Goal: Task Accomplishment & Management: Complete application form

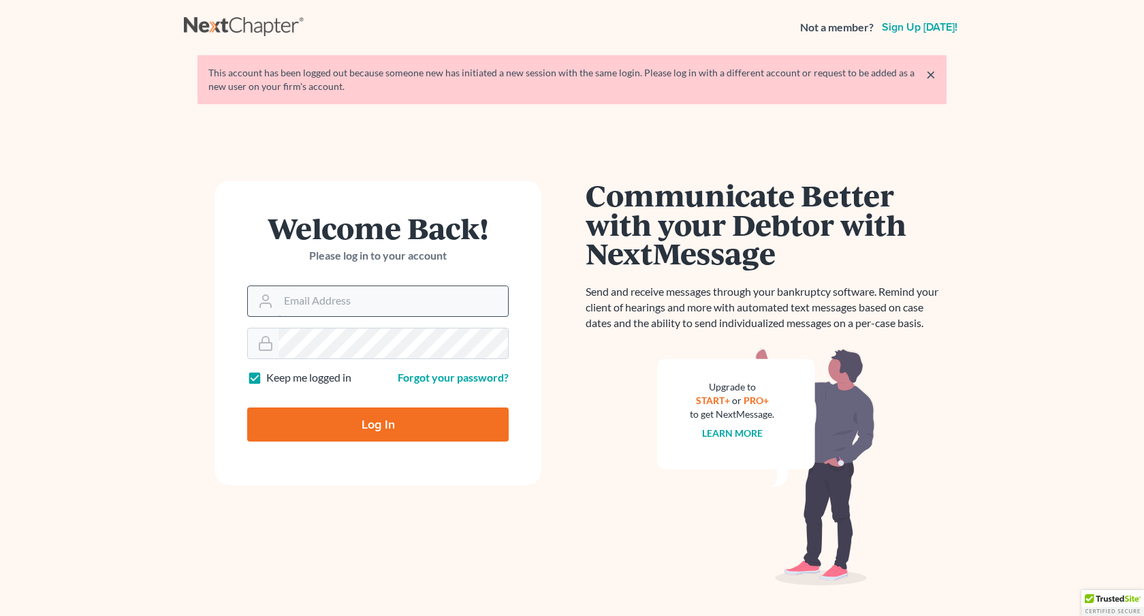
click at [291, 295] on input "Email Address" at bounding box center [392, 301] width 229 height 30
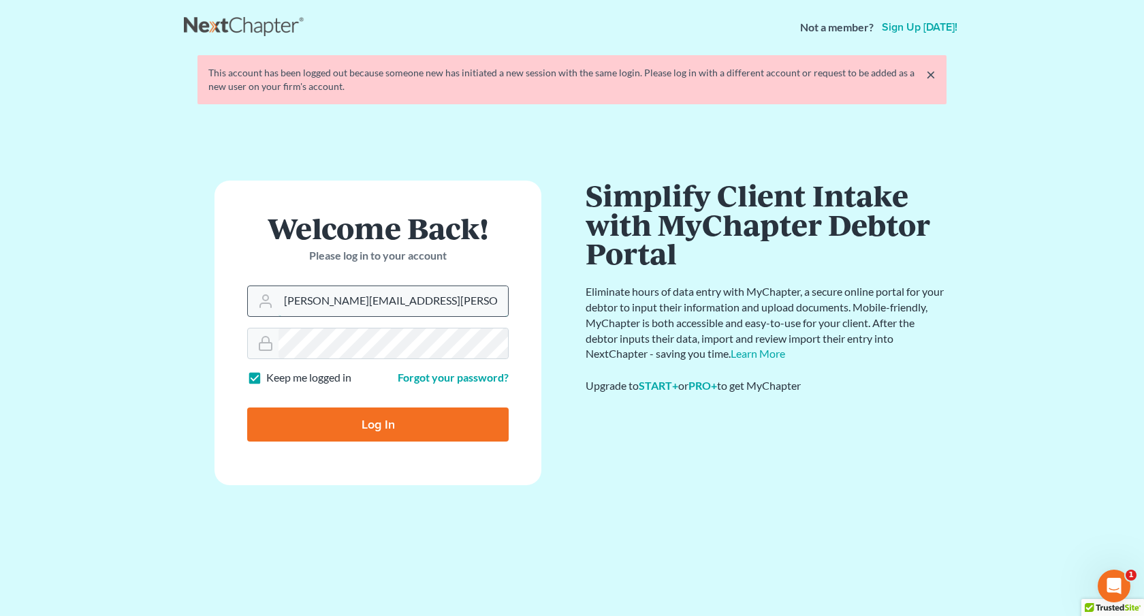
type input "[PERSON_NAME][EMAIL_ADDRESS][PERSON_NAME][DOMAIN_NAME]"
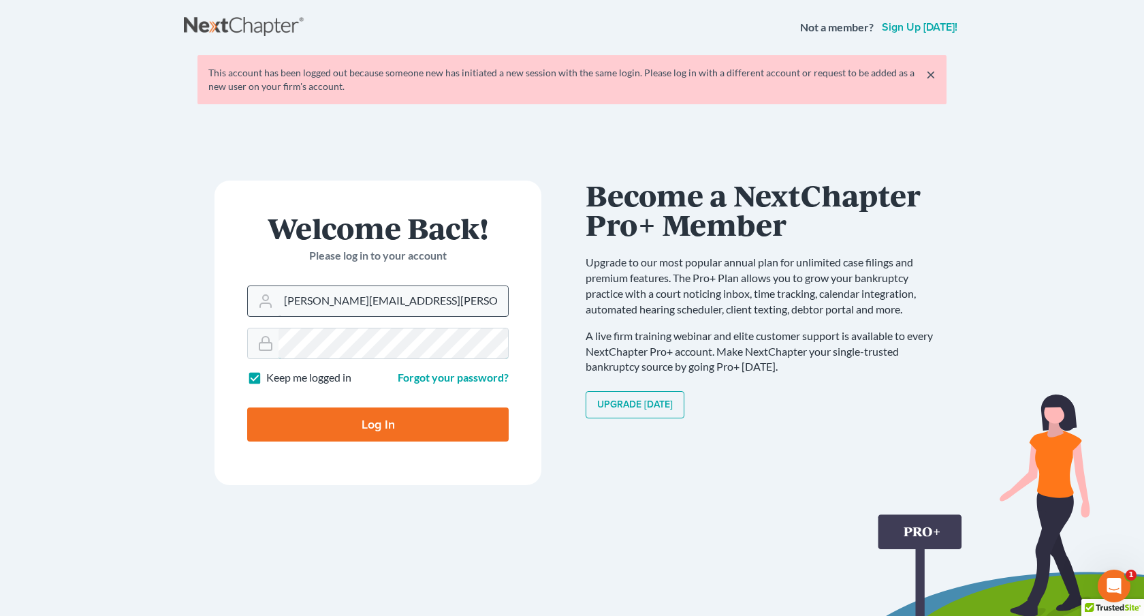
click at [247, 407] on input "Log In" at bounding box center [377, 424] width 261 height 34
type input "Thinking..."
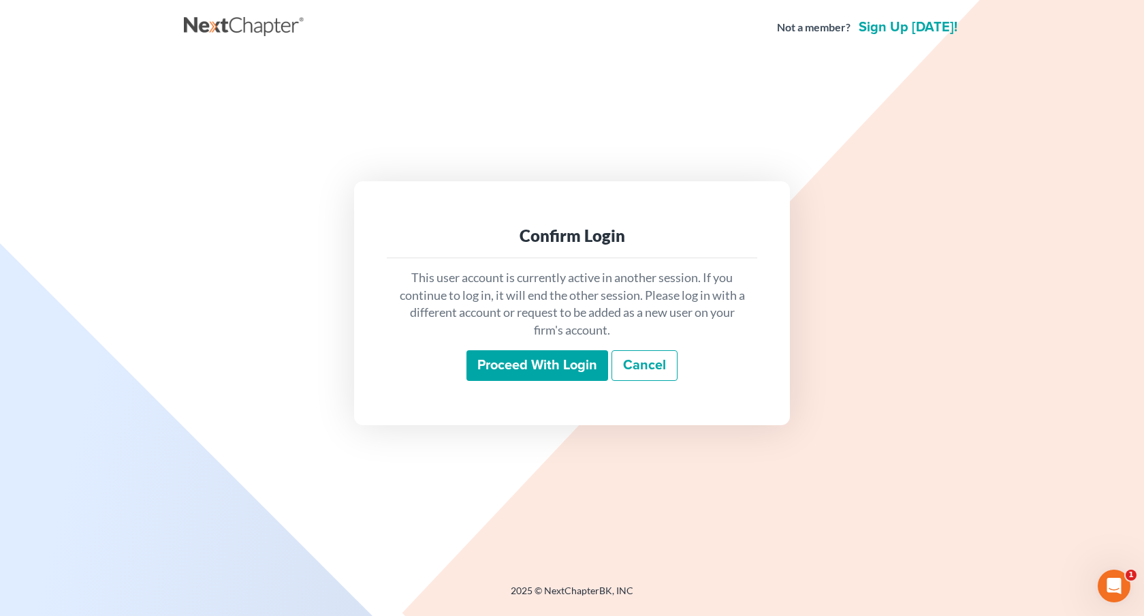
click at [530, 379] on input "Proceed with login" at bounding box center [537, 365] width 142 height 31
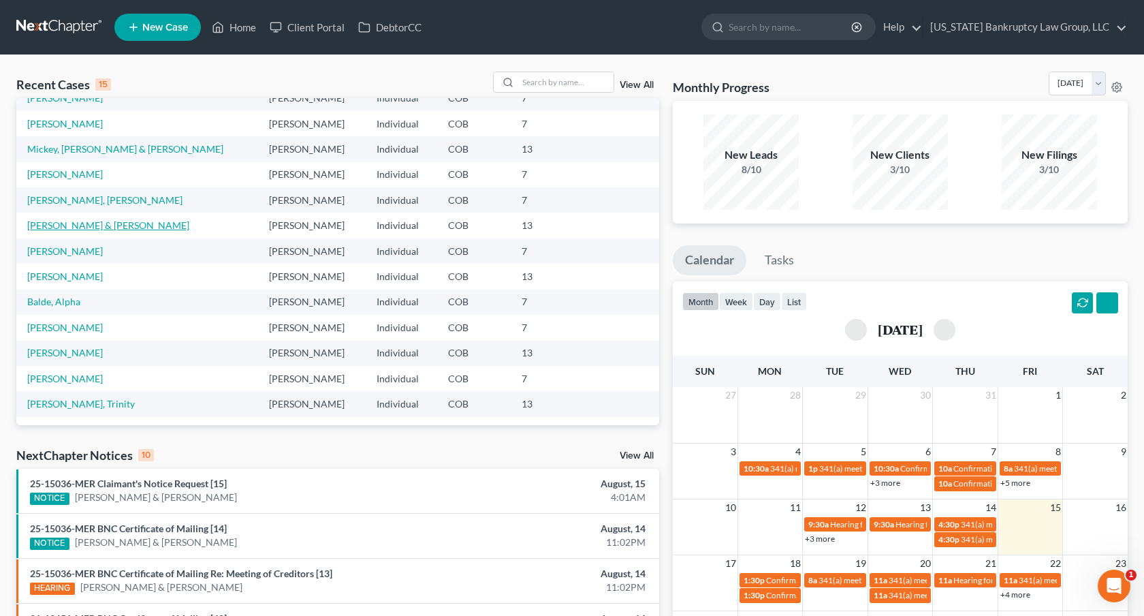
scroll to position [41, 0]
click at [79, 329] on link "[PERSON_NAME]" at bounding box center [65, 327] width 76 height 12
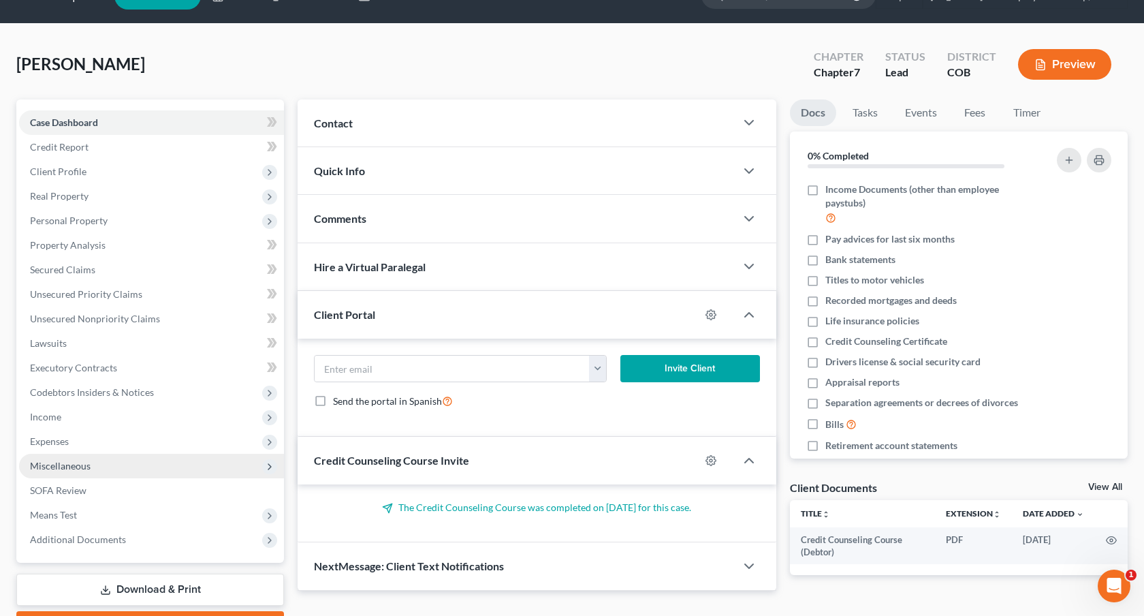
scroll to position [35, 0]
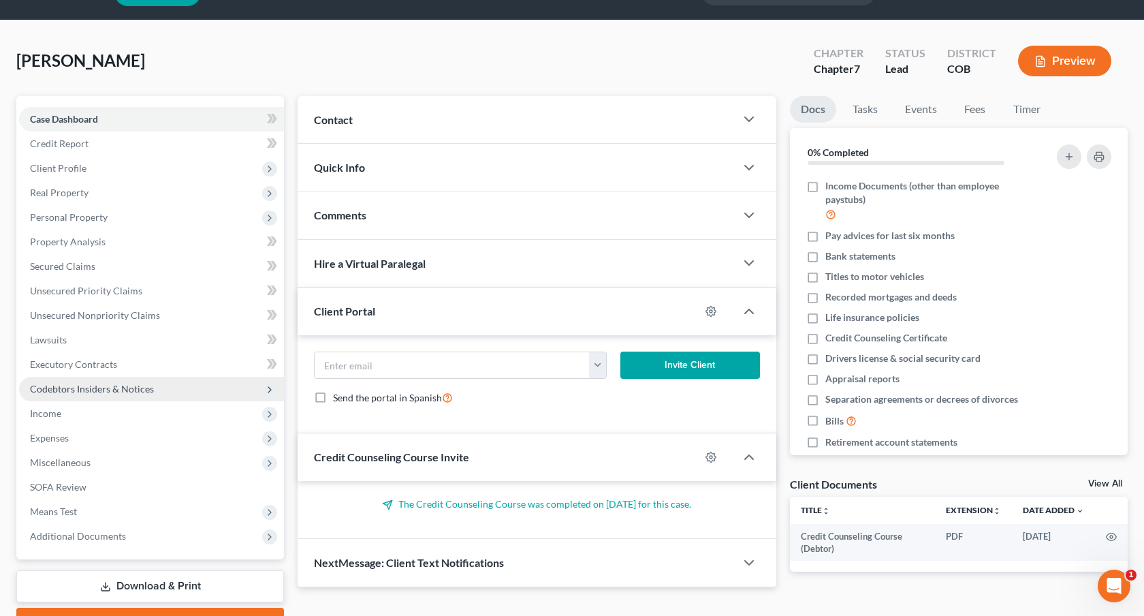
click at [116, 394] on span "Codebtors Insiders & Notices" at bounding box center [151, 389] width 265 height 25
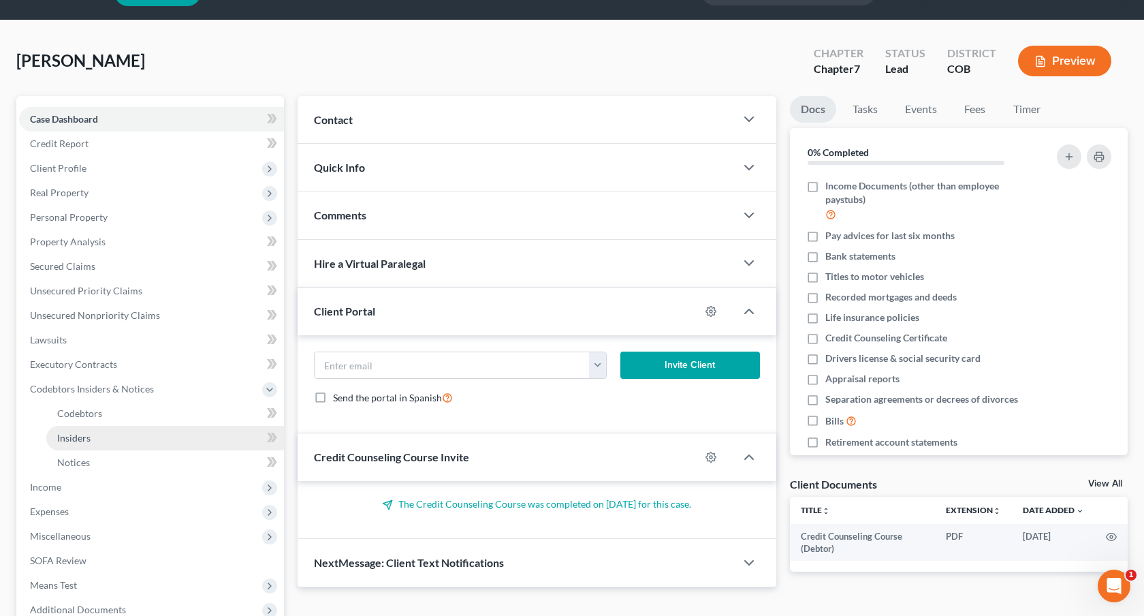
click at [94, 439] on link "Insiders" at bounding box center [165, 438] width 238 height 25
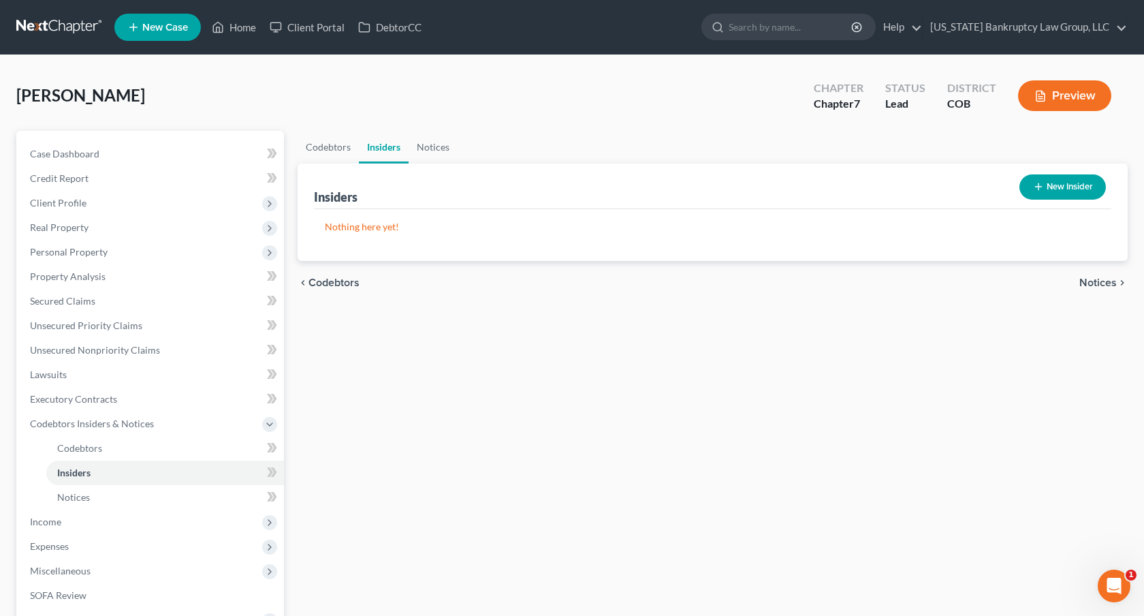
click at [1079, 183] on button "New Insider" at bounding box center [1062, 186] width 86 height 25
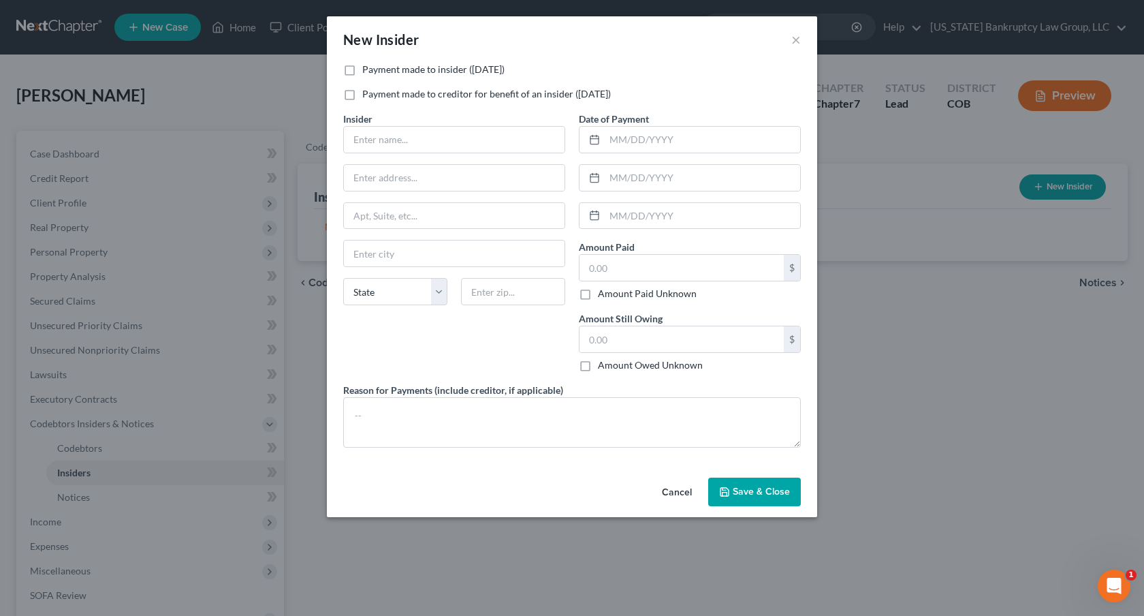
click at [362, 70] on label "Payment made to insider ([DATE])" at bounding box center [433, 70] width 142 height 14
click at [368, 70] on input "Payment made to insider ([DATE])" at bounding box center [372, 67] width 9 height 9
checkbox input "true"
click at [372, 144] on input "text" at bounding box center [454, 140] width 221 height 26
type input "[PERSON_NAME]"
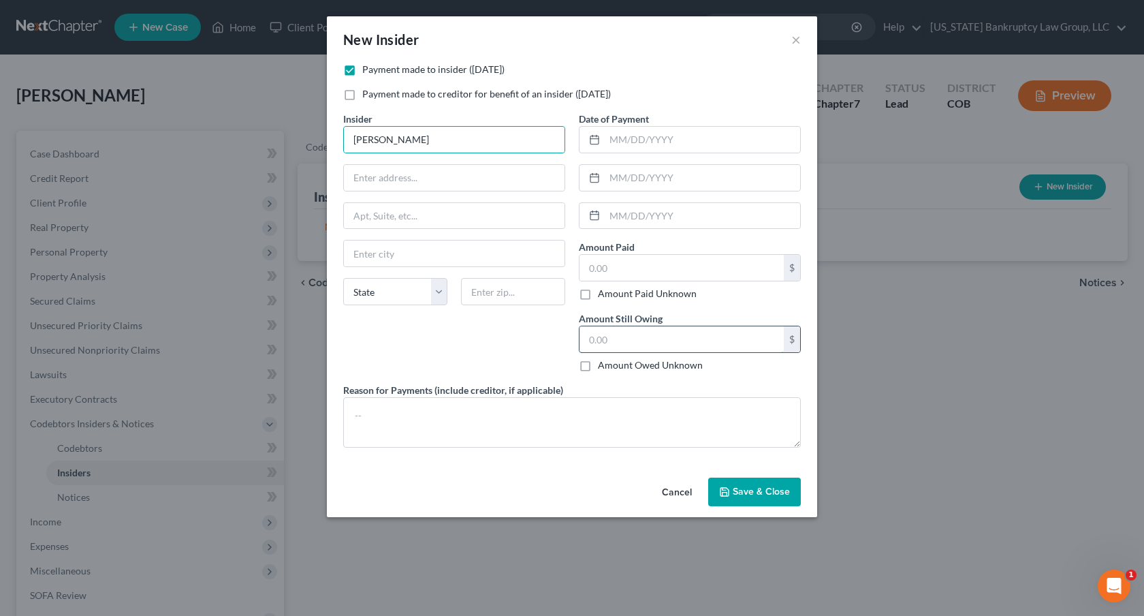
click at [599, 342] on input "text" at bounding box center [681, 339] width 204 height 26
type input "300.00"
click at [614, 143] on input "text" at bounding box center [702, 140] width 195 height 26
type input "[DATE]"
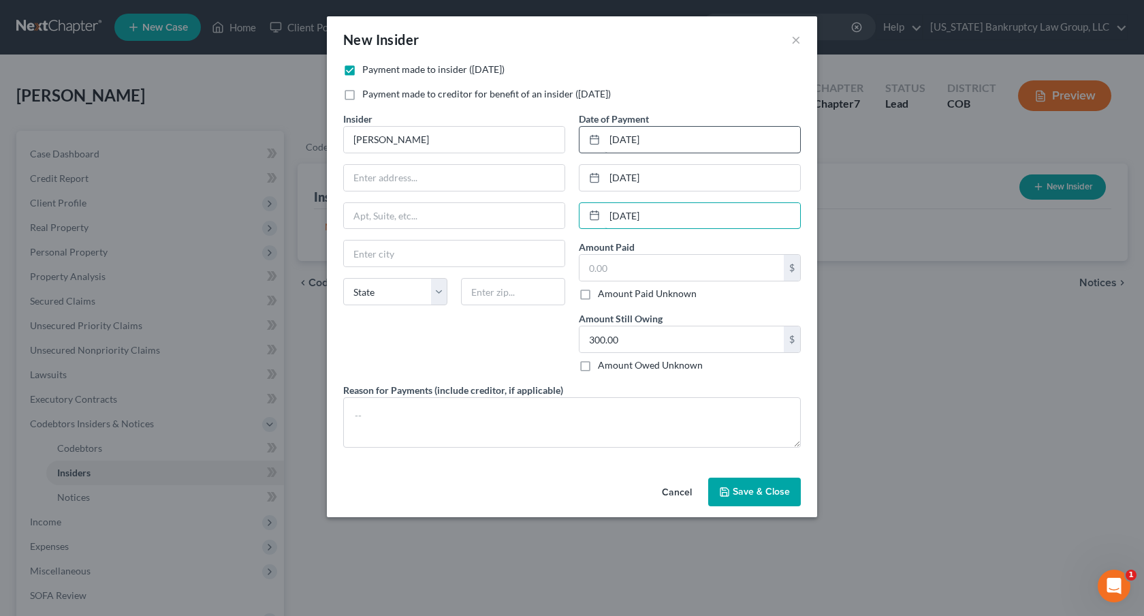
type input "[DATE]"
type input "700.00"
click at [445, 410] on textarea at bounding box center [572, 422] width 458 height 50
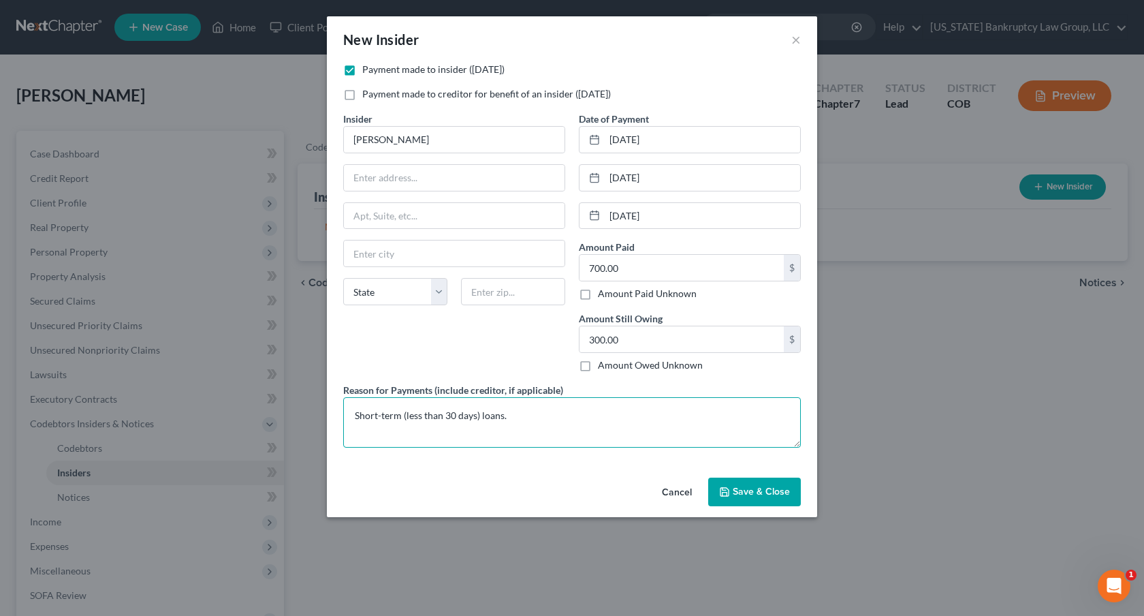
click at [353, 411] on textarea "Short-term (less than 30 days) loans." at bounding box center [572, 422] width 458 height 50
click at [513, 416] on textarea "Repayment of short-term (less than 30 days) loans." at bounding box center [572, 422] width 458 height 50
click at [534, 414] on textarea "Repayment of short-term (less than 7 days) loans." at bounding box center [572, 422] width 458 height 50
type textarea "Repayment of short-term (less than 7 days) loans."
click at [739, 489] on span "Save & Close" at bounding box center [761, 491] width 57 height 12
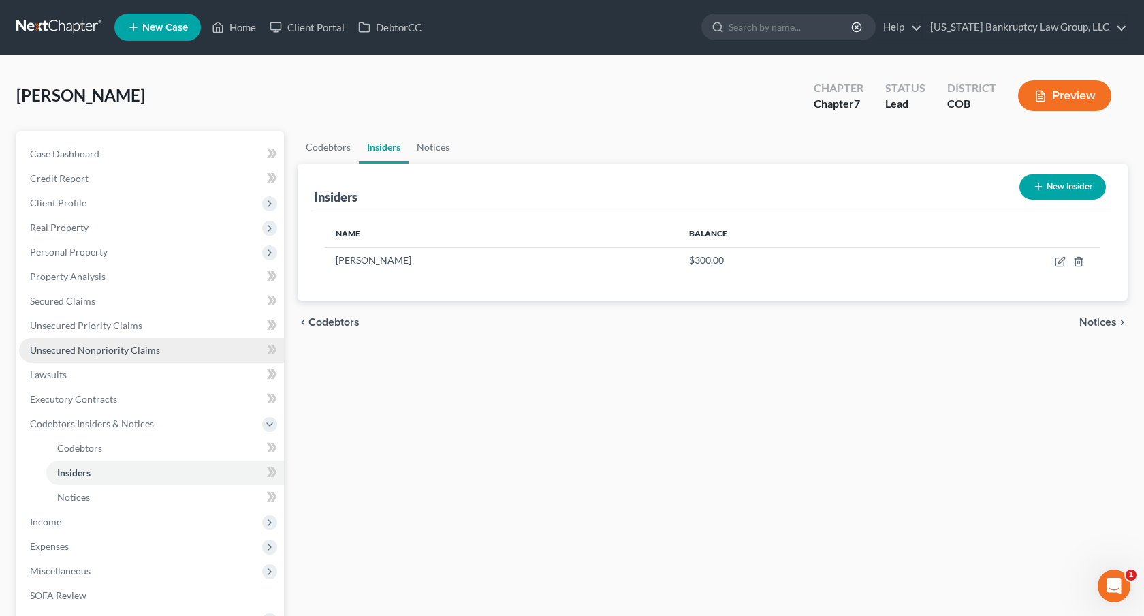
click at [155, 352] on span "Unsecured Nonpriority Claims" at bounding box center [95, 350] width 130 height 12
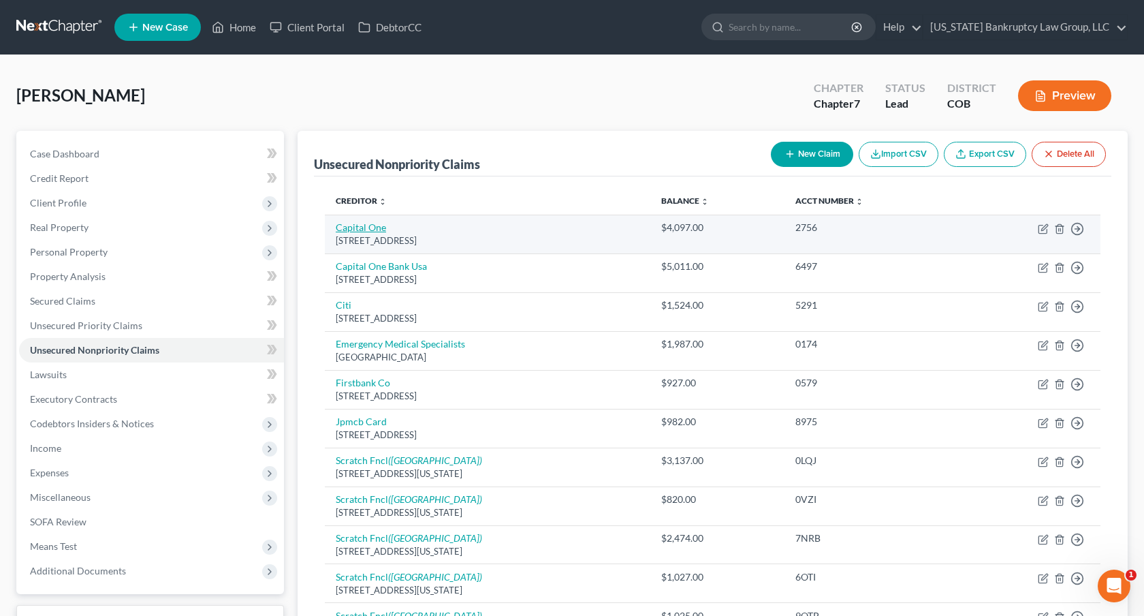
click at [373, 226] on link "Capital One" at bounding box center [361, 227] width 50 height 12
select select "46"
select select "2"
select select "0"
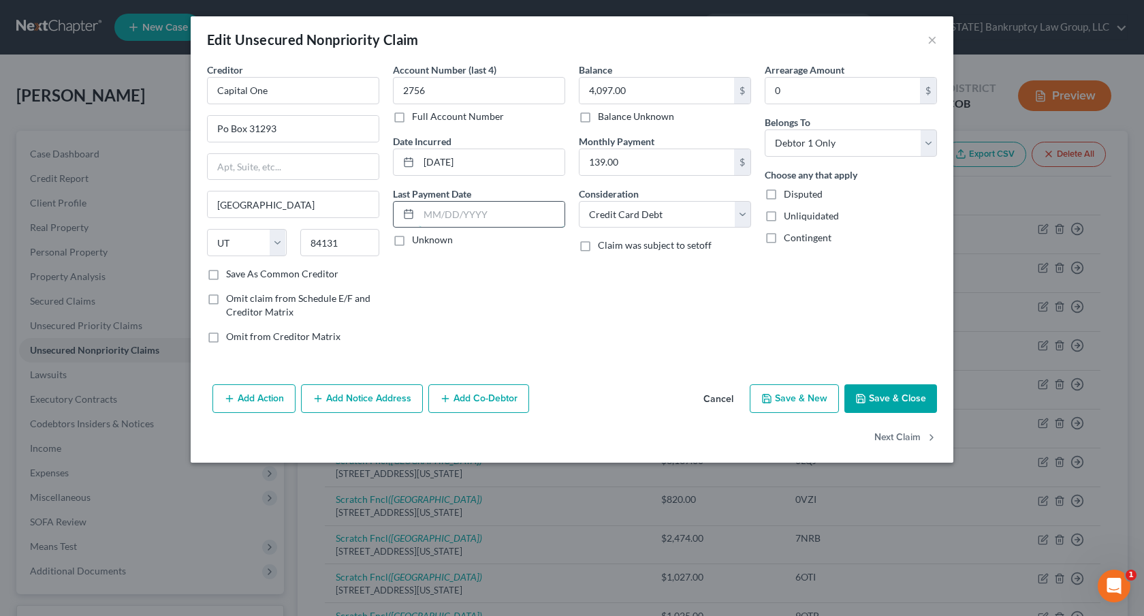
click at [430, 217] on input "text" at bounding box center [492, 215] width 146 height 26
click at [728, 396] on button "Cancel" at bounding box center [718, 398] width 52 height 27
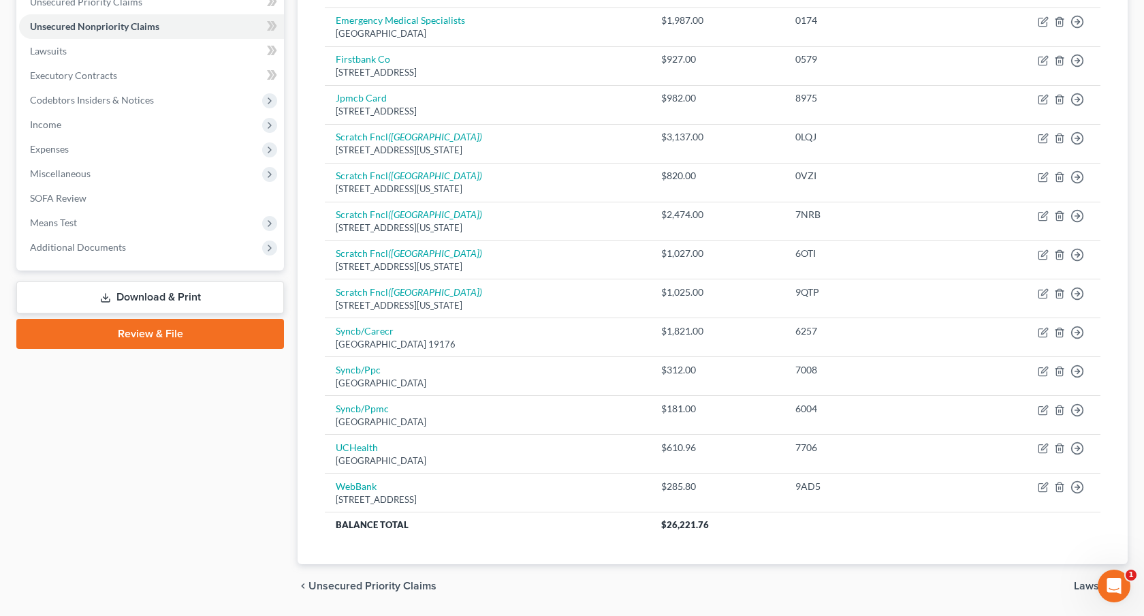
scroll to position [366, 0]
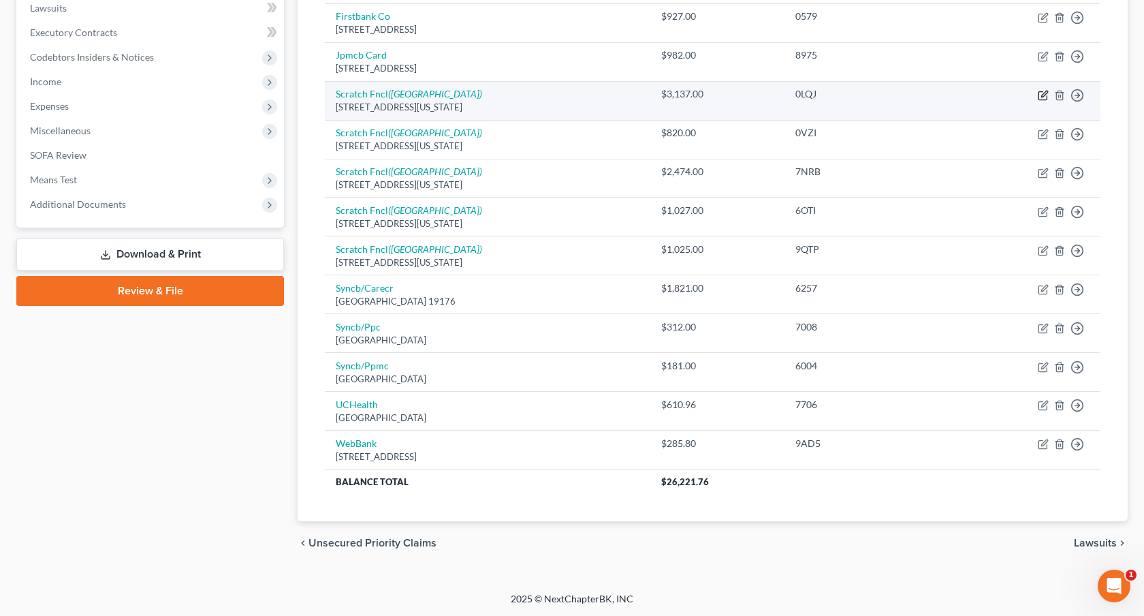
click at [1038, 93] on icon "button" at bounding box center [1042, 95] width 8 height 8
select select "4"
select select "2"
select select "0"
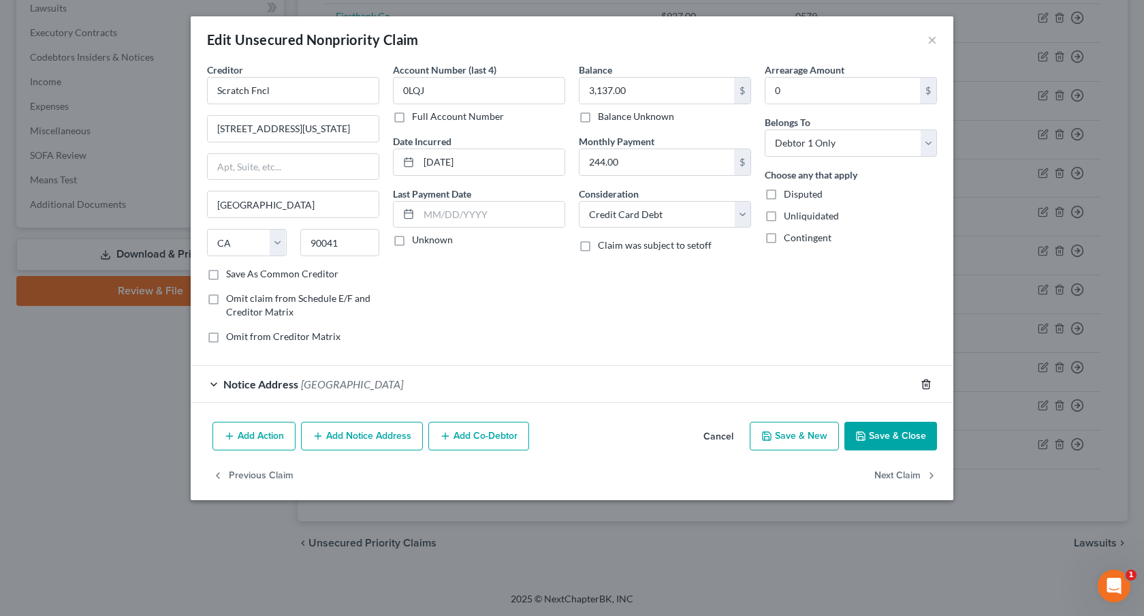
click at [926, 380] on icon "button" at bounding box center [926, 384] width 11 height 11
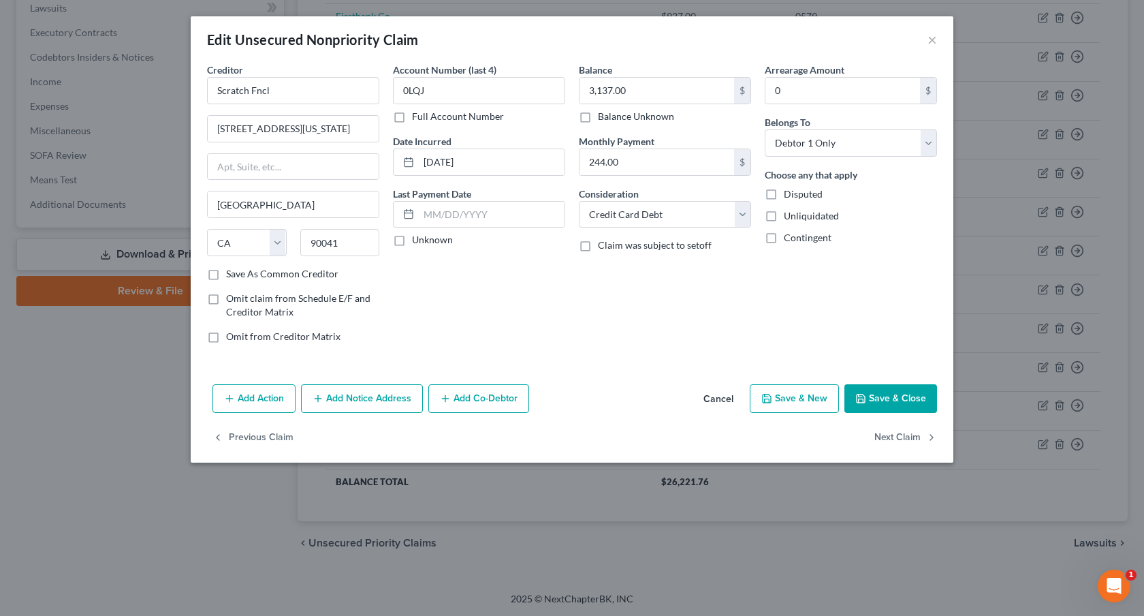
click at [895, 396] on button "Save & Close" at bounding box center [890, 398] width 93 height 29
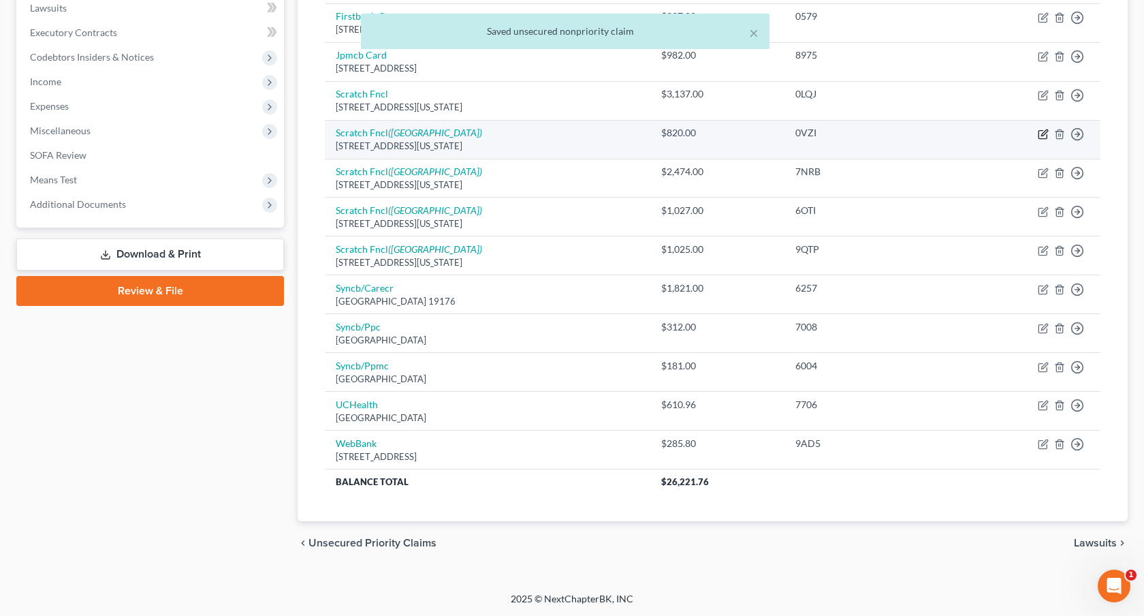
click at [1040, 133] on icon "button" at bounding box center [1043, 134] width 11 height 11
select select "4"
select select "2"
select select "0"
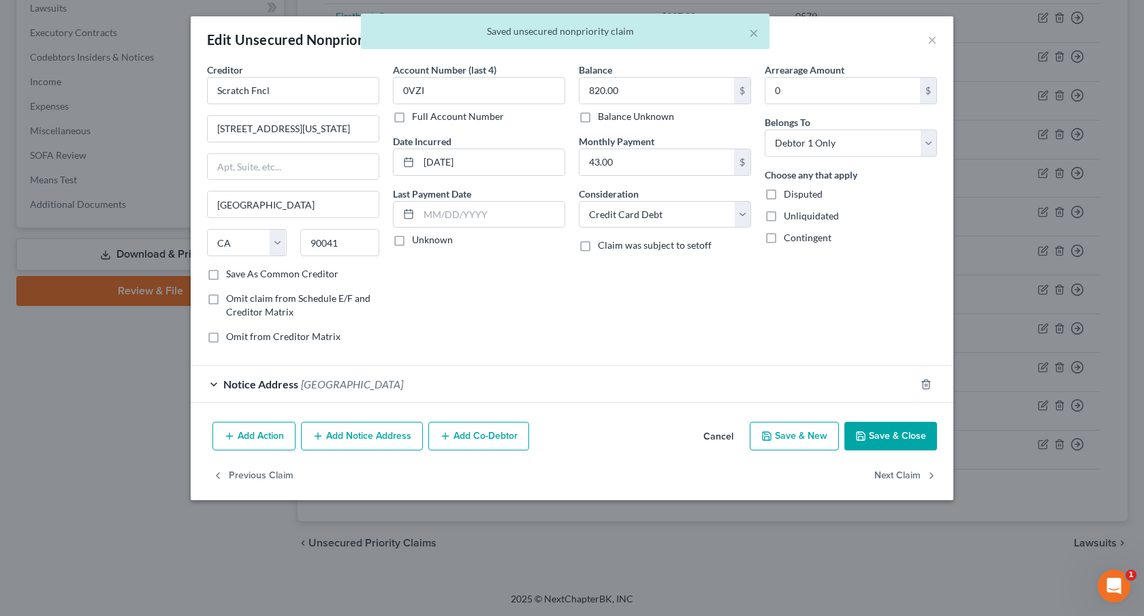
click at [933, 383] on div at bounding box center [934, 384] width 38 height 22
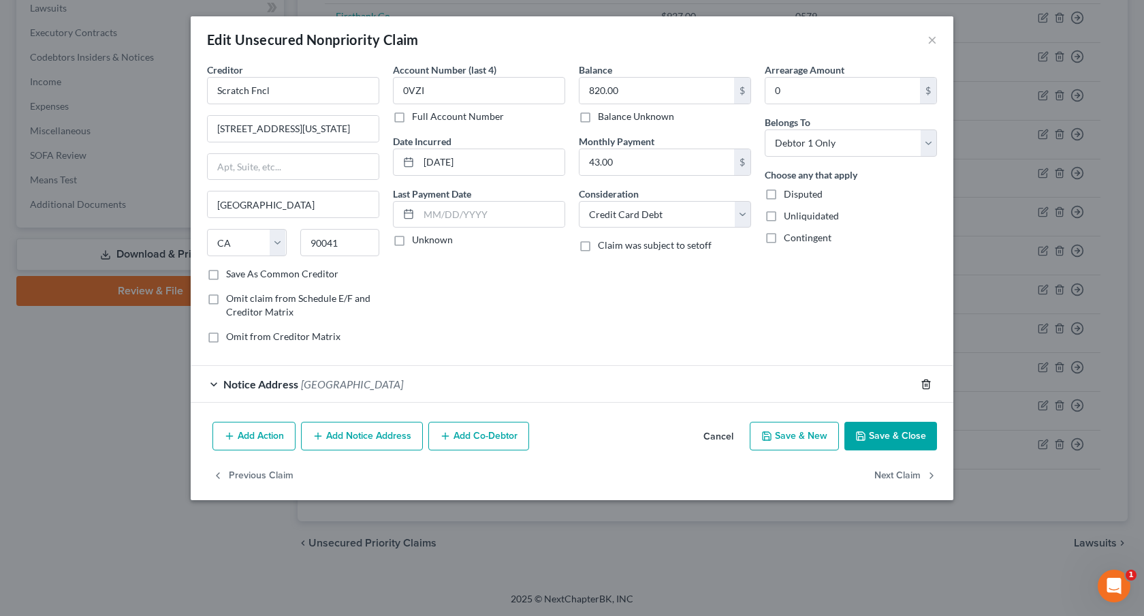
click at [923, 385] on icon "button" at bounding box center [926, 383] width 6 height 9
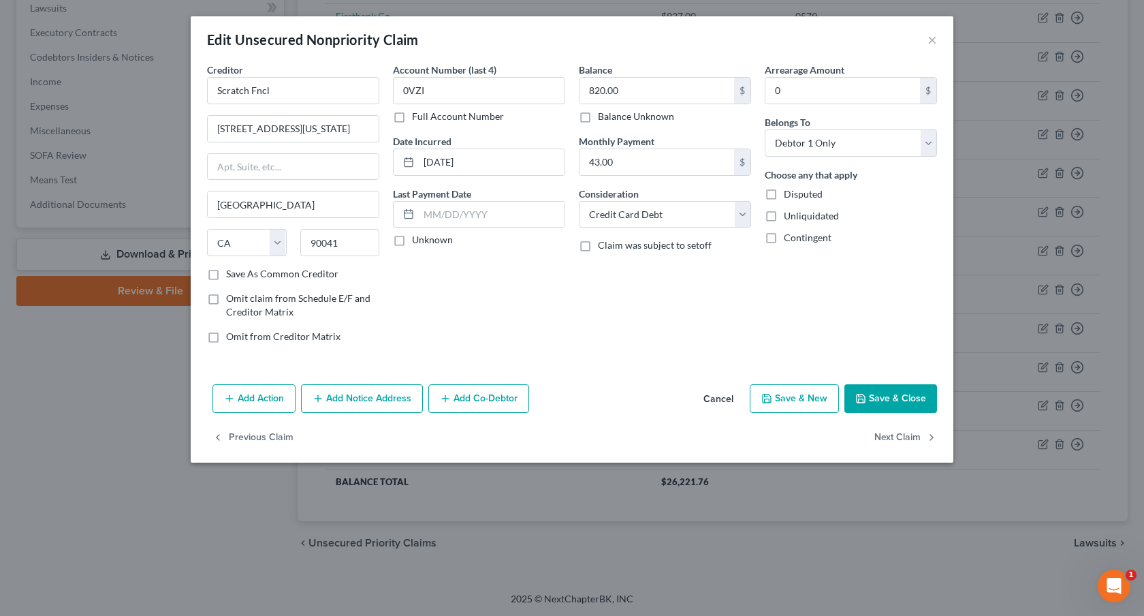
click at [897, 402] on button "Save & Close" at bounding box center [890, 398] width 93 height 29
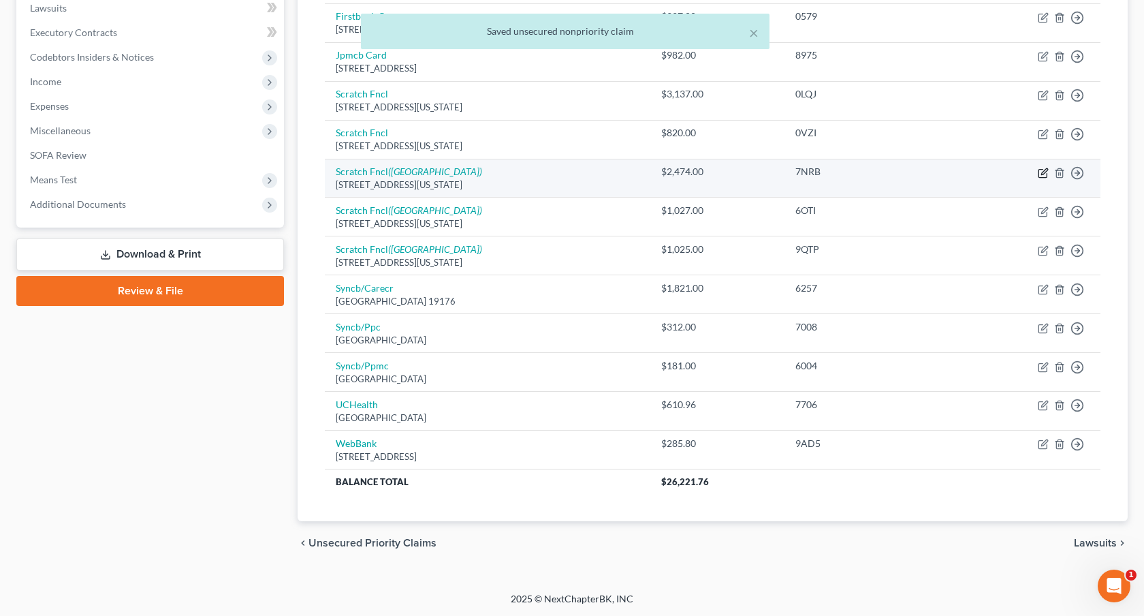
click at [1047, 170] on icon "button" at bounding box center [1044, 171] width 6 height 6
select select "4"
select select "2"
select select "0"
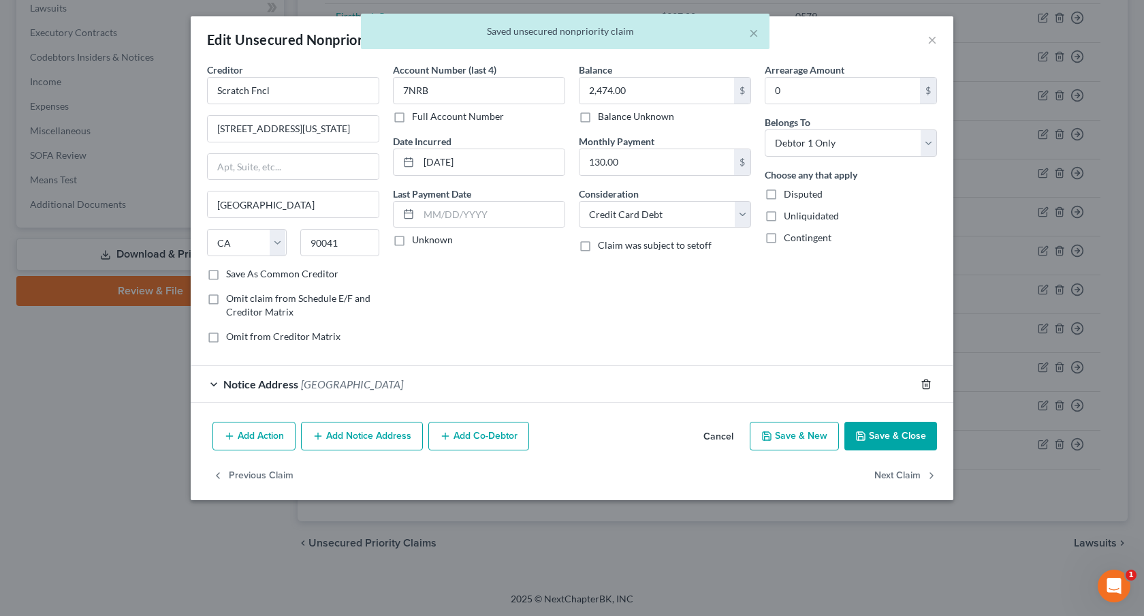
click at [923, 383] on icon "button" at bounding box center [926, 383] width 6 height 9
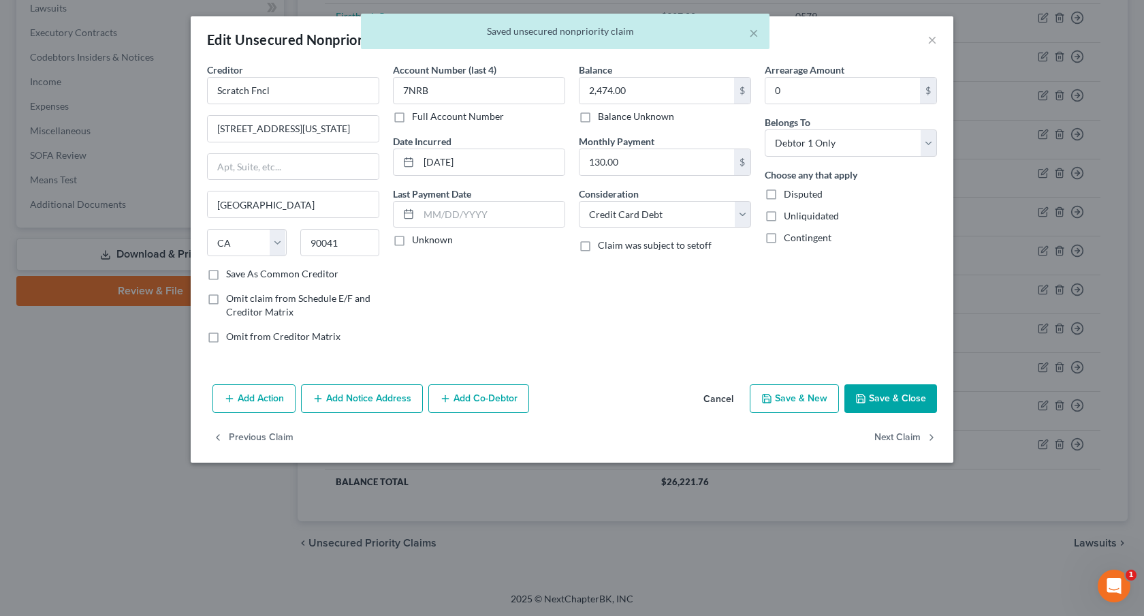
click at [899, 402] on button "Save & Close" at bounding box center [890, 398] width 93 height 29
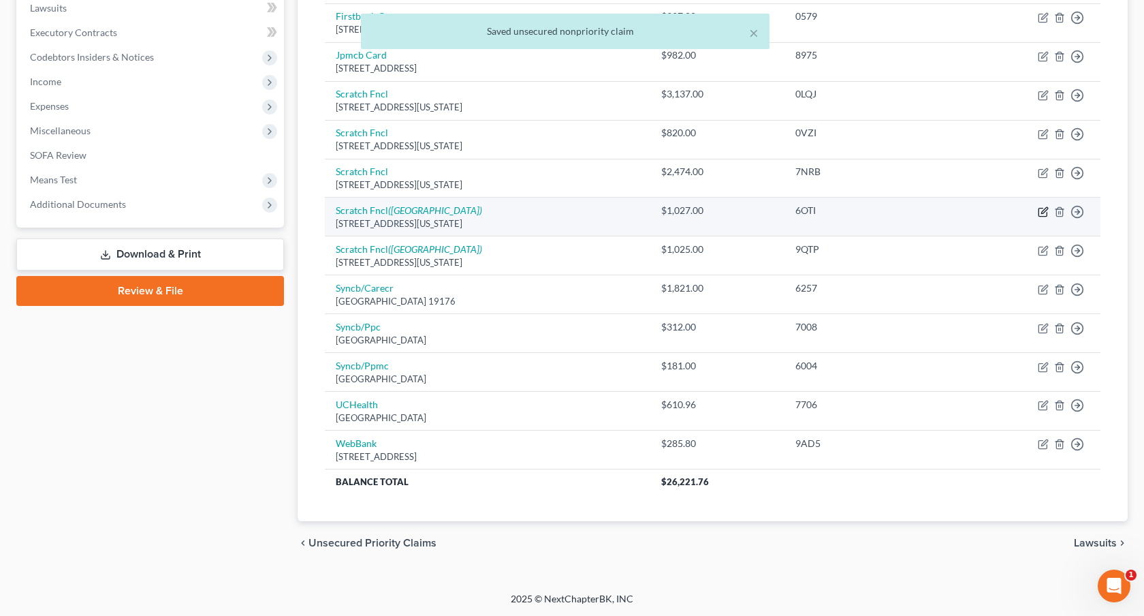
click at [1039, 211] on icon "button" at bounding box center [1043, 211] width 11 height 11
select select "4"
select select "2"
select select "0"
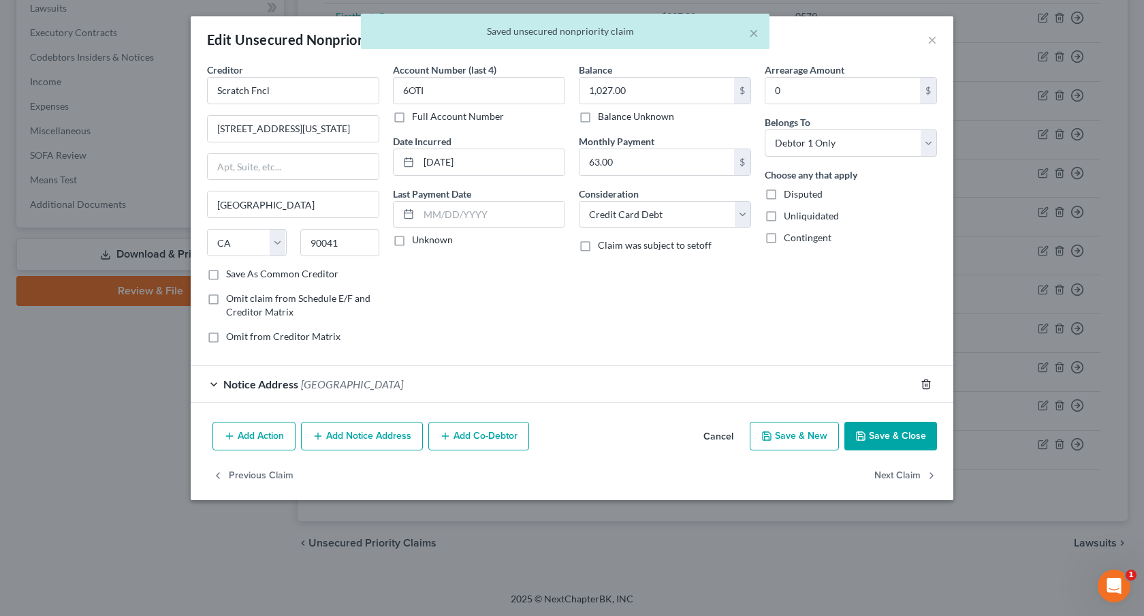
click at [927, 379] on icon "button" at bounding box center [926, 384] width 11 height 11
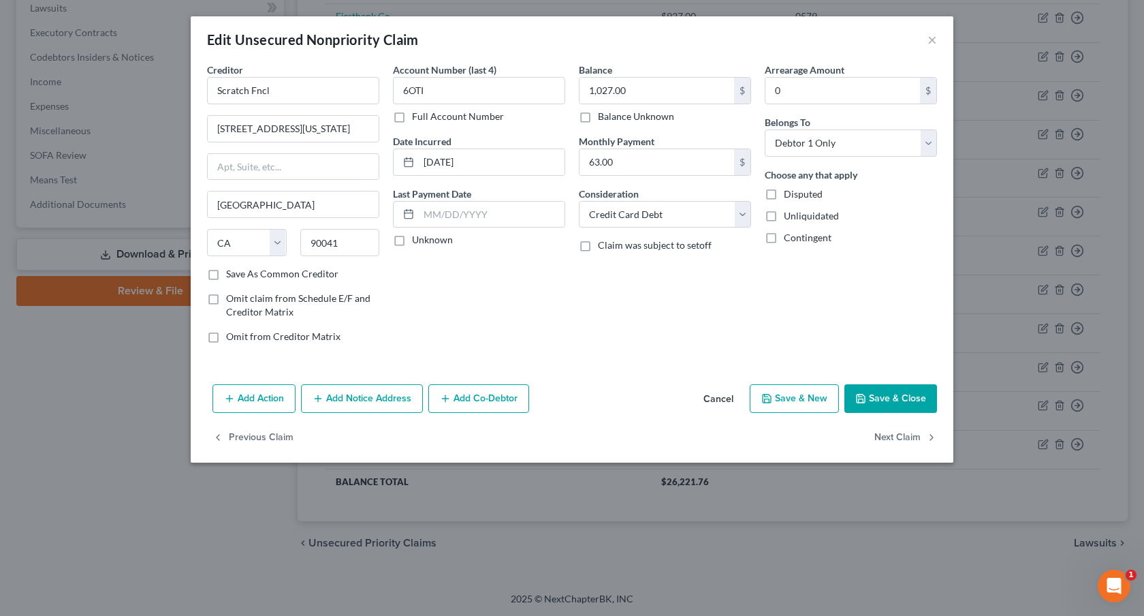
click at [896, 392] on button "Save & Close" at bounding box center [890, 398] width 93 height 29
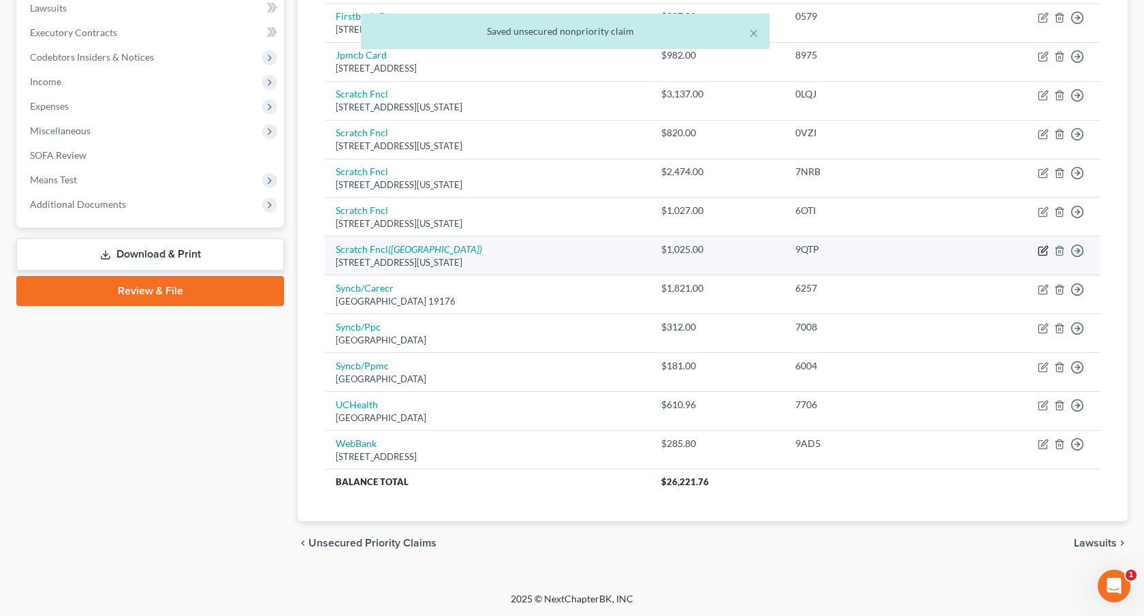
click at [1042, 251] on icon "button" at bounding box center [1043, 250] width 11 height 11
select select "4"
select select "2"
select select "0"
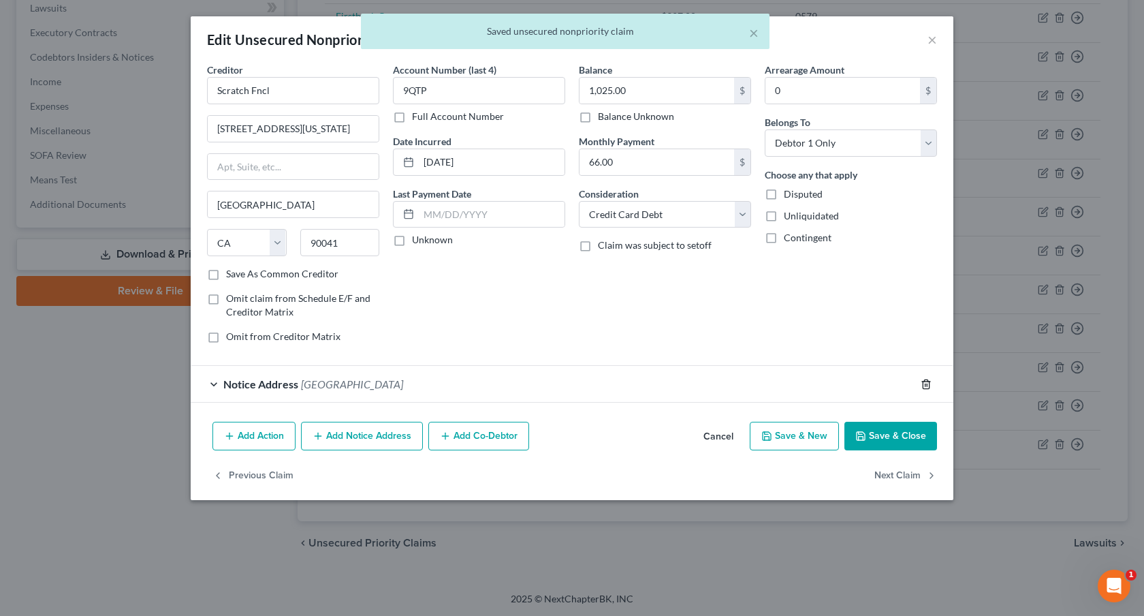
click at [928, 379] on icon "button" at bounding box center [926, 384] width 11 height 11
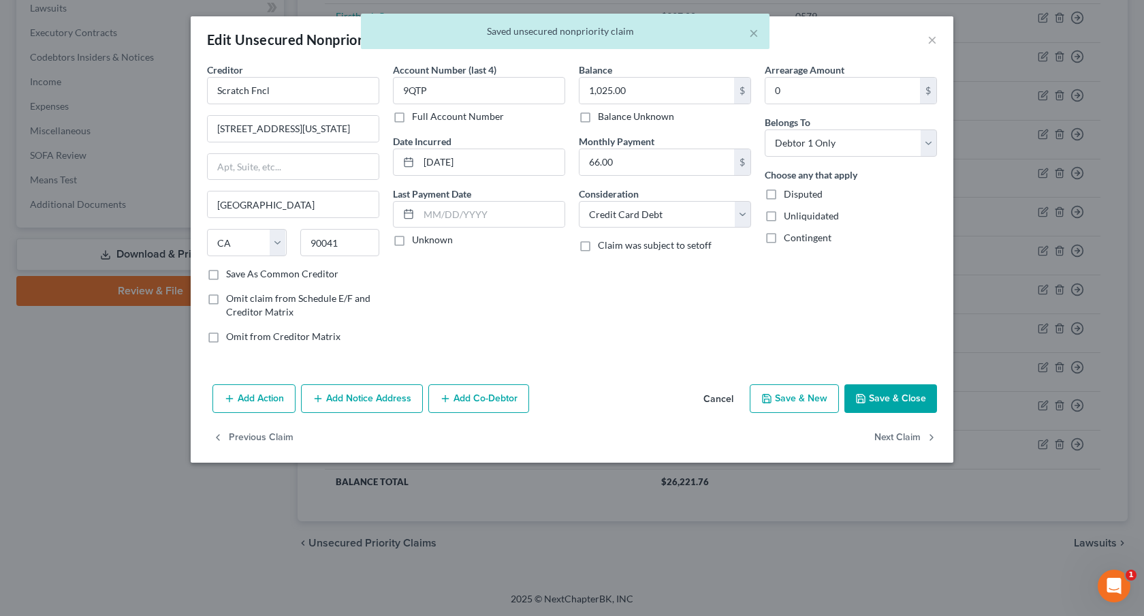
click at [914, 395] on button "Save & Close" at bounding box center [890, 398] width 93 height 29
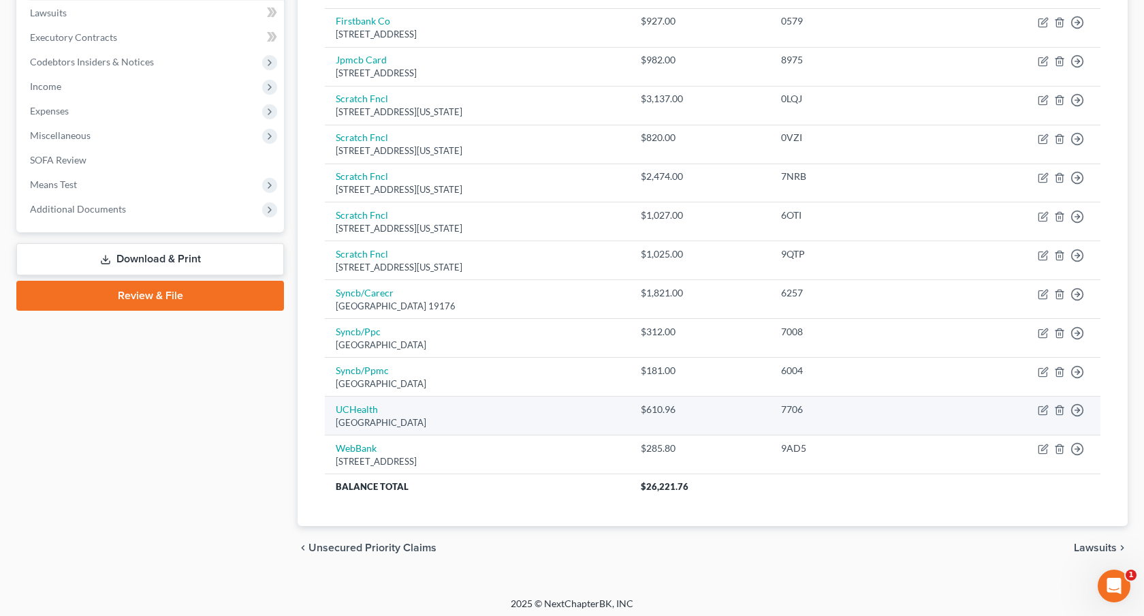
scroll to position [361, 0]
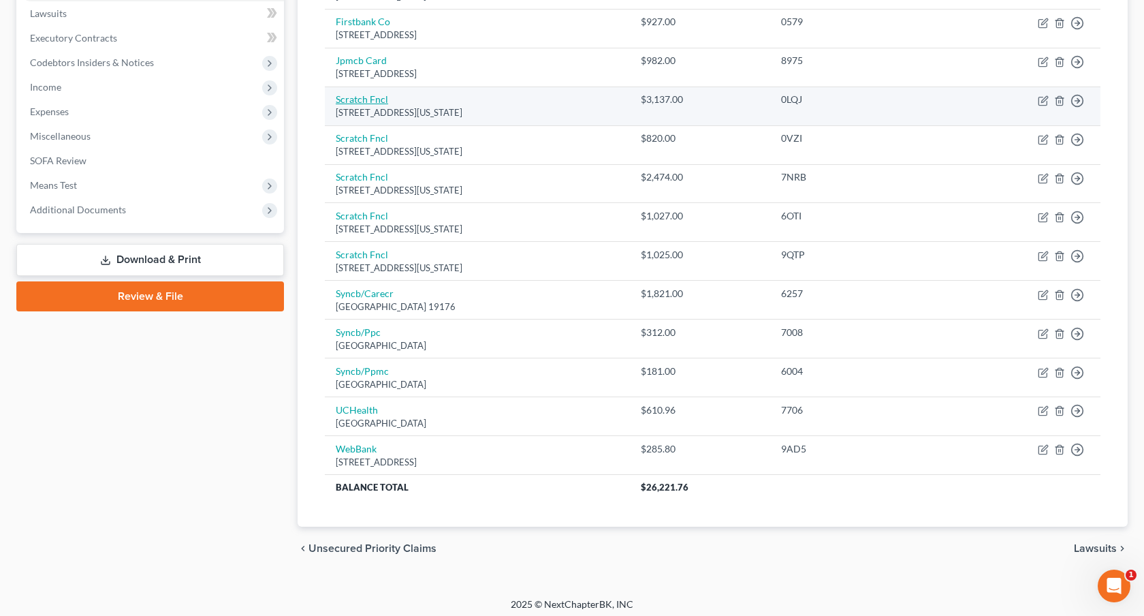
click at [355, 99] on link "Scratch Fncl" at bounding box center [362, 99] width 52 height 12
select select "4"
select select "2"
select select "0"
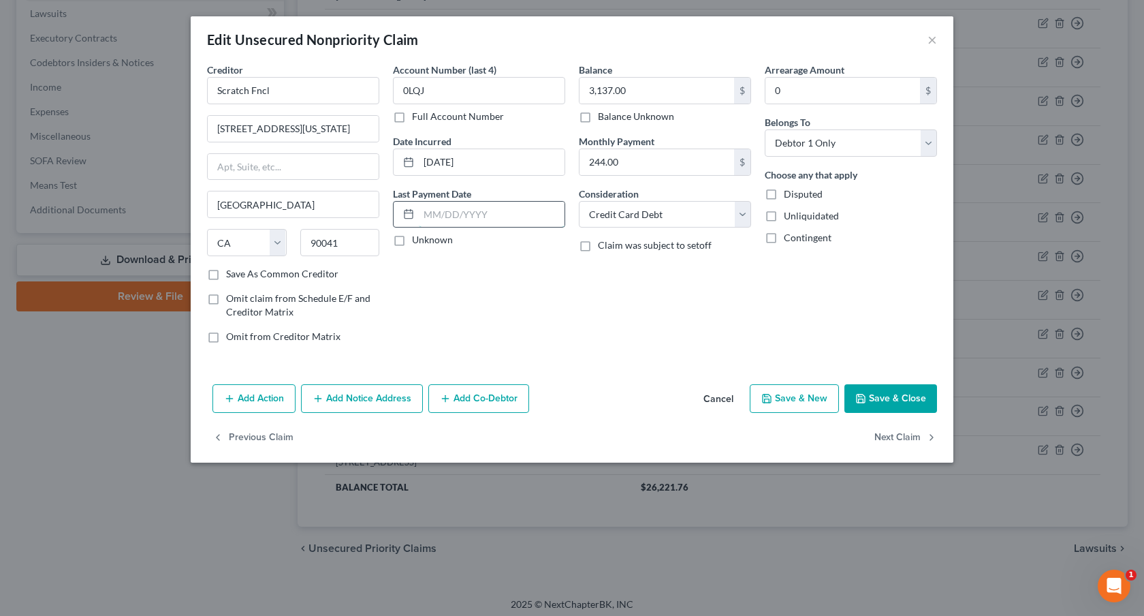
click at [421, 214] on input "text" at bounding box center [492, 215] width 146 height 26
click at [479, 217] on input "[DATE]" at bounding box center [492, 215] width 146 height 26
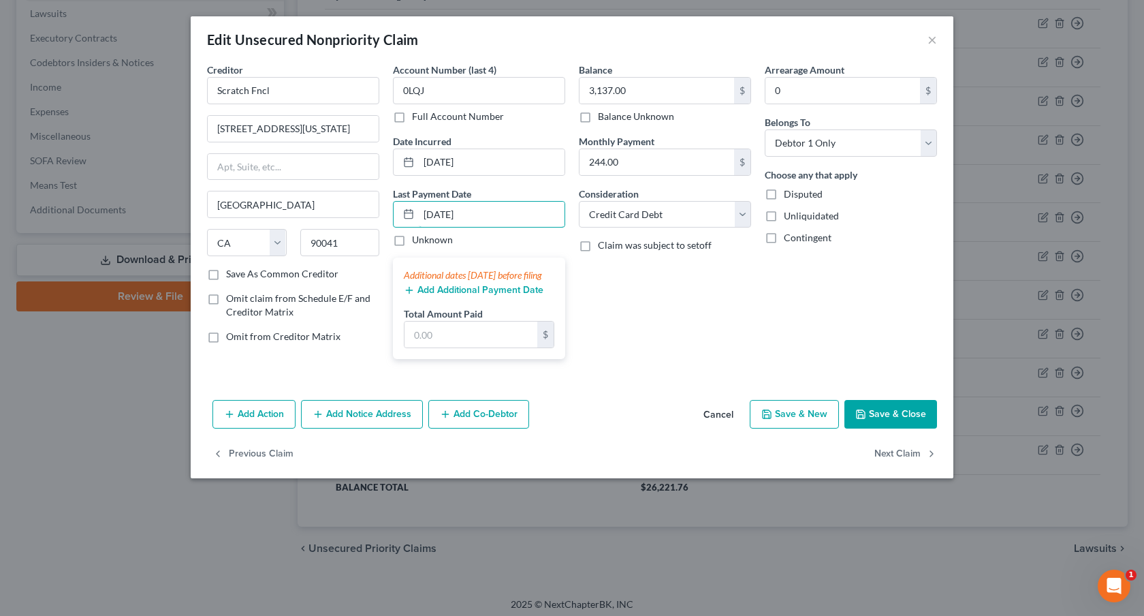
type input "[DATE]"
click at [476, 296] on button "Add Additional Payment Date" at bounding box center [474, 290] width 140 height 11
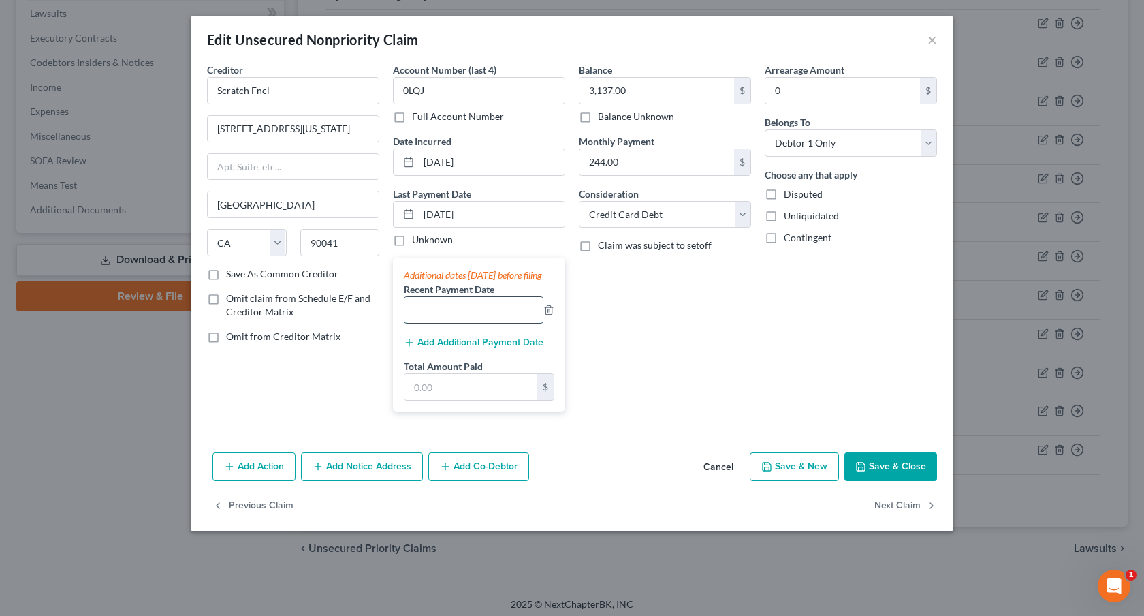
click at [441, 319] on input "text" at bounding box center [473, 310] width 138 height 26
type input "[DATE]"
click at [464, 348] on button "Add Additional Payment Date" at bounding box center [474, 342] width 140 height 11
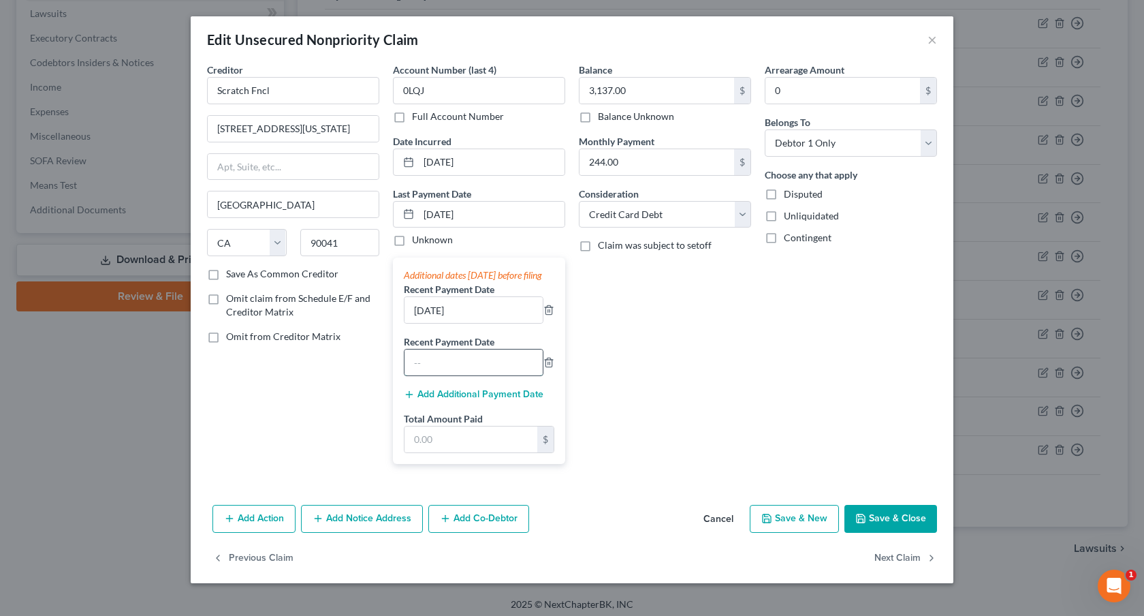
click at [465, 375] on input "text" at bounding box center [473, 362] width 138 height 26
type input "[DATE]"
click at [472, 323] on input "[DATE]" at bounding box center [473, 310] width 138 height 26
type input "[DATE]"
click at [487, 450] on input "text" at bounding box center [470, 439] width 133 height 26
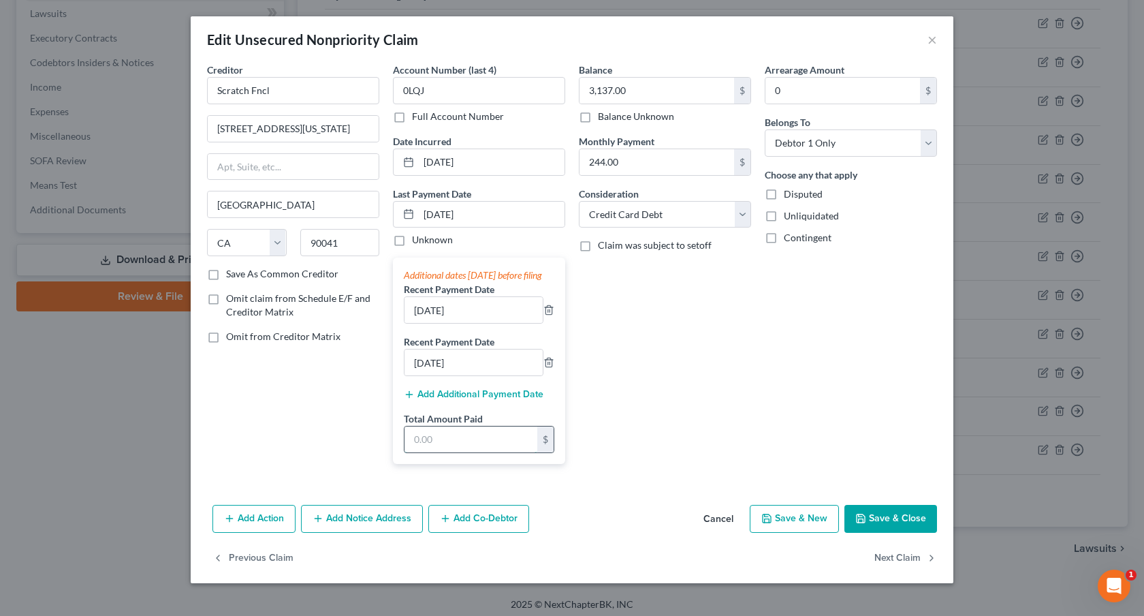
click at [440, 448] on input "text" at bounding box center [470, 439] width 133 height 26
type input "733.98"
click at [891, 526] on button "Save & Close" at bounding box center [890, 519] width 93 height 29
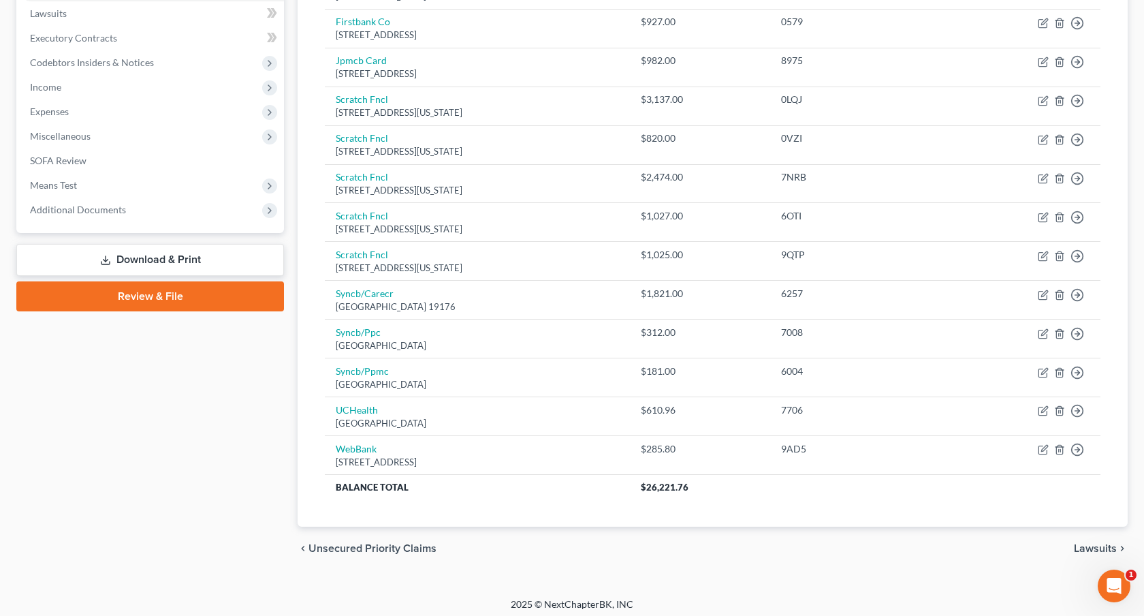
scroll to position [317, 0]
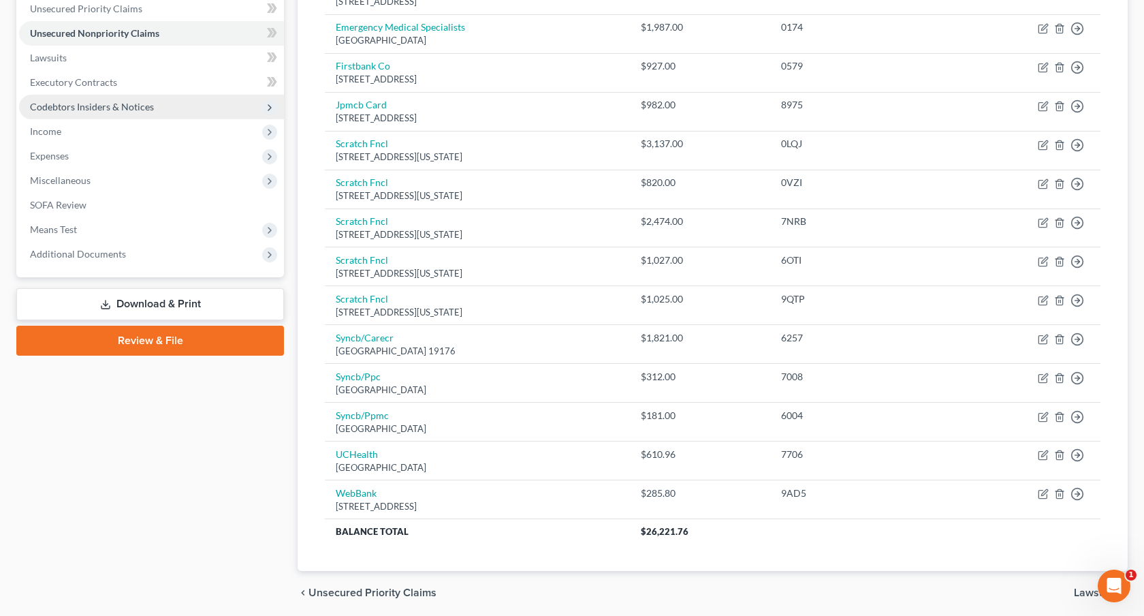
click at [123, 113] on span "Codebtors Insiders & Notices" at bounding box center [151, 107] width 265 height 25
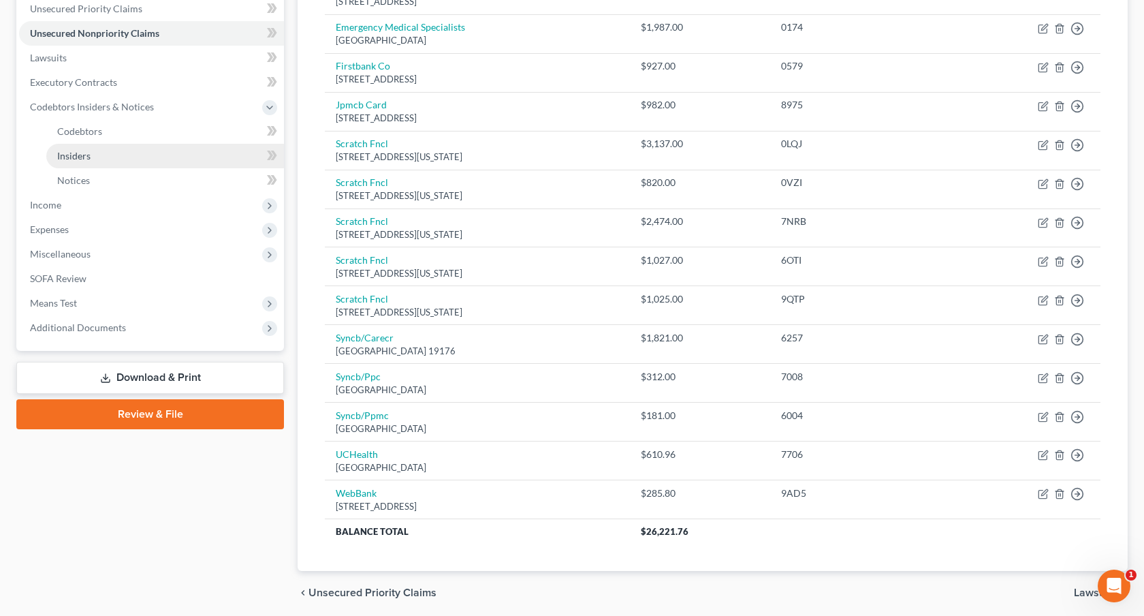
click at [108, 156] on link "Insiders" at bounding box center [165, 156] width 238 height 25
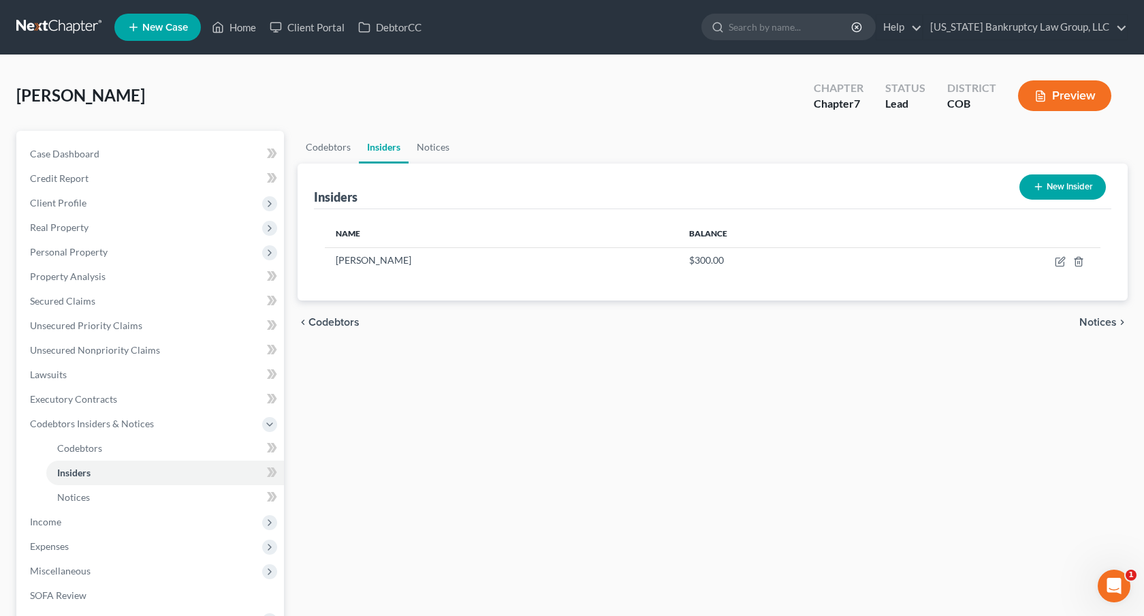
click at [1059, 191] on button "New Insider" at bounding box center [1062, 186] width 86 height 25
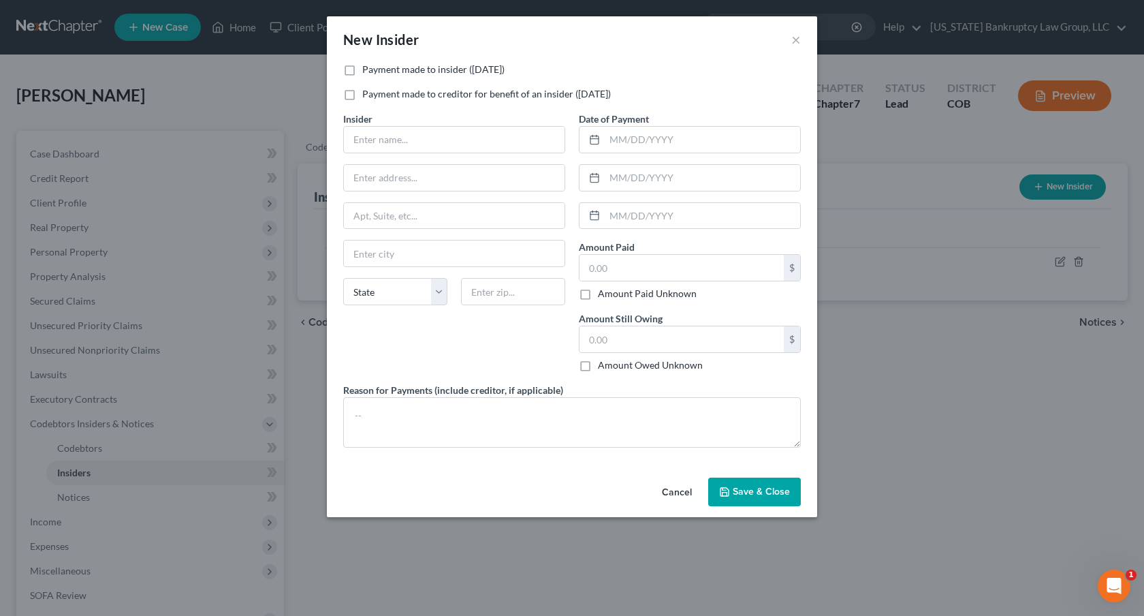
click at [362, 67] on label "Payment made to insider ([DATE])" at bounding box center [433, 70] width 142 height 14
click at [368, 67] on input "Payment made to insider ([DATE])" at bounding box center [372, 67] width 9 height 9
checkbox input "true"
click at [368, 149] on input "text" at bounding box center [454, 140] width 221 height 26
type input "[PERSON_NAME]"
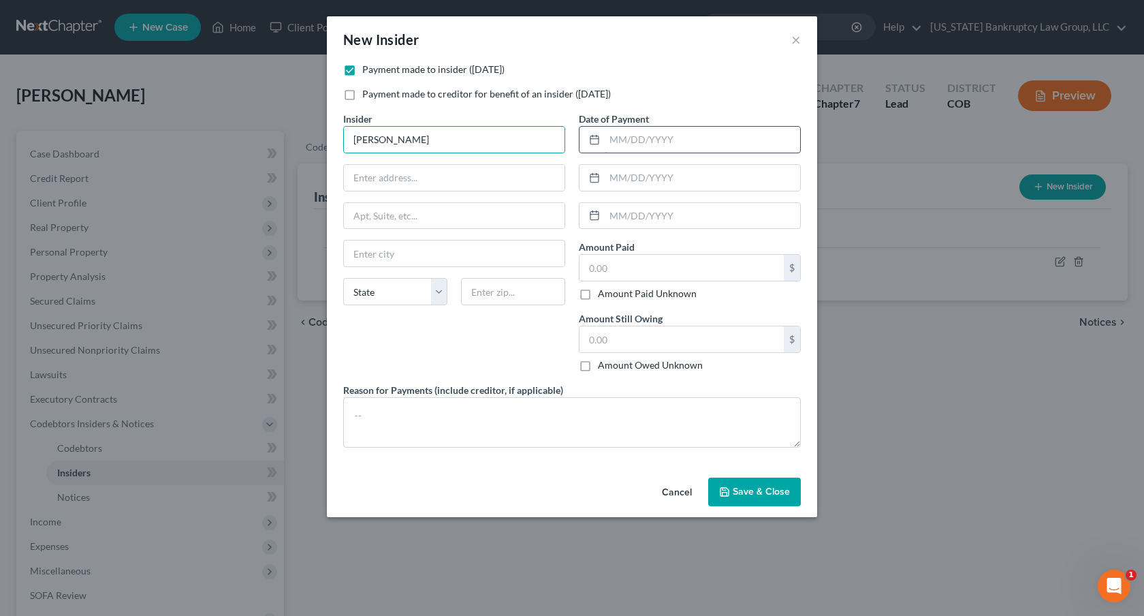
click at [608, 143] on input "text" at bounding box center [702, 140] width 195 height 26
type input "[DATE]"
click at [588, 268] on input "text" at bounding box center [681, 268] width 204 height 26
type input "100.00"
type input "140.00"
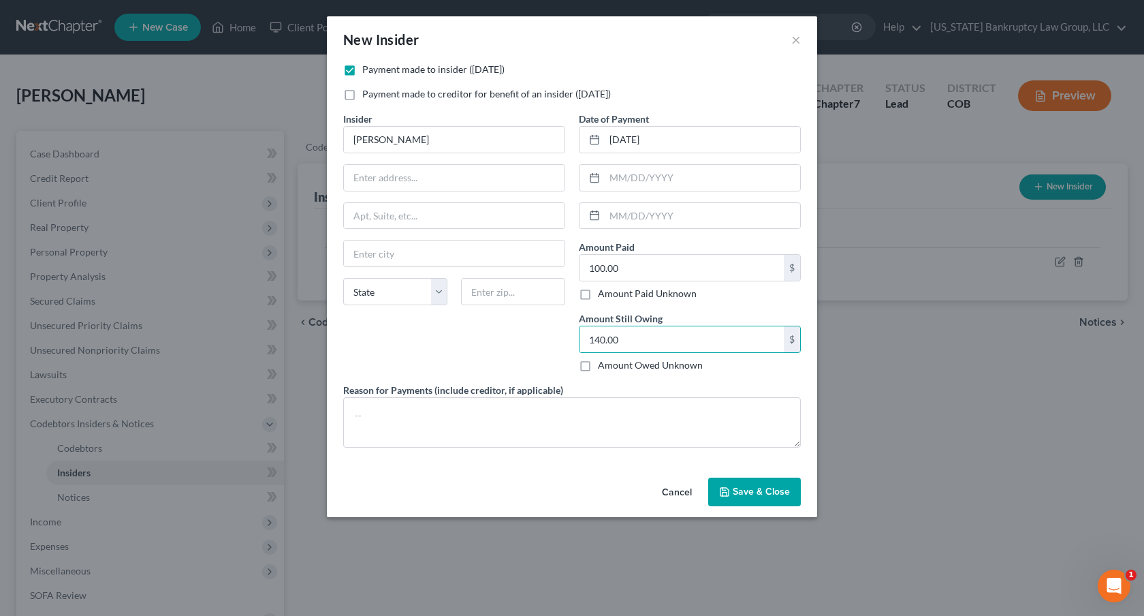
click at [763, 492] on span "Save & Close" at bounding box center [761, 491] width 57 height 12
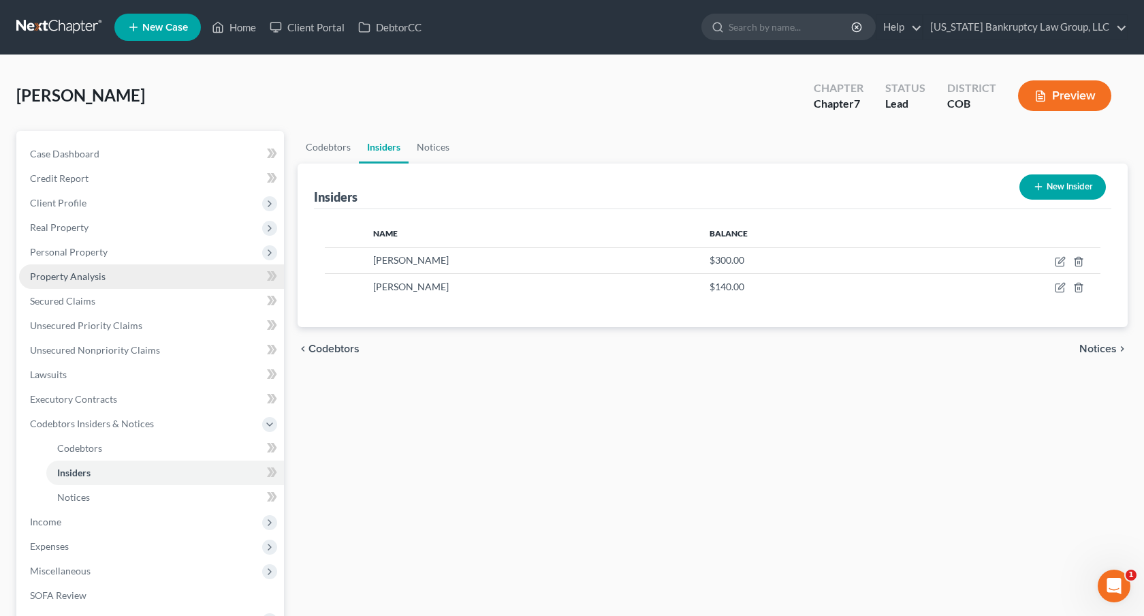
click at [86, 274] on span "Property Analysis" at bounding box center [68, 276] width 76 height 12
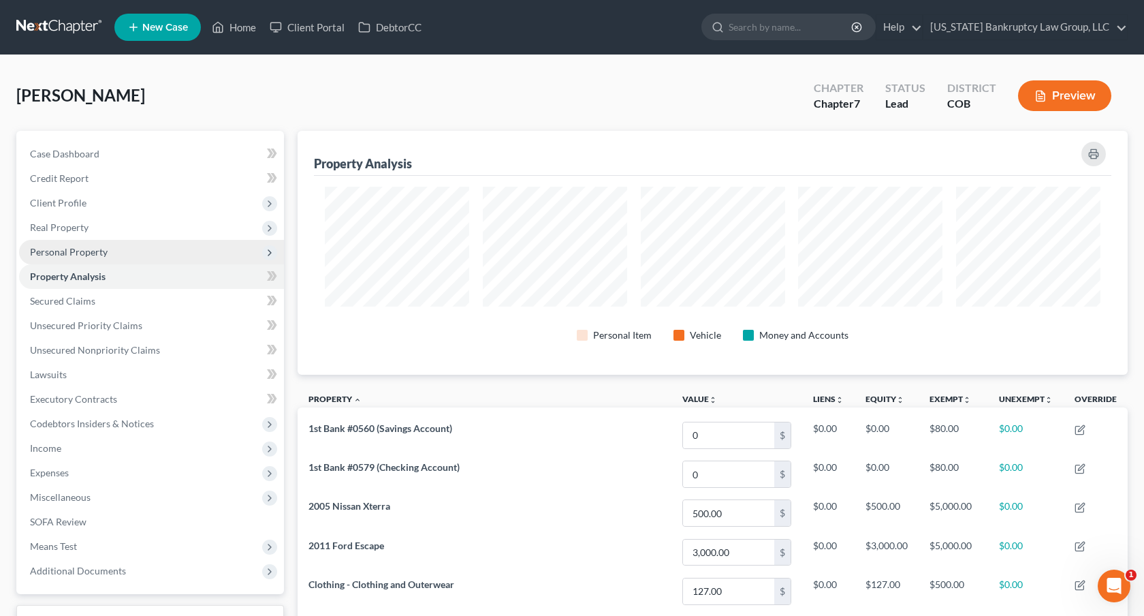
click at [94, 251] on span "Personal Property" at bounding box center [69, 252] width 78 height 12
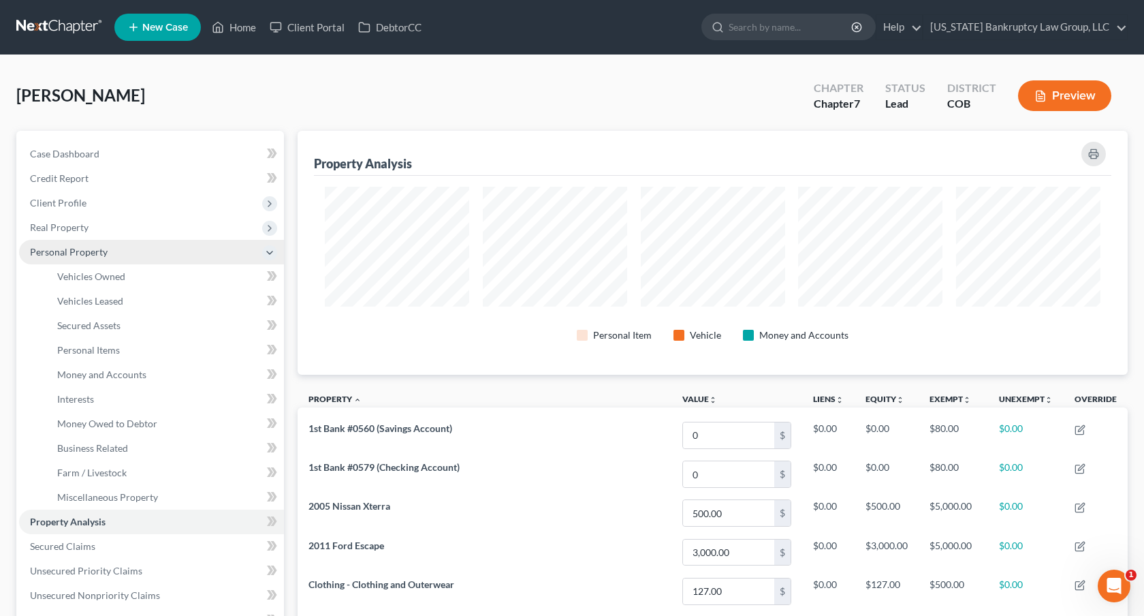
scroll to position [244, 830]
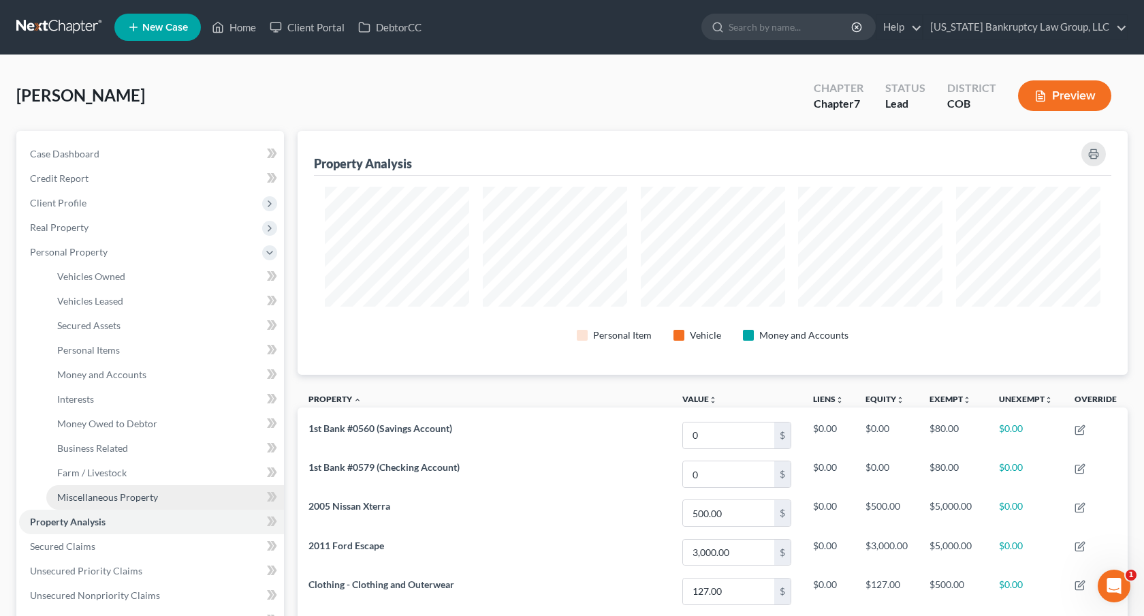
click at [113, 492] on span "Miscellaneous Property" at bounding box center [107, 497] width 101 height 12
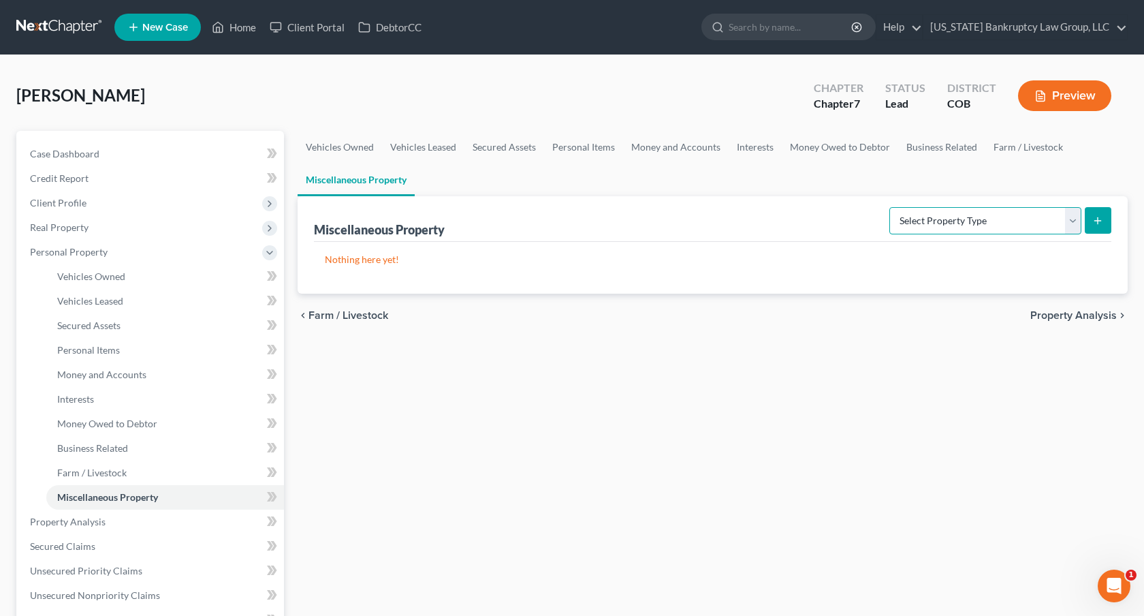
click at [1033, 217] on select "Select Property Type Assigned for Creditor Benefit [DATE] Holding for Another N…" at bounding box center [985, 220] width 192 height 27
select select "transferred"
click at [889, 207] on select "Select Property Type Assigned for Creditor Benefit [DATE] Holding for Another N…" at bounding box center [985, 220] width 192 height 27
click at [1102, 222] on icon "submit" at bounding box center [1097, 220] width 11 height 11
select select "Ordinary ([DATE])"
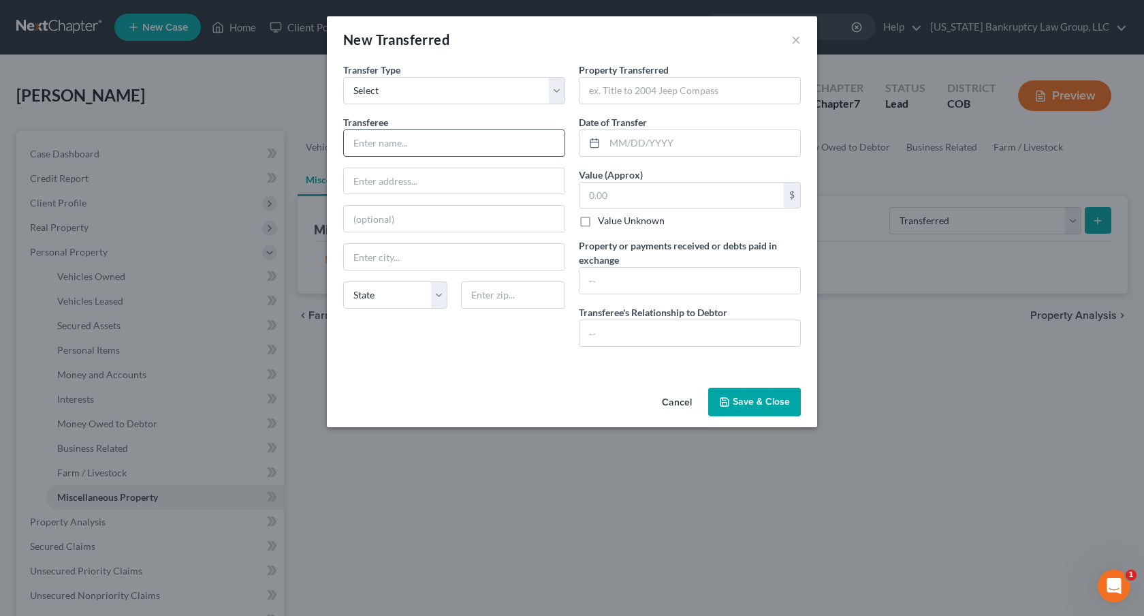
click at [398, 137] on input "text" at bounding box center [454, 143] width 221 height 26
type input "Unknown Online Purchasers"
click at [587, 91] on input "text" at bounding box center [689, 91] width 221 height 26
type input "Miscellaneous clothing items"
type input "[DATE]"
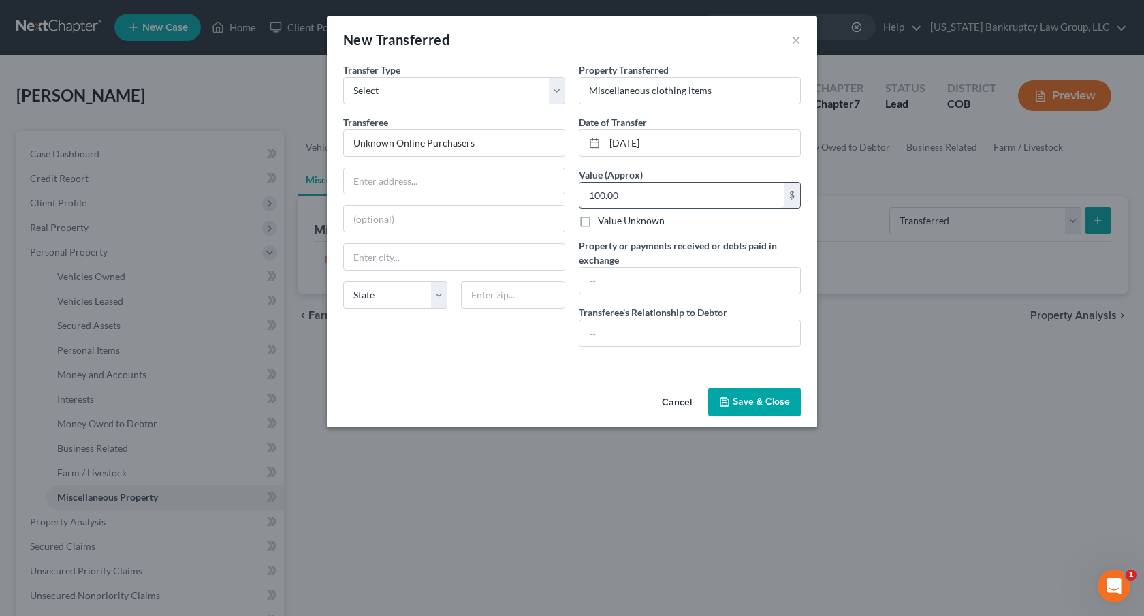
type input "100.00"
click at [591, 283] on input "text" at bounding box center [689, 281] width 221 height 26
type input "$100.00"
type input "None"
click at [750, 393] on button "Save & Close" at bounding box center [754, 401] width 93 height 29
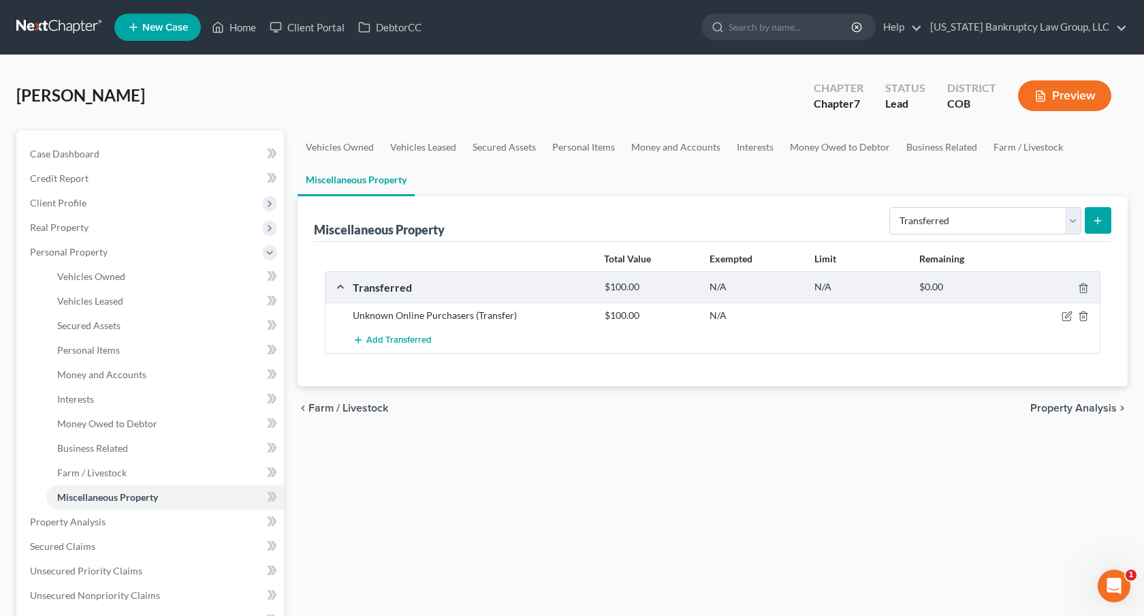
click at [599, 332] on div "Add Transferred" at bounding box center [723, 340] width 755 height 25
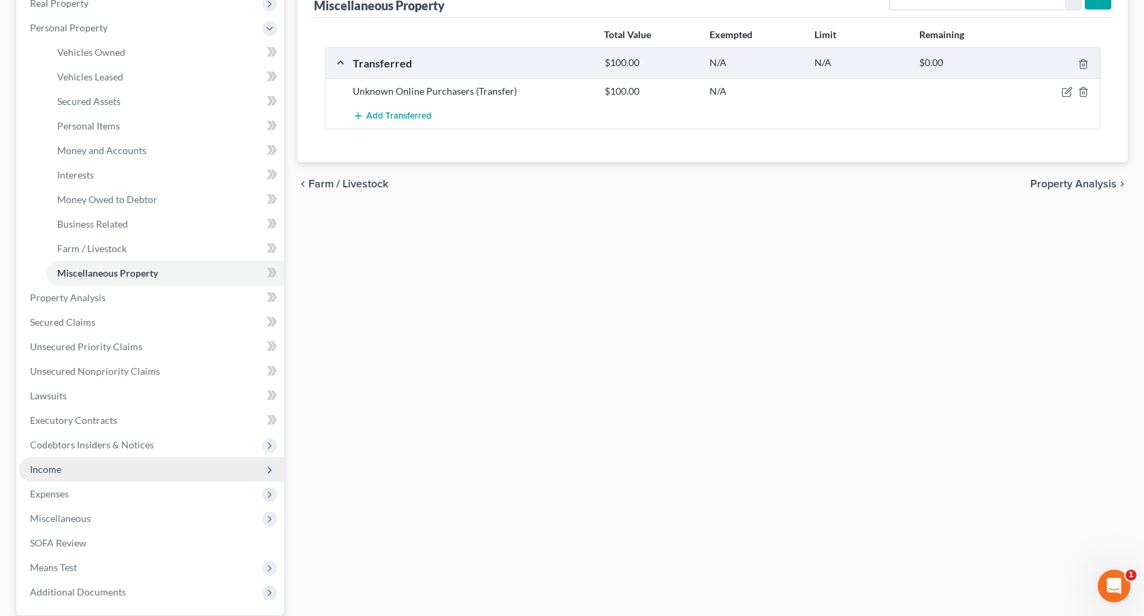
scroll to position [227, 0]
click at [88, 463] on span "Income" at bounding box center [151, 466] width 265 height 25
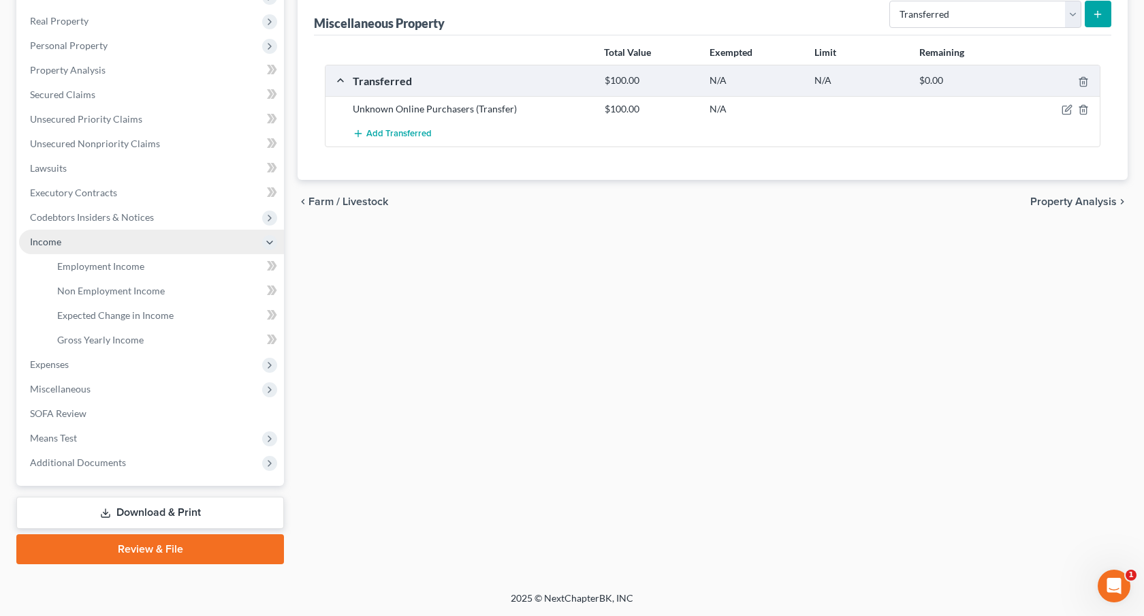
scroll to position [205, 0]
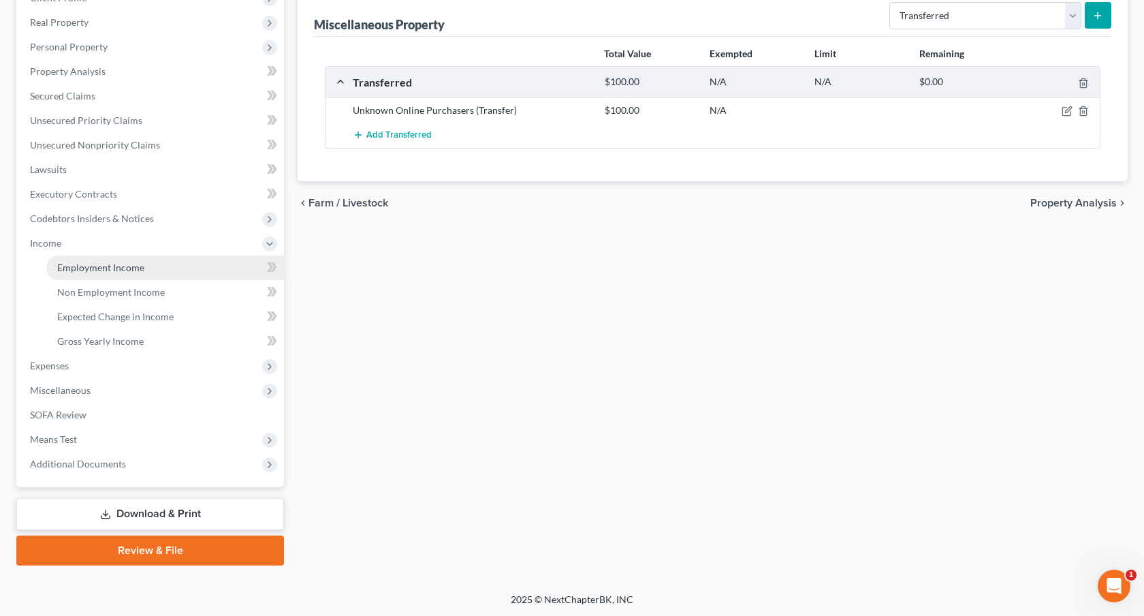
click at [110, 268] on span "Employment Income" at bounding box center [100, 267] width 87 height 12
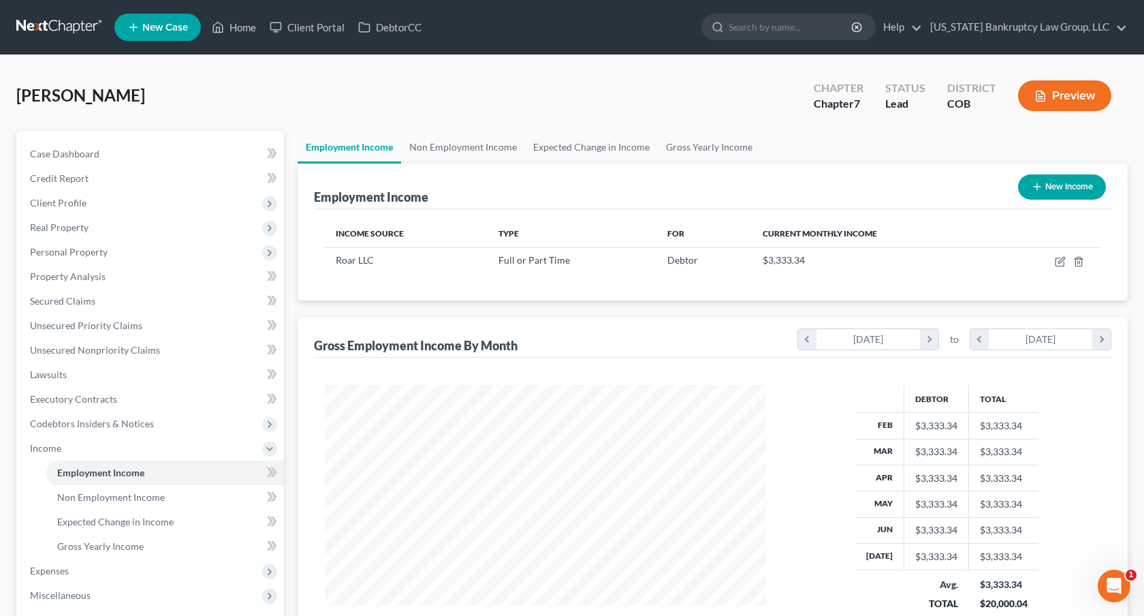
scroll to position [244, 468]
click at [700, 379] on div "Debtor Total Feb $3,333.34 $3,333.34 Mar $3,333.34 $3,333.34 Apr $3,333.34 $3,3…" at bounding box center [712, 509] width 797 height 304
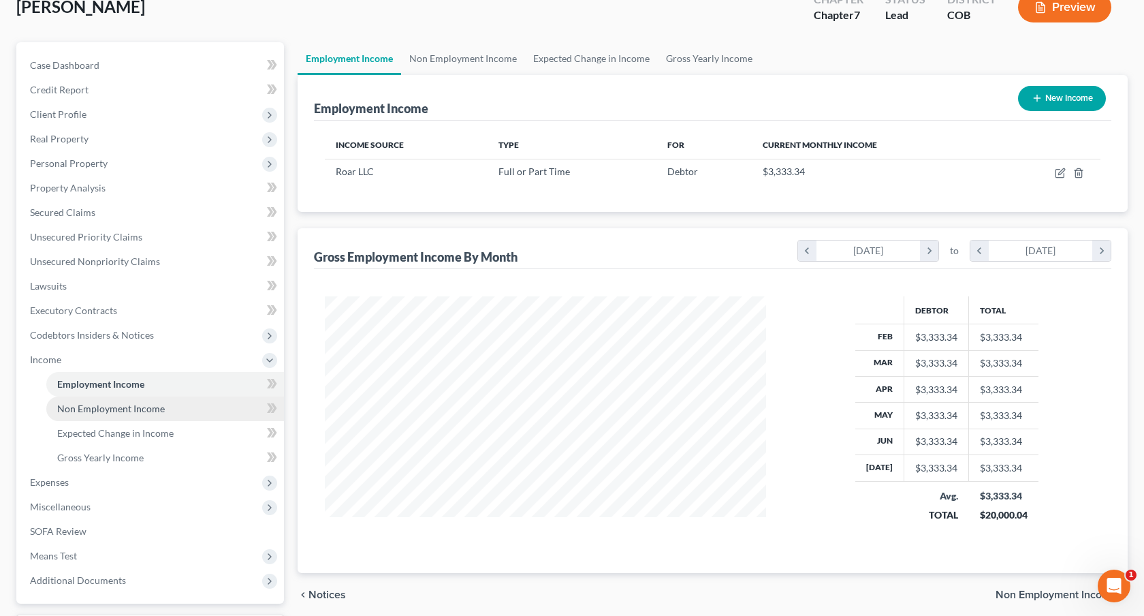
scroll to position [134, 0]
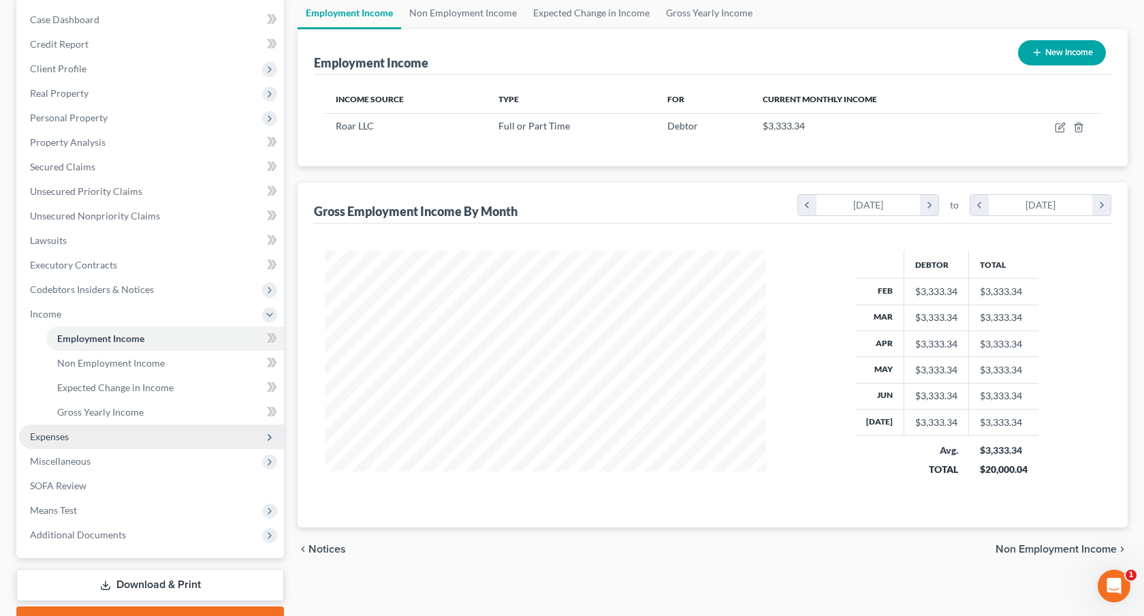
click at [93, 441] on span "Expenses" at bounding box center [151, 436] width 265 height 25
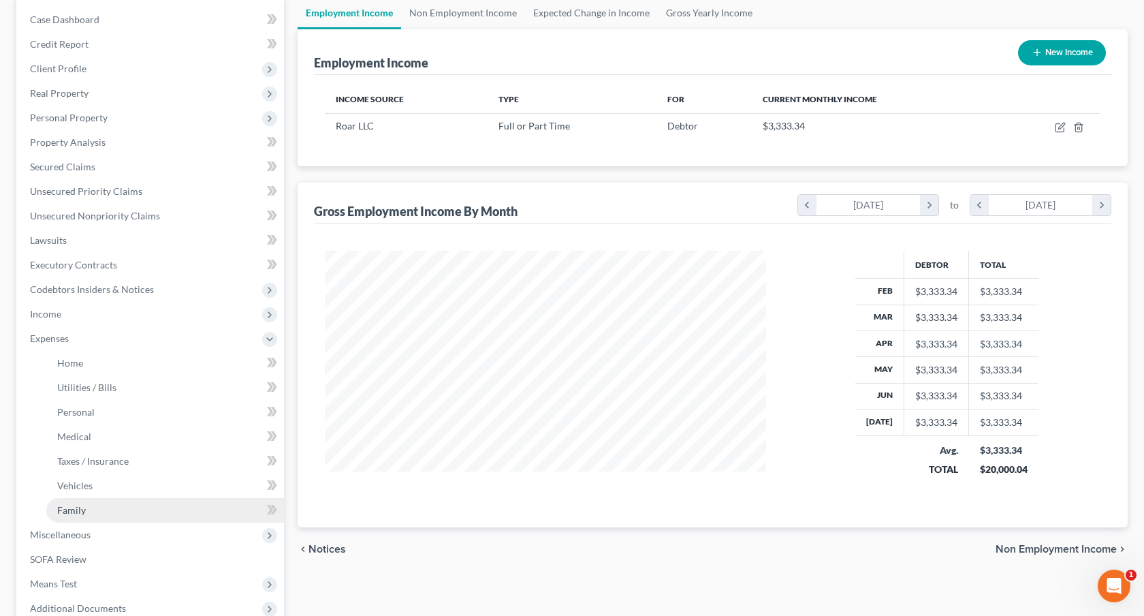
click at [93, 508] on link "Family" at bounding box center [165, 510] width 238 height 25
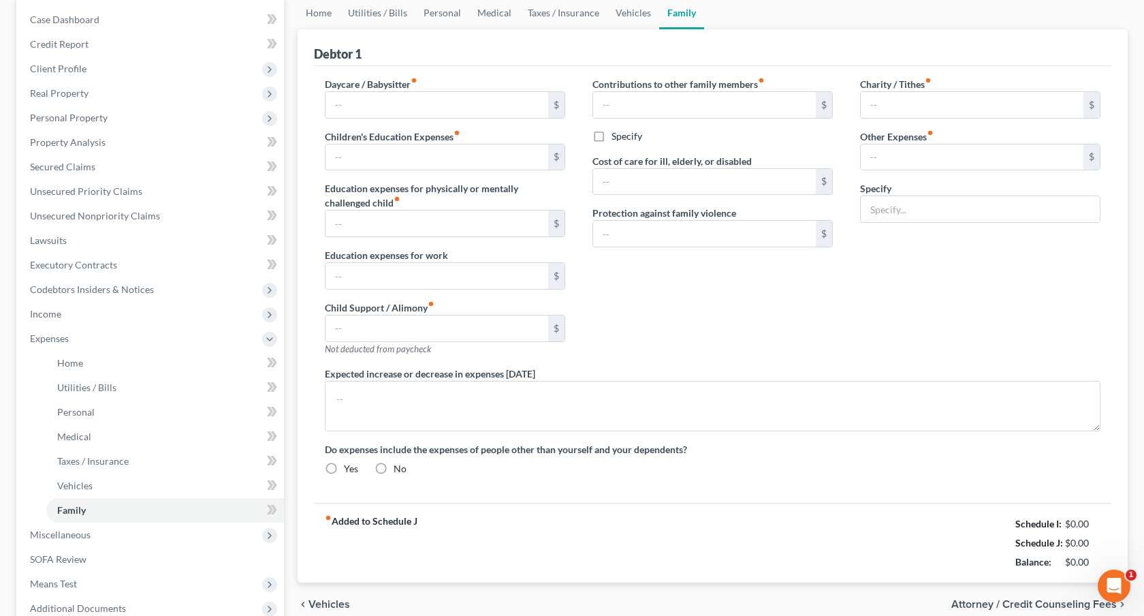
scroll to position [42, 0]
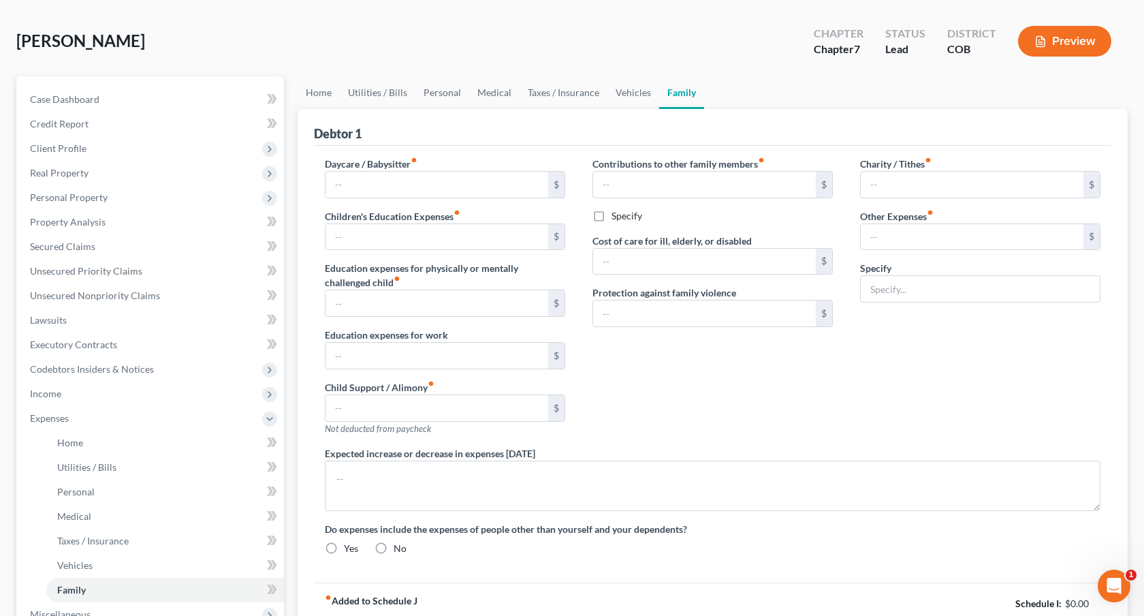
radio input "true"
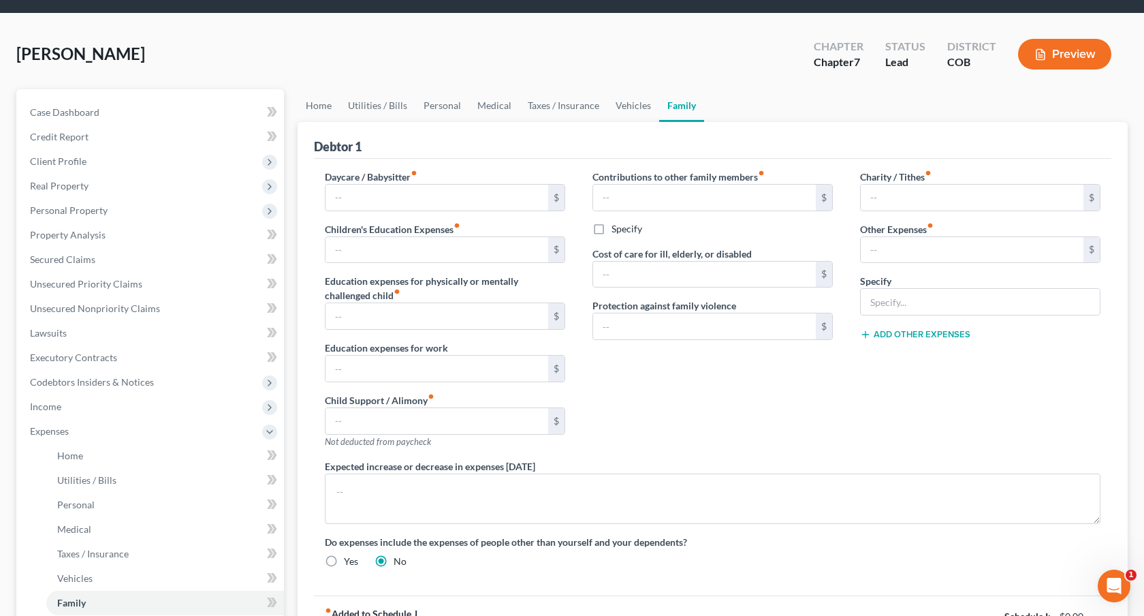
scroll to position [0, 0]
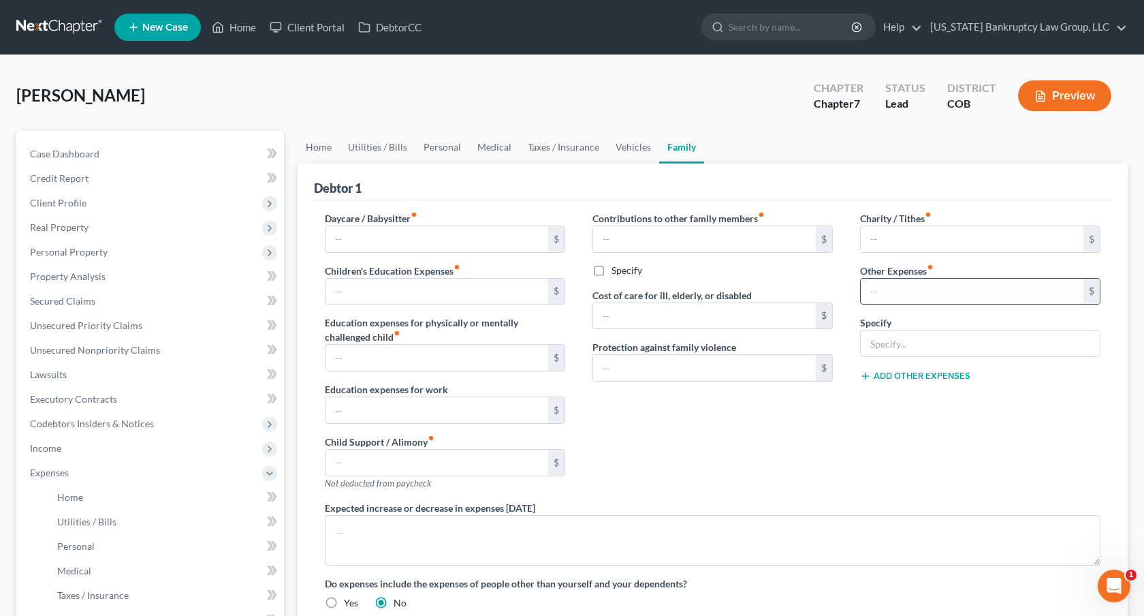
click at [887, 289] on input "text" at bounding box center [972, 291] width 223 height 26
type input "100.00"
type input "Pet expenses"
click at [376, 144] on link "Utilities / Bills" at bounding box center [378, 147] width 76 height 33
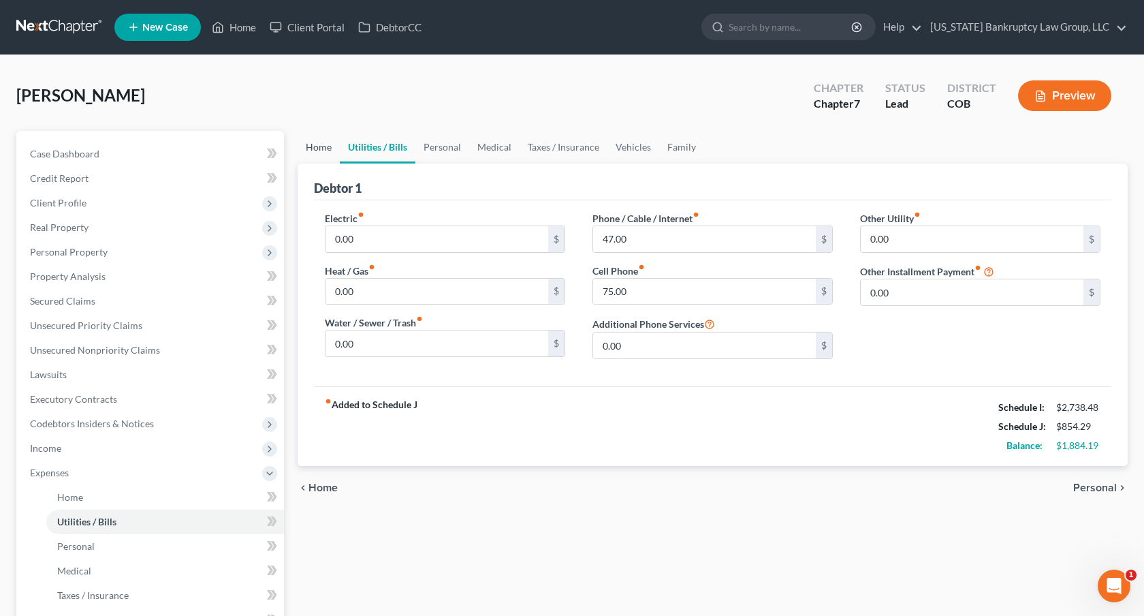
click at [320, 148] on link "Home" at bounding box center [319, 147] width 42 height 33
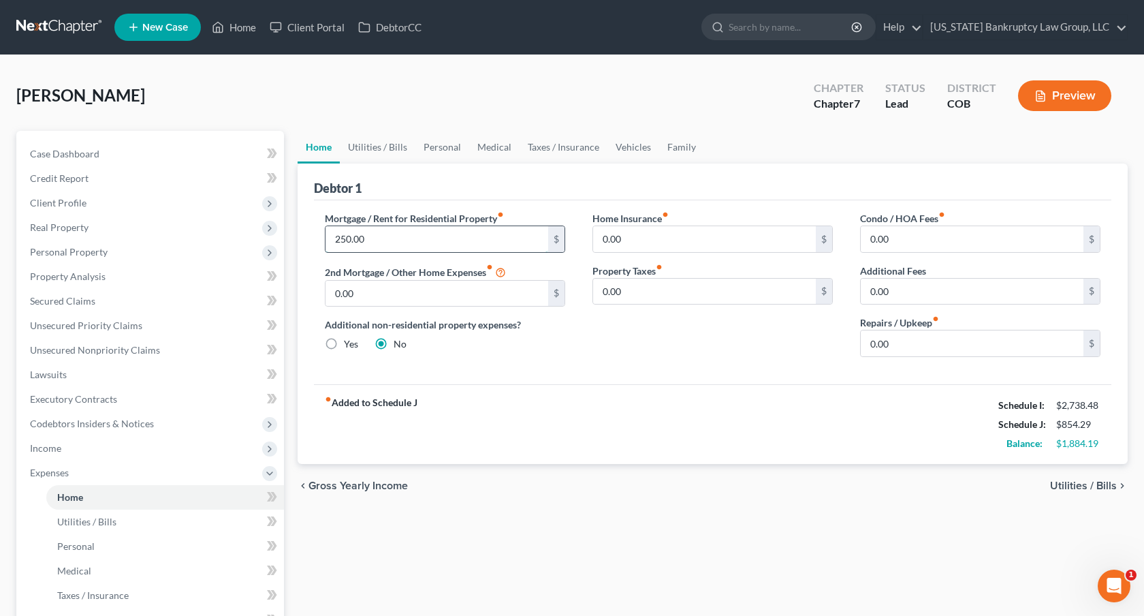
click at [344, 239] on input "250.00" at bounding box center [436, 239] width 223 height 26
type input "1,250.00"
click at [379, 142] on link "Utilities / Bills" at bounding box center [378, 147] width 76 height 33
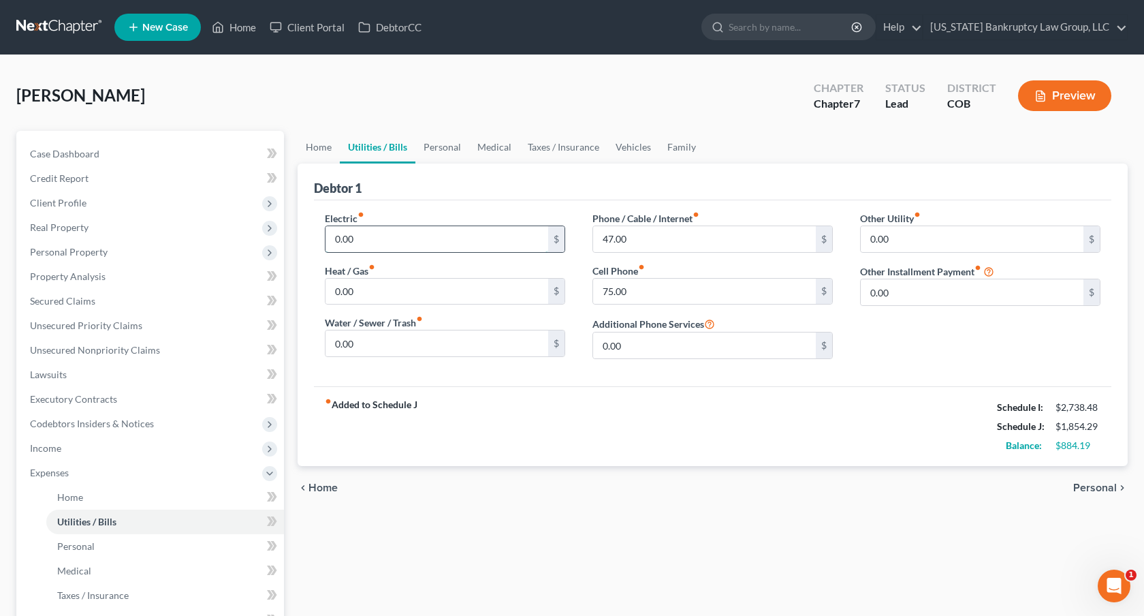
click at [340, 238] on input "0.00" at bounding box center [436, 239] width 223 height 26
type input "100.00"
type input "50.00"
click at [431, 142] on link "Personal" at bounding box center [442, 147] width 54 height 33
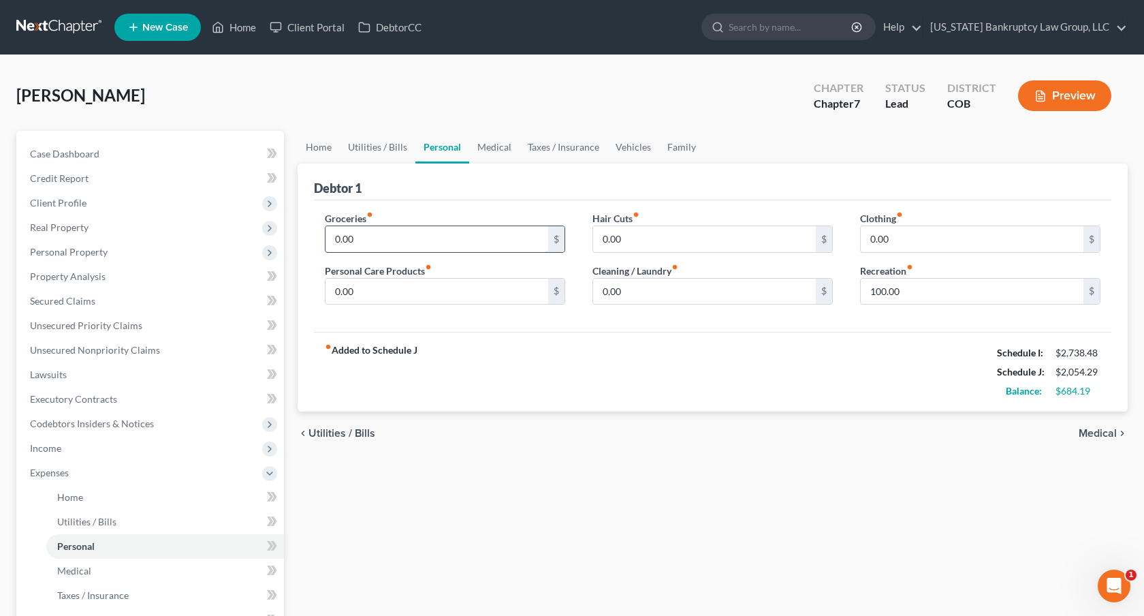
click at [362, 228] on input "0.00" at bounding box center [436, 239] width 223 height 26
type input "550.00"
click at [605, 232] on input "0.00" at bounding box center [704, 239] width 223 height 26
type input "50.00"
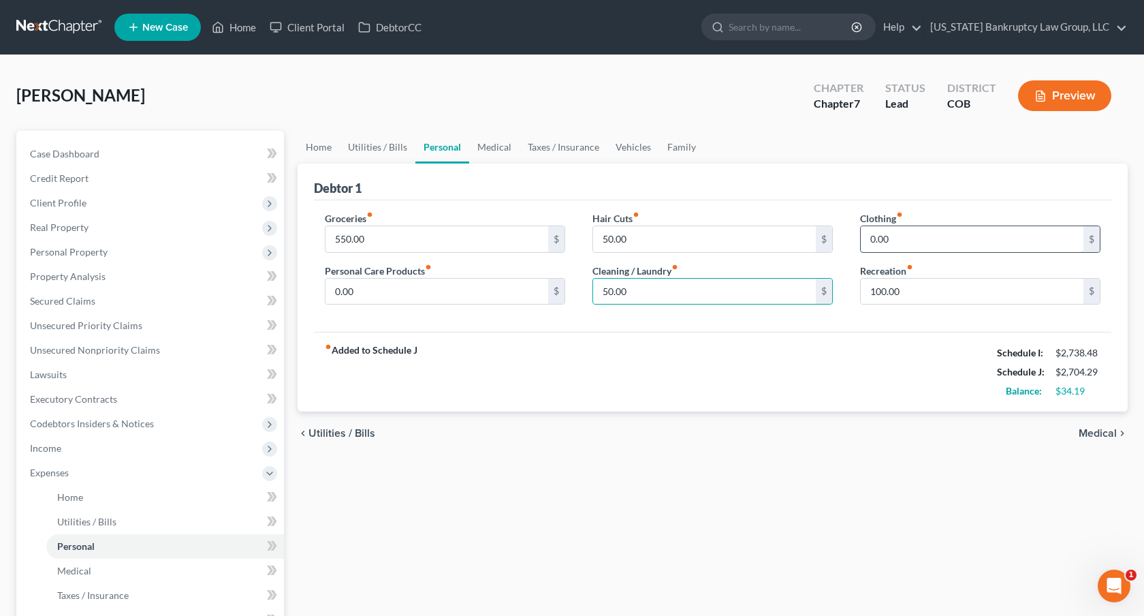
click at [873, 240] on input "0.00" at bounding box center [972, 239] width 223 height 26
type input "50.00"
click at [430, 283] on input "0.00" at bounding box center [436, 291] width 223 height 26
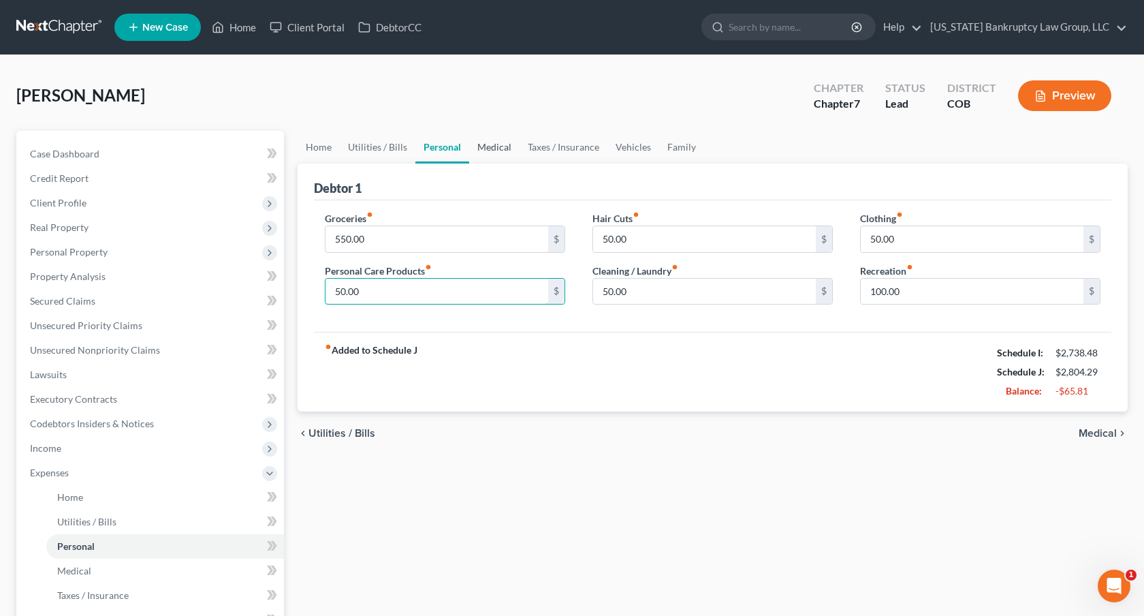
type input "50.00"
click at [490, 144] on link "Medical" at bounding box center [494, 147] width 50 height 33
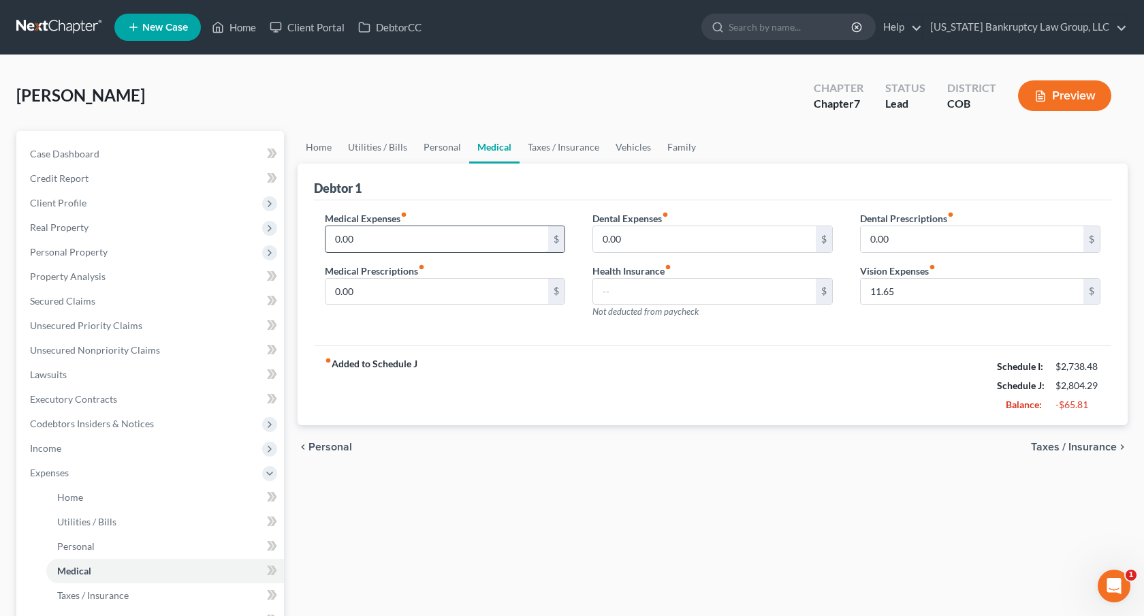
click at [343, 235] on input "0.00" at bounding box center [436, 239] width 223 height 26
type input "85.00"
click at [86, 255] on span "Personal Property" at bounding box center [69, 252] width 78 height 12
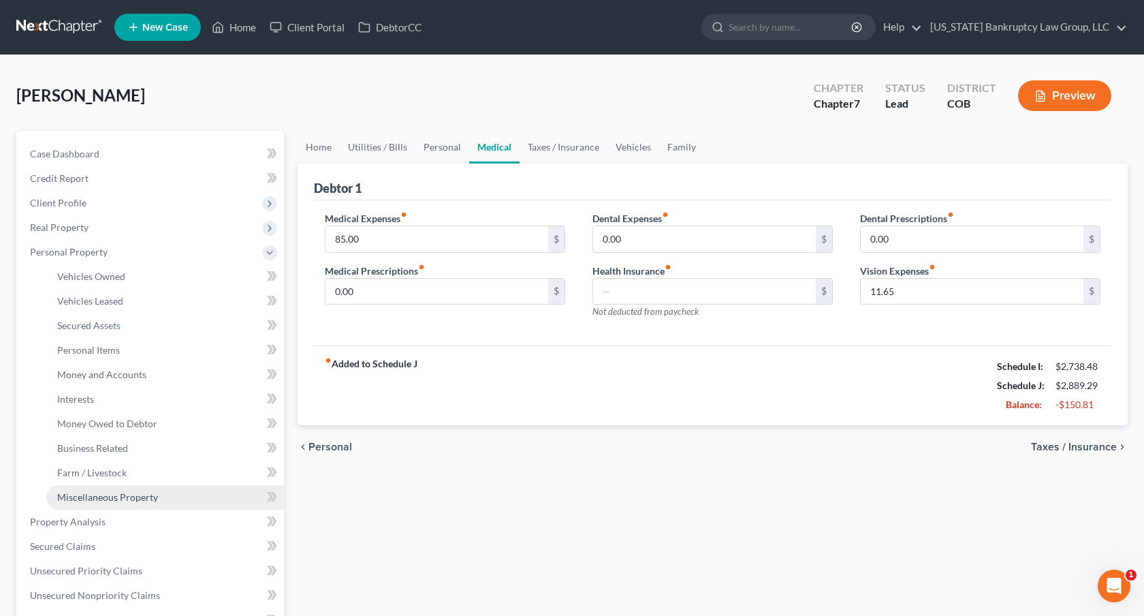
click at [129, 488] on link "Miscellaneous Property" at bounding box center [165, 497] width 238 height 25
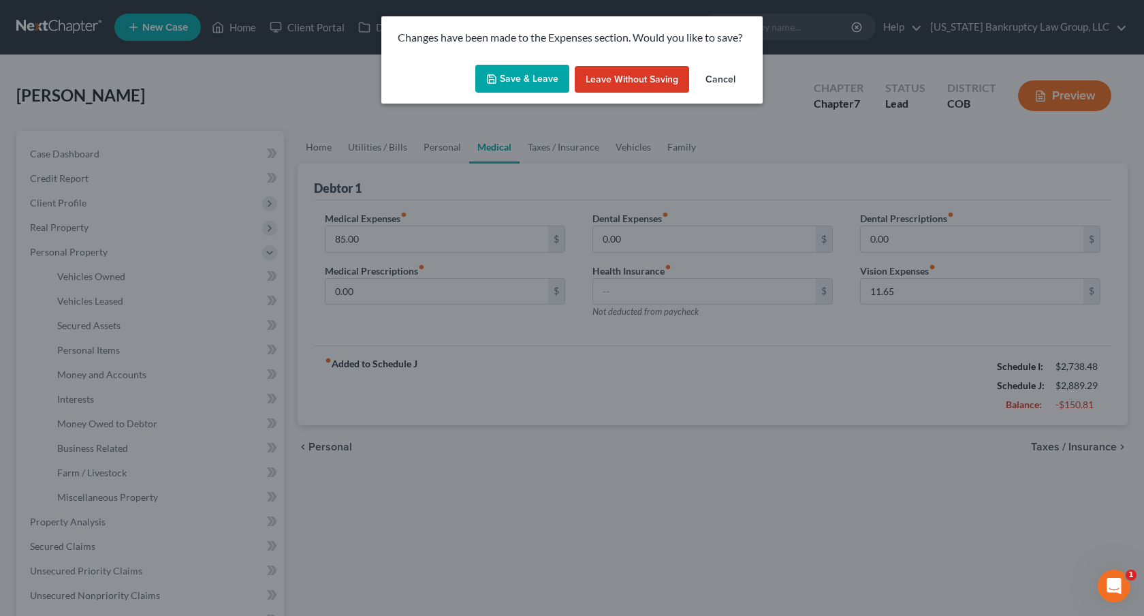
click at [511, 76] on button "Save & Leave" at bounding box center [522, 79] width 94 height 29
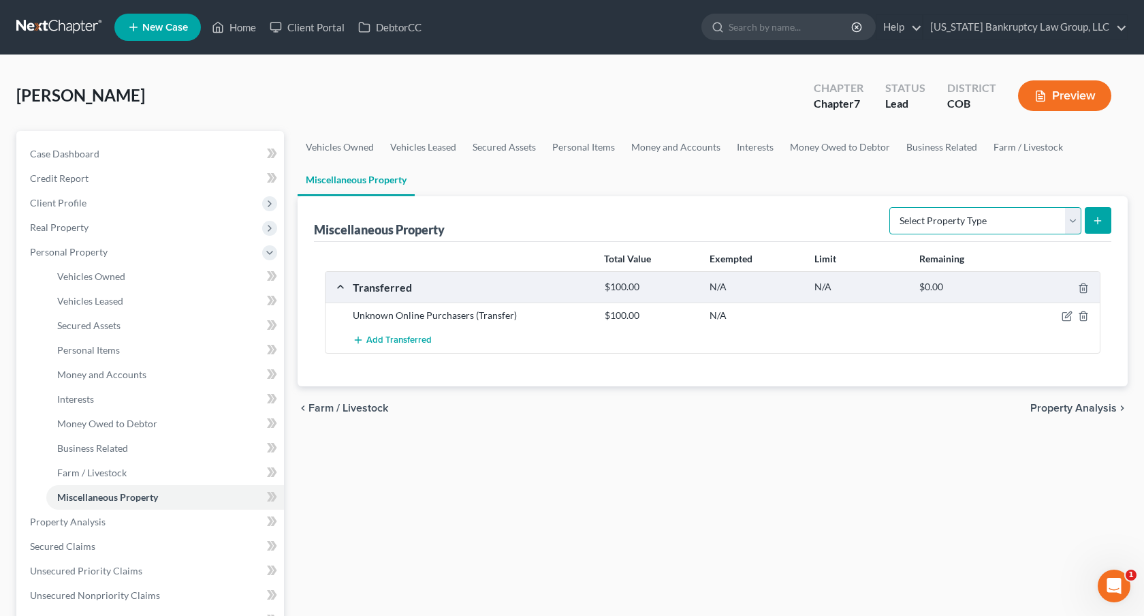
click at [1048, 223] on select "Select Property Type Assigned for Creditor Benefit [DATE] Holding for Another N…" at bounding box center [985, 220] width 192 height 27
select select "holding_for_another"
click at [889, 207] on select "Select Property Type Assigned for Creditor Benefit [DATE] Holding for Another N…" at bounding box center [985, 220] width 192 height 27
click at [1094, 220] on icon "submit" at bounding box center [1097, 220] width 11 height 11
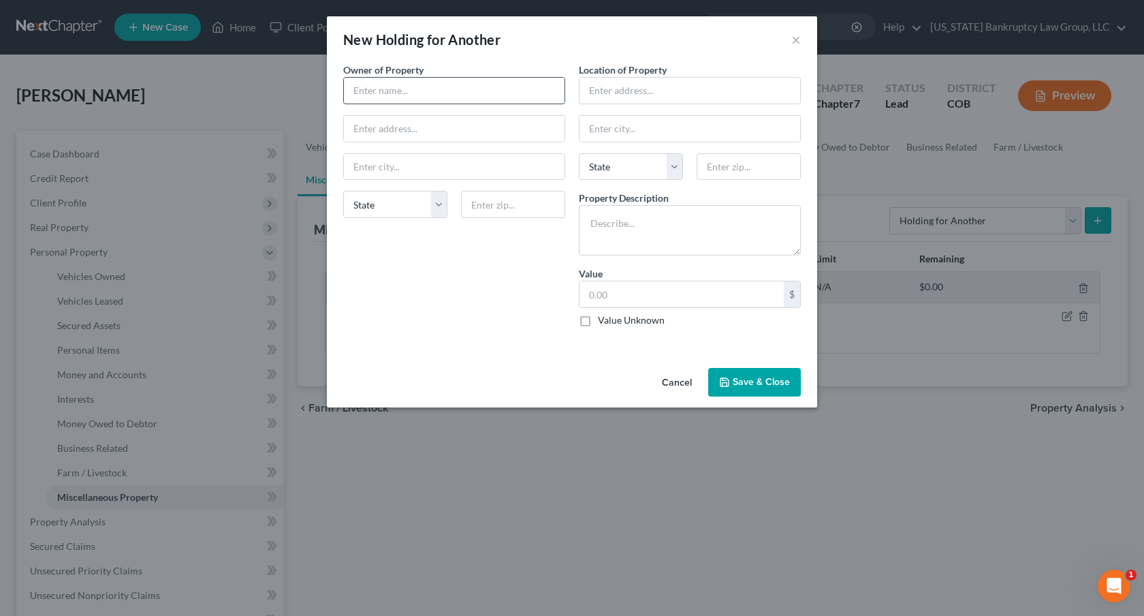
click at [445, 93] on input "text" at bounding box center [454, 91] width 221 height 26
type input "[PERSON_NAME]"
click at [600, 223] on textarea at bounding box center [690, 230] width 222 height 50
paste textarea "Cello ● Violin"
click at [598, 238] on textarea "Cello ● Violin" at bounding box center [690, 230] width 222 height 50
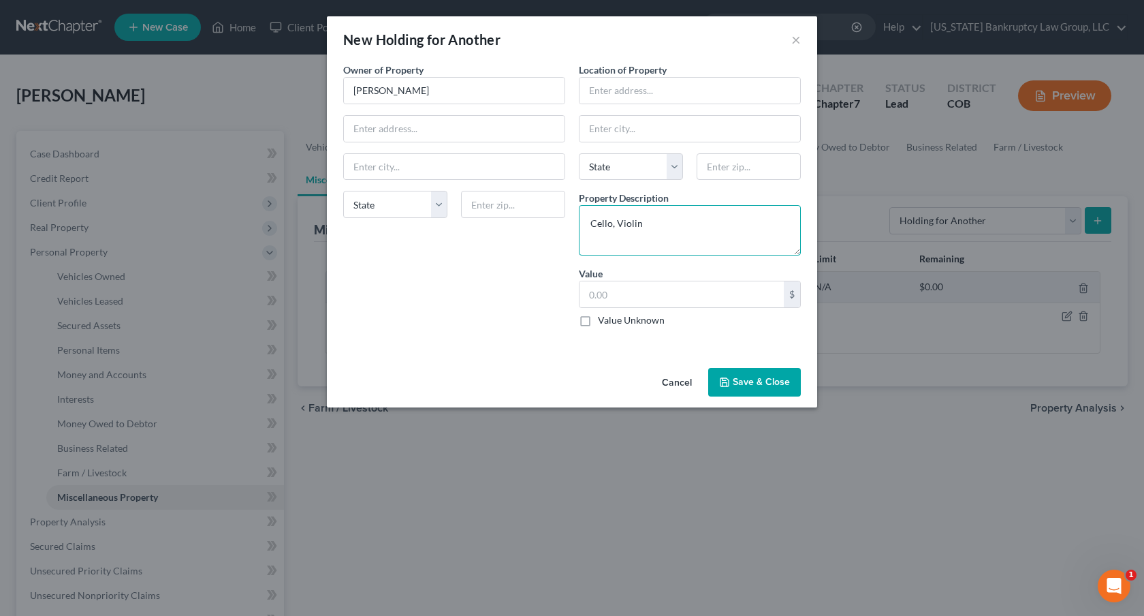
type textarea "Cello, Violin"
click at [598, 320] on label "Value Unknown" at bounding box center [631, 320] width 67 height 14
click at [603, 320] on input "Value Unknown" at bounding box center [607, 317] width 9 height 9
checkbox input "true"
type input "0.00"
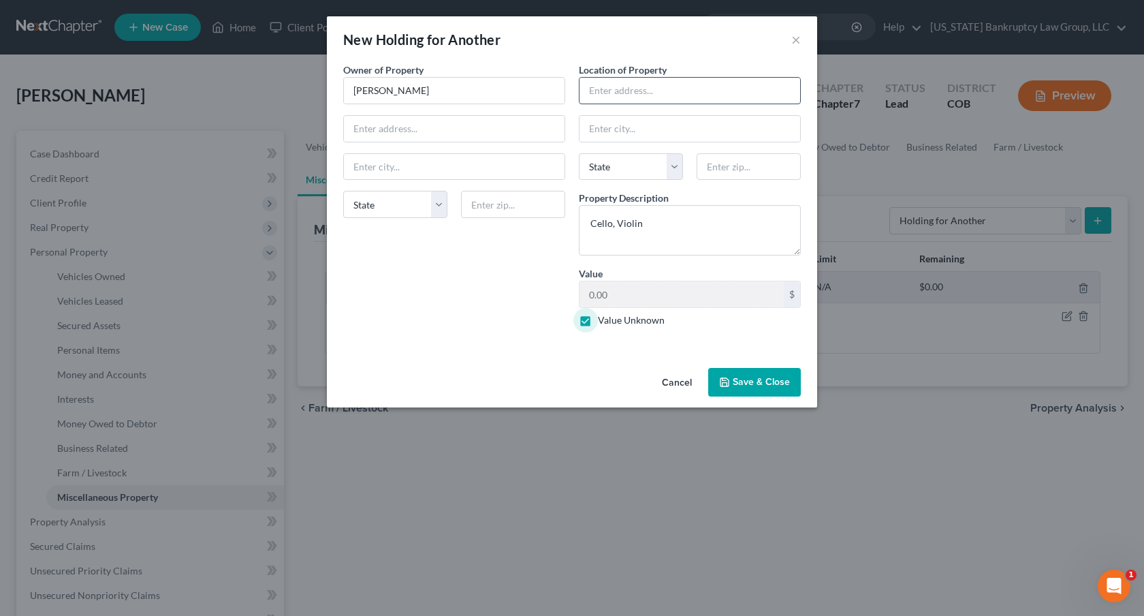
click at [605, 93] on input "text" at bounding box center [689, 91] width 221 height 26
type input "e"
type input "Debtor's residence"
click at [749, 373] on button "Save & Close" at bounding box center [754, 382] width 93 height 29
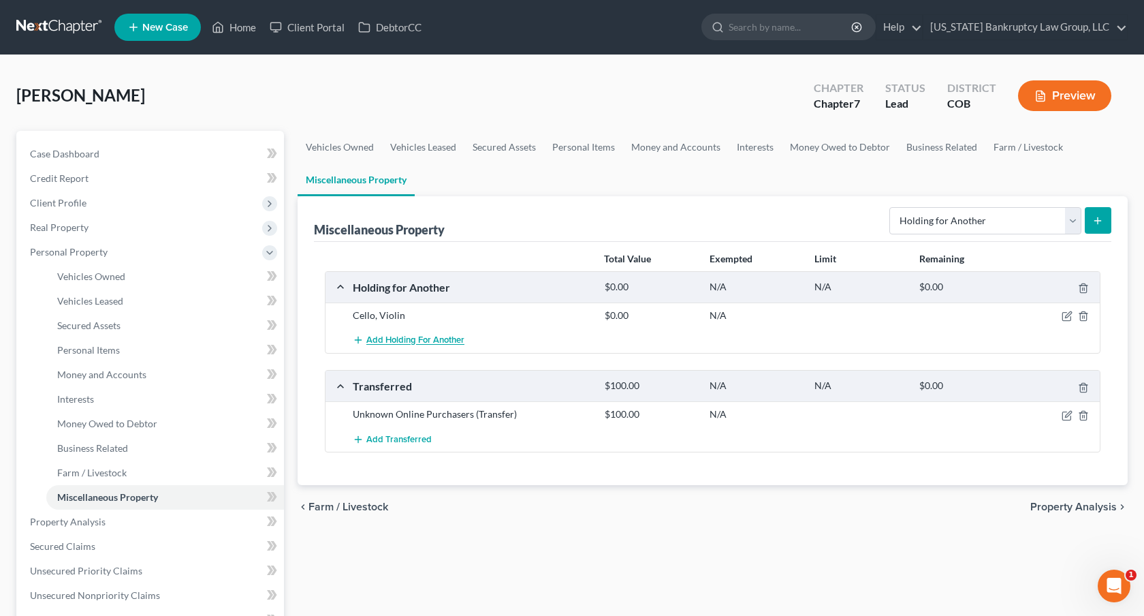
click at [444, 341] on span "Add Holding for Another" at bounding box center [415, 340] width 98 height 11
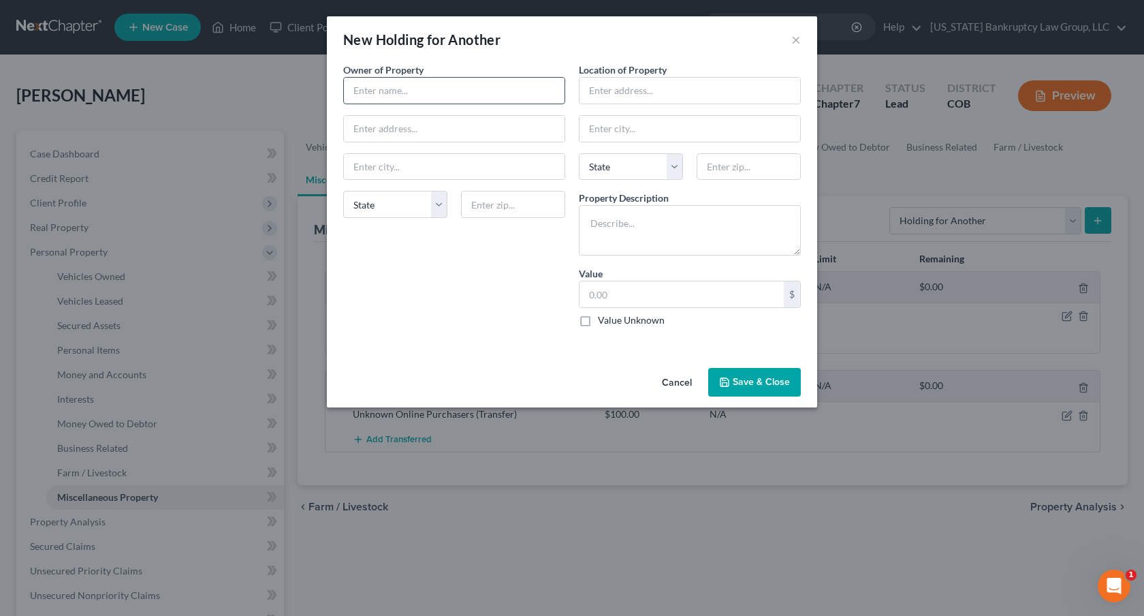
click at [443, 92] on input "text" at bounding box center [454, 91] width 221 height 26
type input "[PERSON_NAME]"
click at [644, 95] on input "text" at bounding box center [689, 91] width 221 height 26
type input "Debtor's residence"
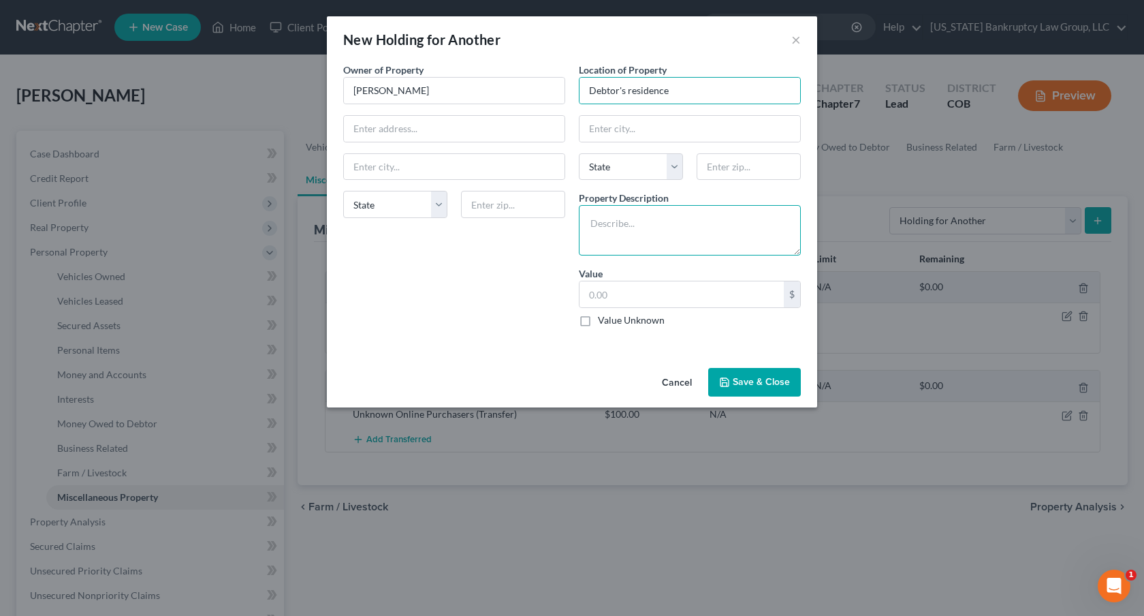
click at [606, 219] on textarea at bounding box center [690, 230] width 222 height 50
paste textarea "Tarantulas - 4 ● Punching Bag ● Clothing - shirts, jackets, hoodies ● [GEOGRAPH…"
type textarea "Tarantulas - 4 ● Punching Bag ● Clothing - shirts, jackets, hoodies ● [GEOGRAPH…"
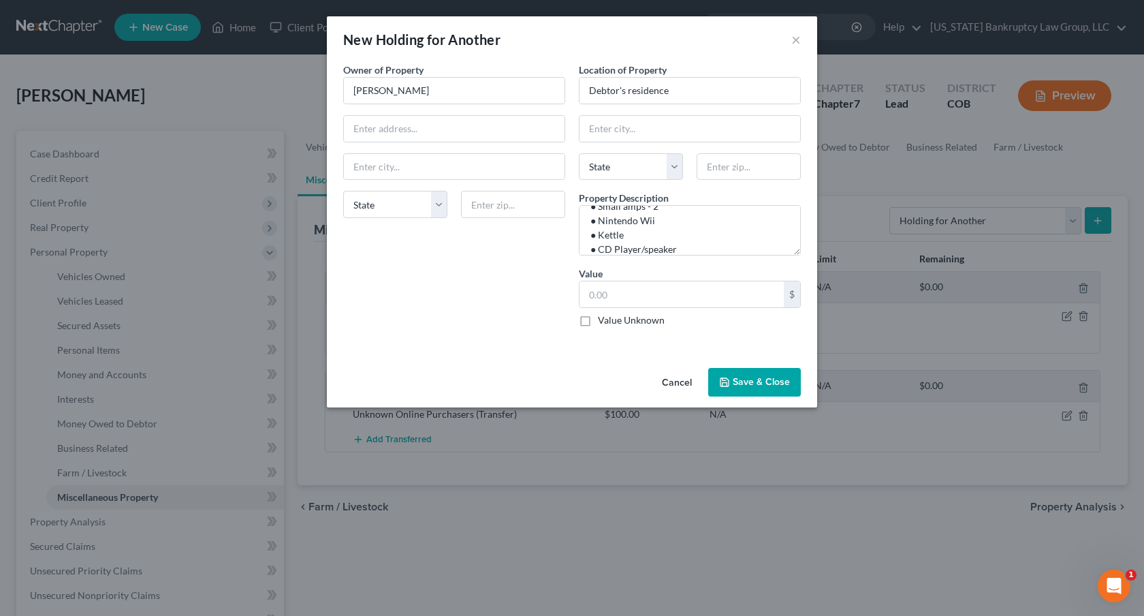
click at [598, 319] on label "Value Unknown" at bounding box center [631, 320] width 67 height 14
click at [603, 319] on input "Value Unknown" at bounding box center [607, 317] width 9 height 9
checkbox input "true"
type input "0.00"
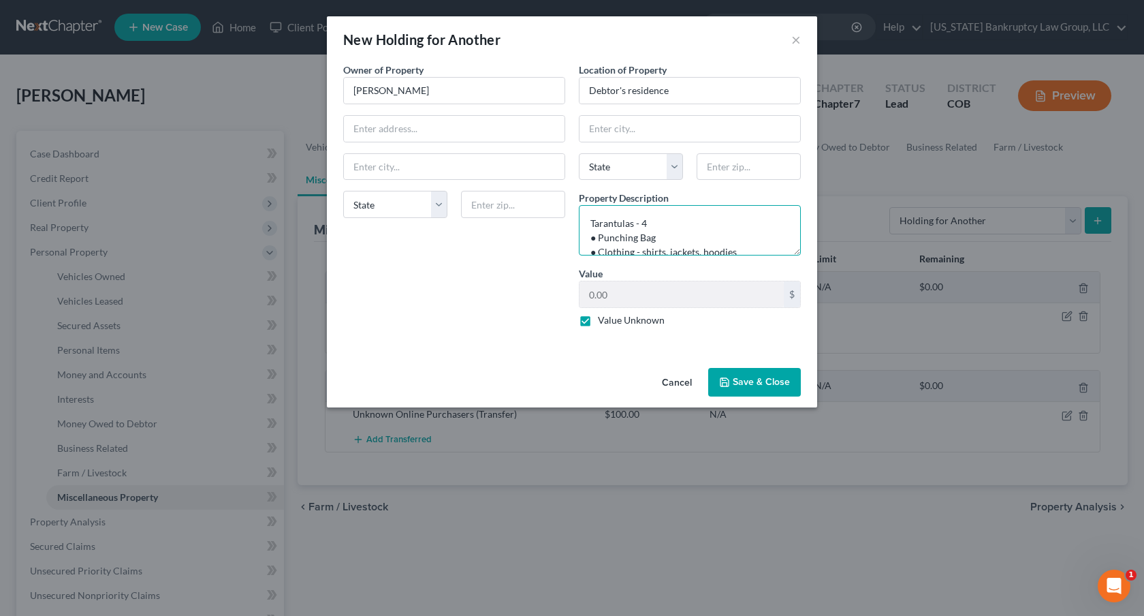
click at [599, 238] on textarea "Tarantulas - 4 ● Punching Bag ● Clothing - shirts, jackets, hoodies ● [GEOGRAPH…" at bounding box center [690, 230] width 222 height 50
click at [599, 238] on textarea "Tarantulas - 4, Punching Bag ● Clothing - shirts, jackets, hoodies ● [GEOGRAPHI…" at bounding box center [690, 230] width 222 height 50
click at [598, 252] on textarea "Tarantulas - 4, Punching Bag, Clothing - shirts, jackets, hoodies ● [GEOGRAPHIC…" at bounding box center [690, 230] width 222 height 50
click at [596, 252] on textarea "Tarantulas - 4, Punching Bag, Clothing - shirts, jackets, hoodies, Treadmill ● …" at bounding box center [690, 230] width 222 height 50
click at [595, 251] on textarea "Tarantulas - 4, Punching Bag, Clothing - shirts, jackets, hoodies, Treadmill, G…" at bounding box center [690, 230] width 222 height 50
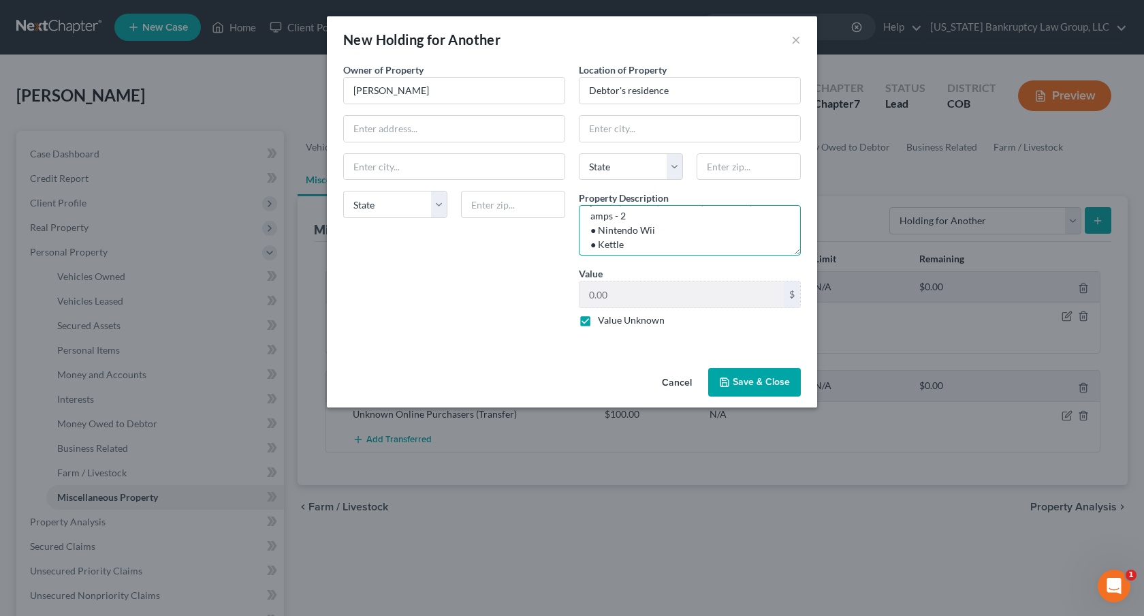
scroll to position [35, 0]
click at [598, 232] on textarea "Tarantulas - 4, Punching Bag, Clothing - shirts, jackets, hoodies, Treadmill, G…" at bounding box center [690, 230] width 222 height 50
click at [597, 246] on textarea "Tarantulas - 4, Punching Bag, Clothing - shirts, jackets, hoodies, Treadmill, G…" at bounding box center [690, 230] width 222 height 50
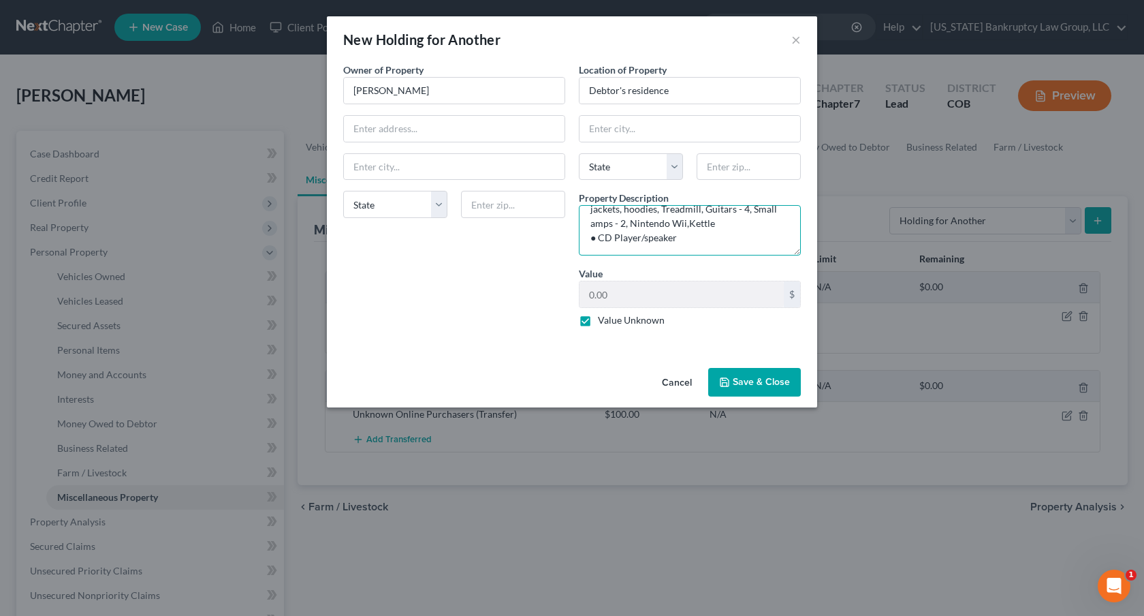
click at [599, 239] on textarea "Tarantulas - 4, Punching Bag, Clothing - shirts, jackets, hoodies, Treadmill, G…" at bounding box center [690, 230] width 222 height 50
click at [686, 237] on textarea "Tarantulas - 4, Punching Bag, Clothing - shirts, jackets, hoodies, Treadmill, G…" at bounding box center [690, 230] width 222 height 50
type textarea "Tarantulas - 4, Punching Bag, Clothing - shirts, jackets, hoodies, Treadmill, G…"
click at [745, 378] on button "Save & Close" at bounding box center [754, 382] width 93 height 29
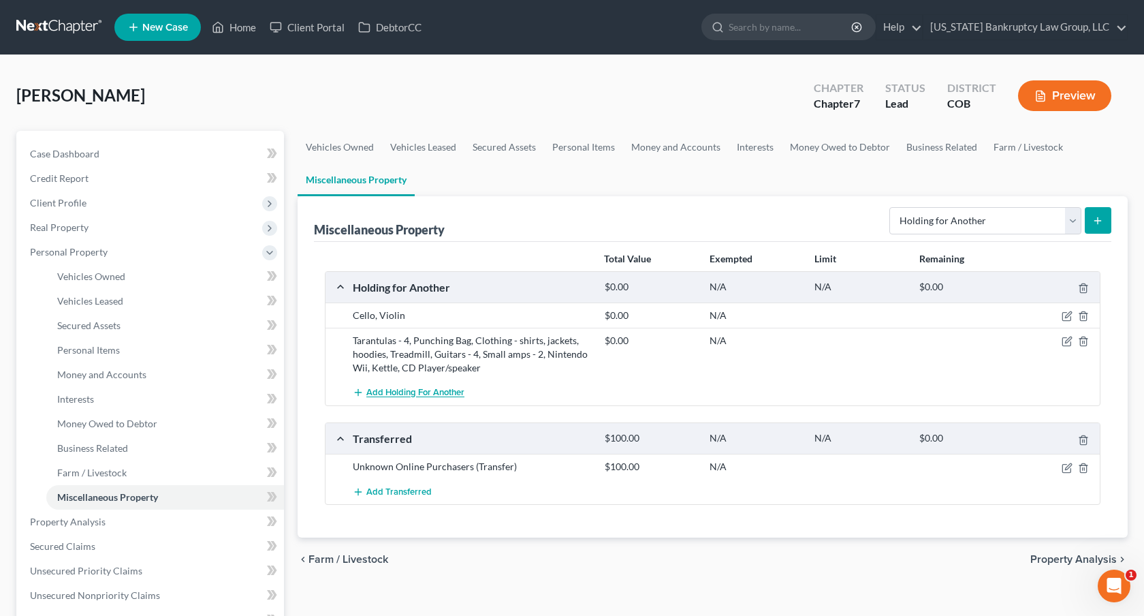
click at [434, 392] on span "Add Holding for Another" at bounding box center [415, 392] width 98 height 11
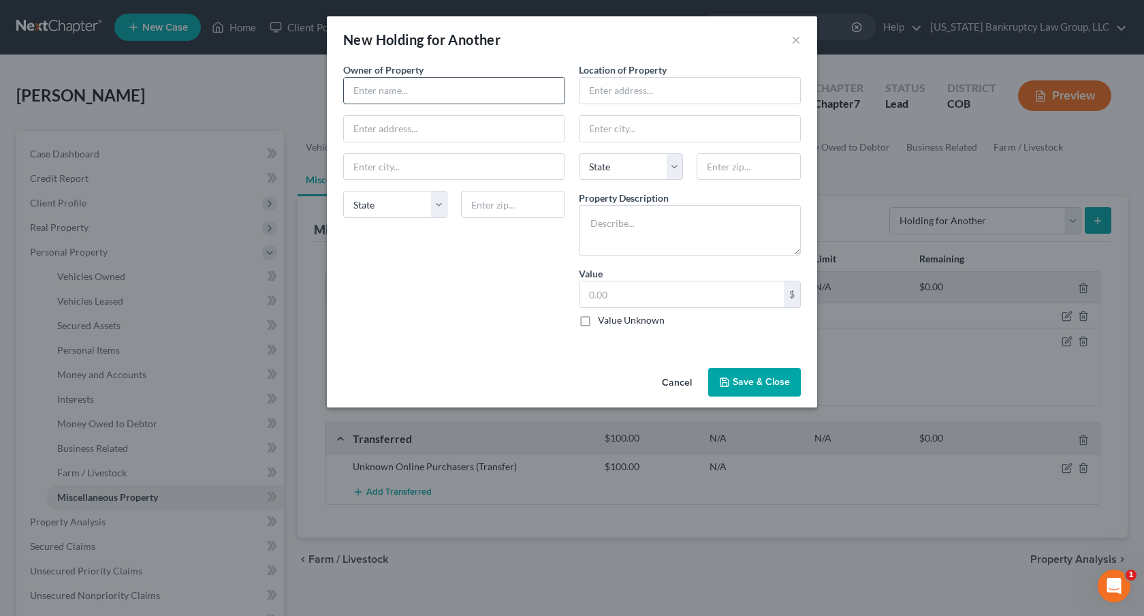
click at [399, 95] on input "text" at bounding box center [454, 91] width 221 height 26
type input "[PERSON_NAME]"
click at [596, 214] on textarea at bounding box center [690, 230] width 222 height 50
paste textarea "● Sewing machine"
click at [601, 225] on textarea "● Sewing machine" at bounding box center [690, 230] width 222 height 50
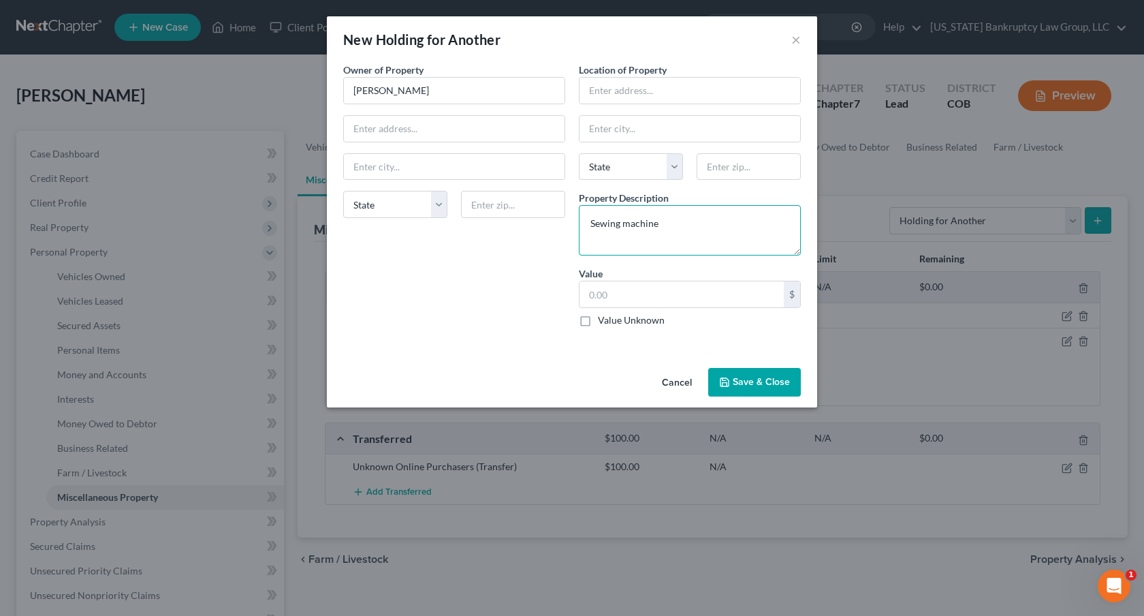
type textarea "Sewing machine"
click at [598, 320] on label "Value Unknown" at bounding box center [631, 320] width 67 height 14
click at [603, 320] on input "Value Unknown" at bounding box center [607, 317] width 9 height 9
checkbox input "true"
type input "0.00"
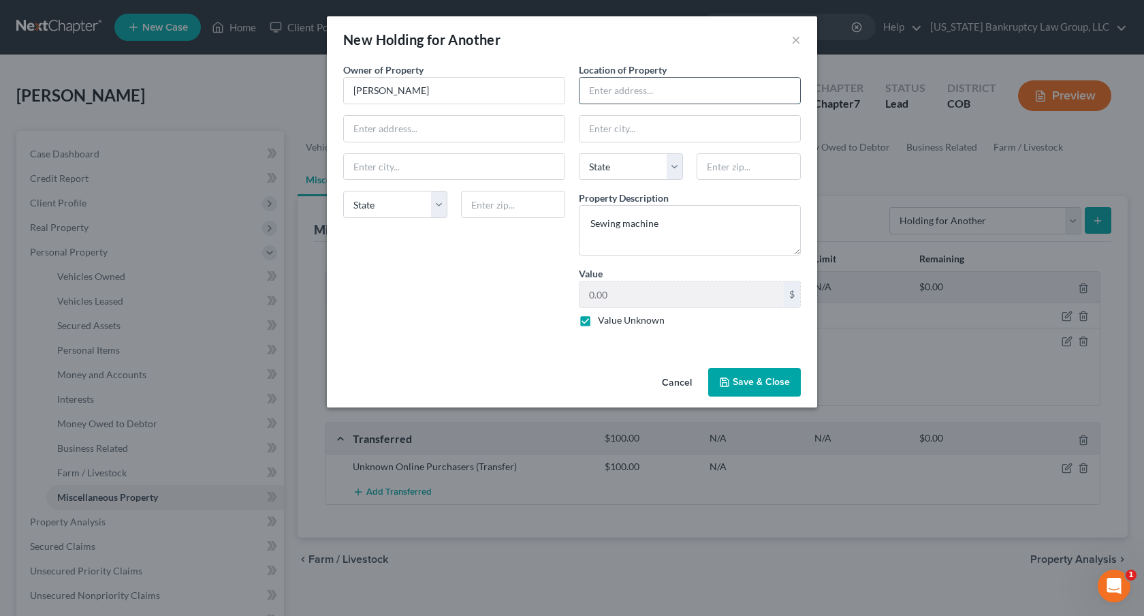
click at [610, 98] on input "text" at bounding box center [689, 91] width 221 height 26
type input "Debtor's residence"
click at [754, 377] on button "Save & Close" at bounding box center [754, 382] width 93 height 29
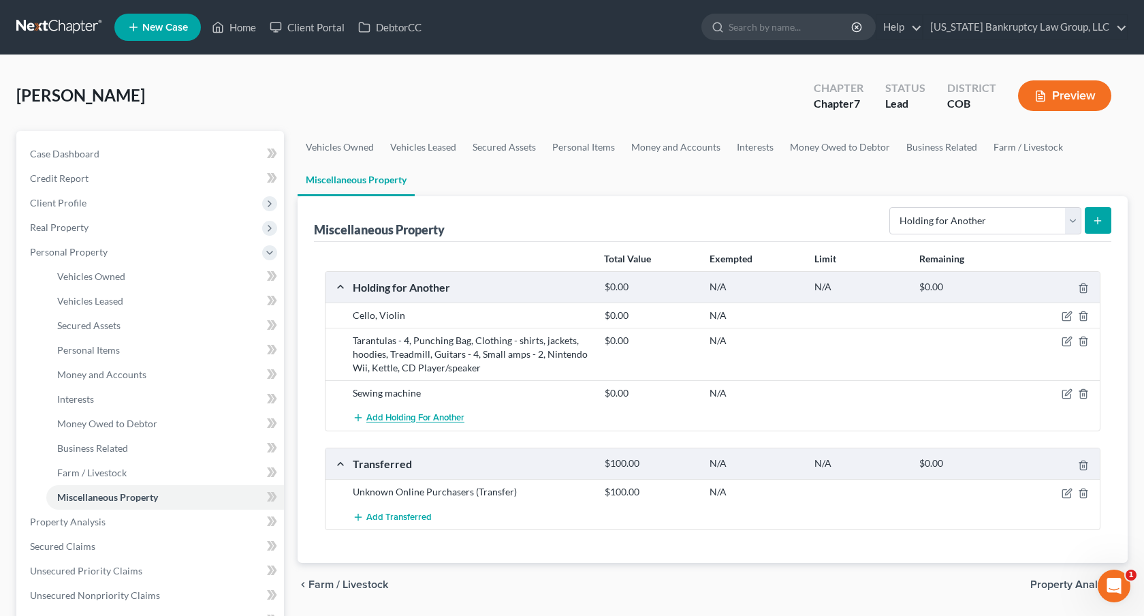
click at [386, 415] on span "Add Holding for Another" at bounding box center [415, 418] width 98 height 11
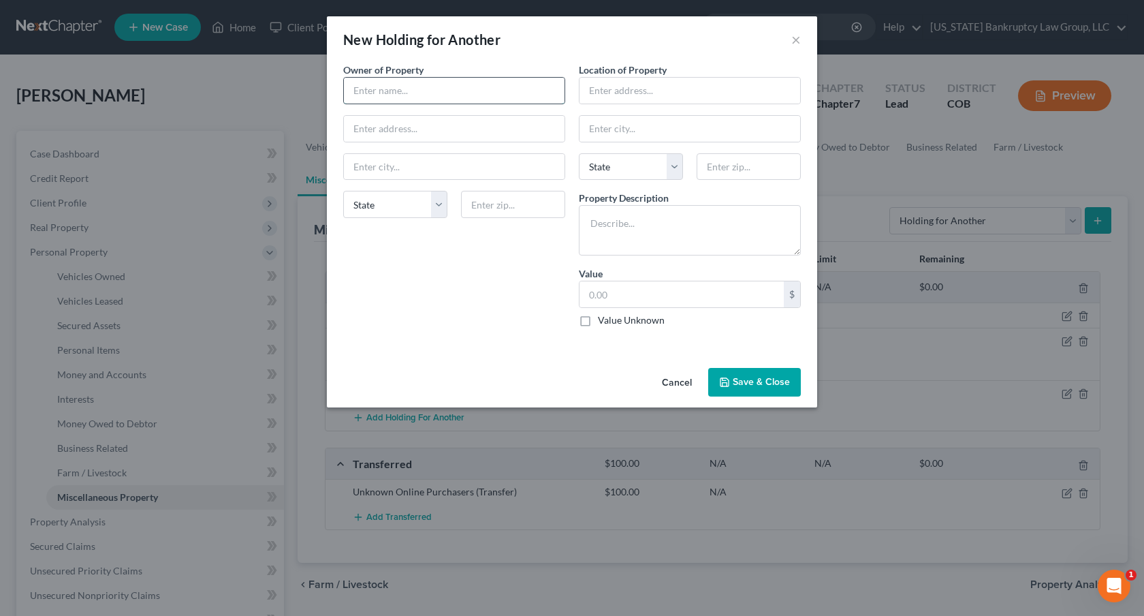
click at [393, 89] on input "text" at bounding box center [454, 91] width 221 height 26
type input "[PERSON_NAME] (Landlord)"
click at [599, 88] on input "text" at bounding box center [689, 91] width 221 height 26
type input "Debtor's residence"
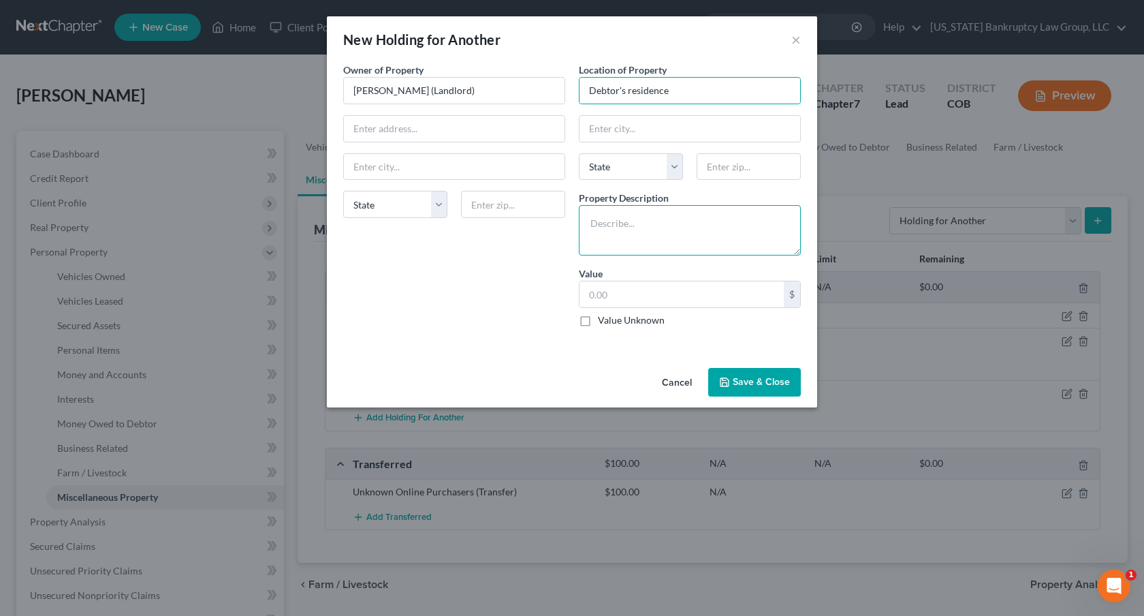
click at [592, 226] on textarea at bounding box center [690, 230] width 222 height 50
paste textarea "Counter top bar chairs - 3 ● Sofa chair and matching [DEMOGRAPHIC_DATA] ● Long …"
type textarea "Counter top bar chairs - 3 ● Sofa chair and matching [DEMOGRAPHIC_DATA] ● Long …"
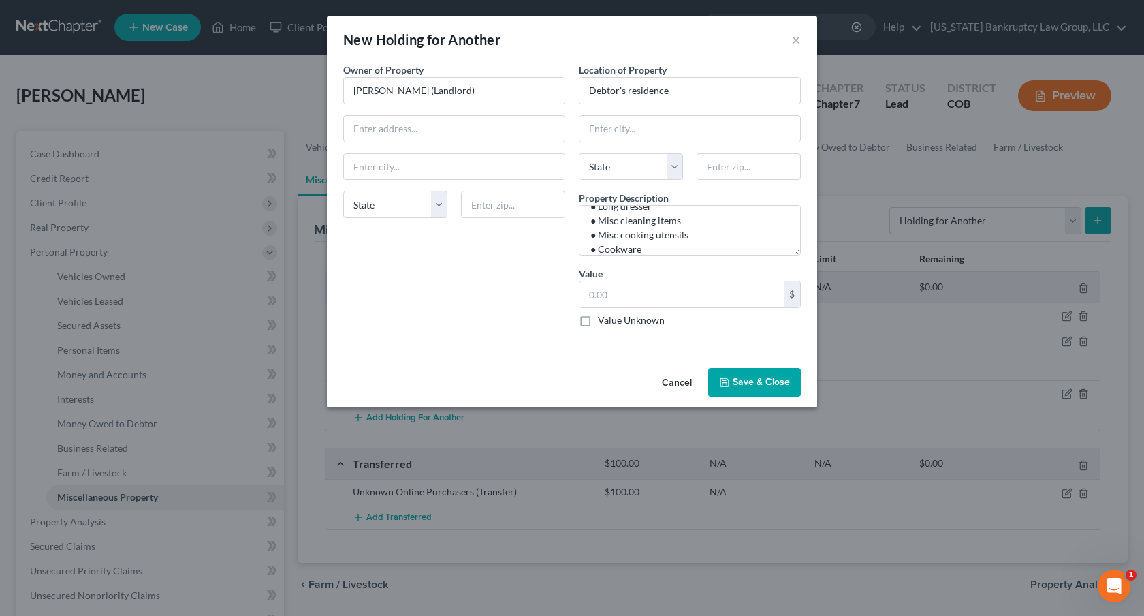
click at [598, 321] on label "Value Unknown" at bounding box center [631, 320] width 67 height 14
click at [603, 321] on input "Value Unknown" at bounding box center [607, 317] width 9 height 9
checkbox input "true"
type input "0.00"
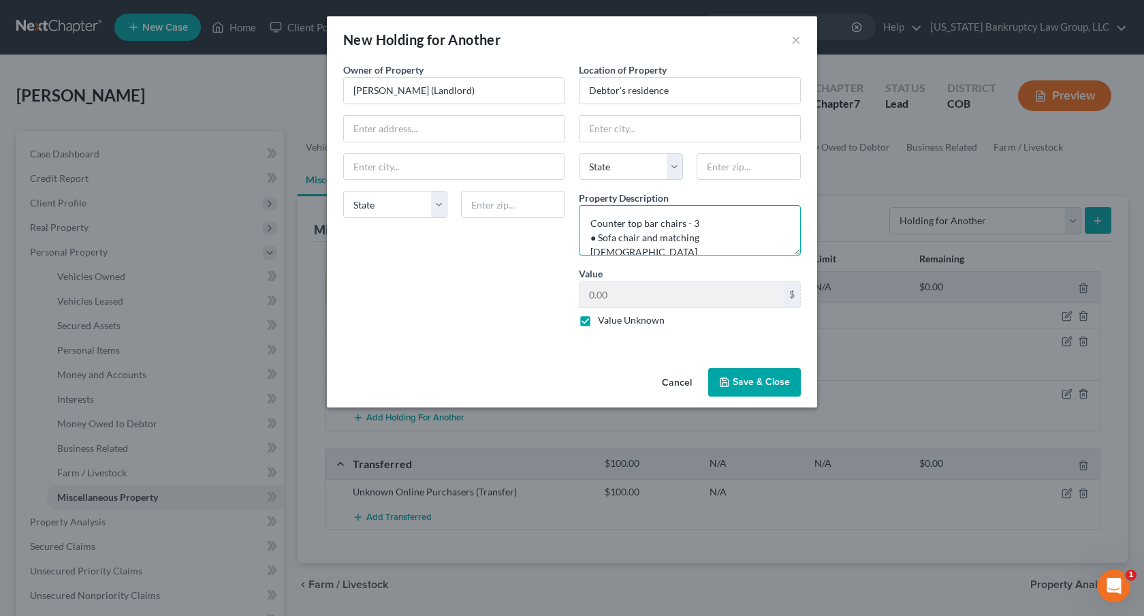
click at [597, 240] on textarea "Counter top bar chairs - 3 ● Sofa chair and matching [DEMOGRAPHIC_DATA] ● Long …" at bounding box center [690, 230] width 222 height 50
click at [598, 253] on textarea "Counter top bar chairs - 3, Sofa chair and matching [DEMOGRAPHIC_DATA] ● Long d…" at bounding box center [690, 230] width 222 height 50
click at [599, 251] on textarea "Counter top bar chairs - 3, Sofa chair and matching ottoman, Long dresser ● Mis…" at bounding box center [690, 230] width 222 height 50
click at [599, 218] on textarea "Counter top bar chairs - 3, Sofa chair and matching ottoman, Long dresser, Misc…" at bounding box center [690, 230] width 222 height 50
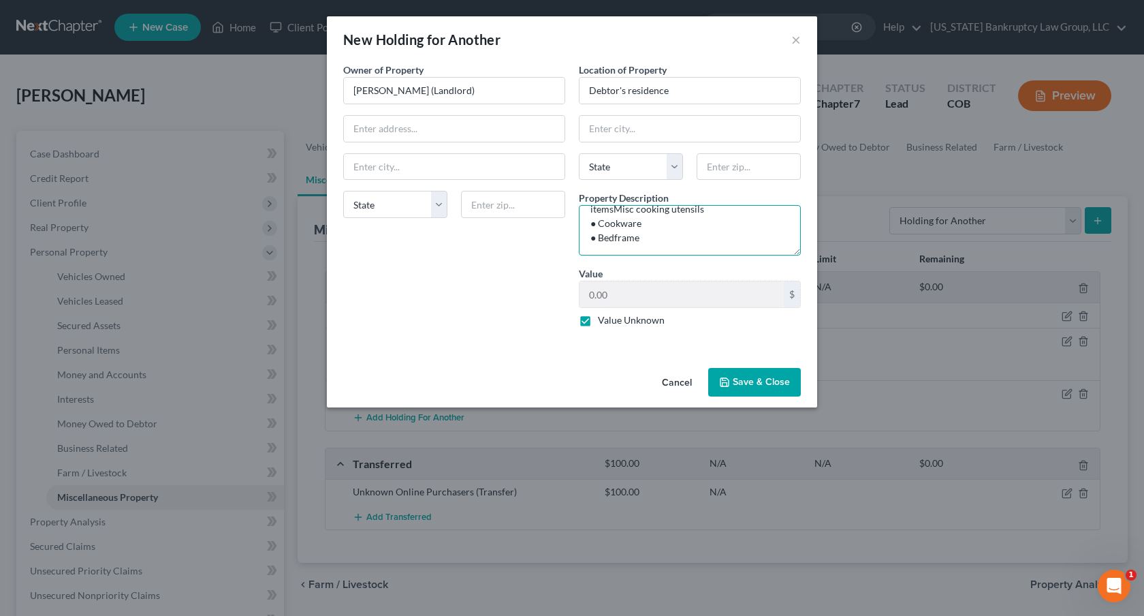
scroll to position [33, 0]
click at [600, 229] on textarea "Counter top bar chairs - 3, Sofa chair and matching ottoman, Long dresser, Misc…" at bounding box center [690, 230] width 222 height 50
click at [596, 247] on textarea "Counter top bar chairs - 3, Sofa chair and matching ottoman, Long dresser, Misc…" at bounding box center [690, 230] width 222 height 50
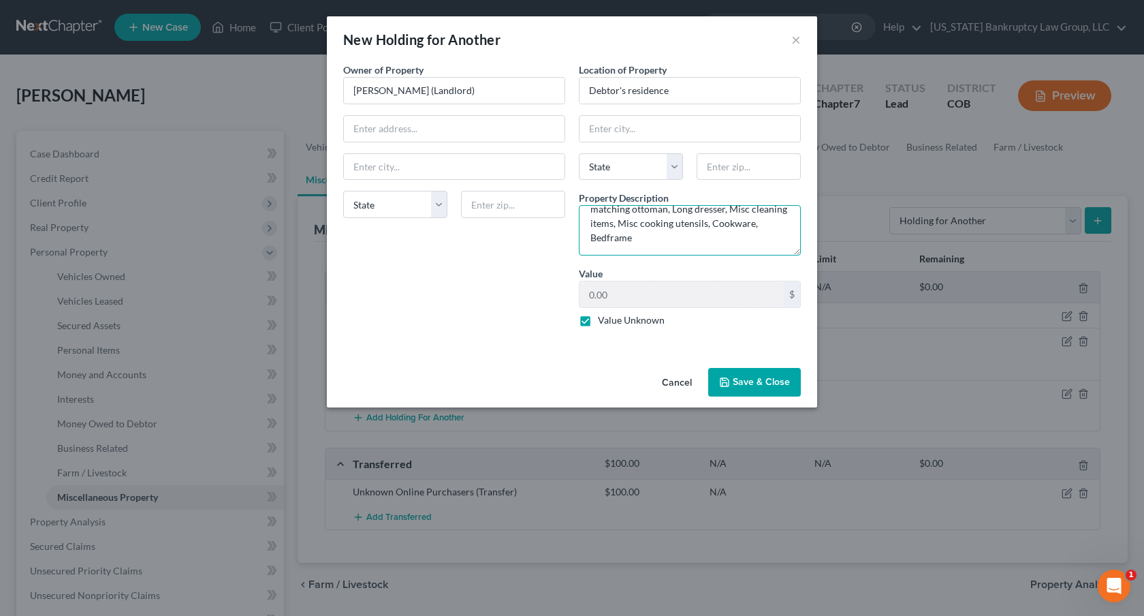
type textarea "Counter top bar chairs - 3, Sofa chair and matching ottoman, Long dresser, Misc…"
click at [734, 378] on button "Save & Close" at bounding box center [754, 382] width 93 height 29
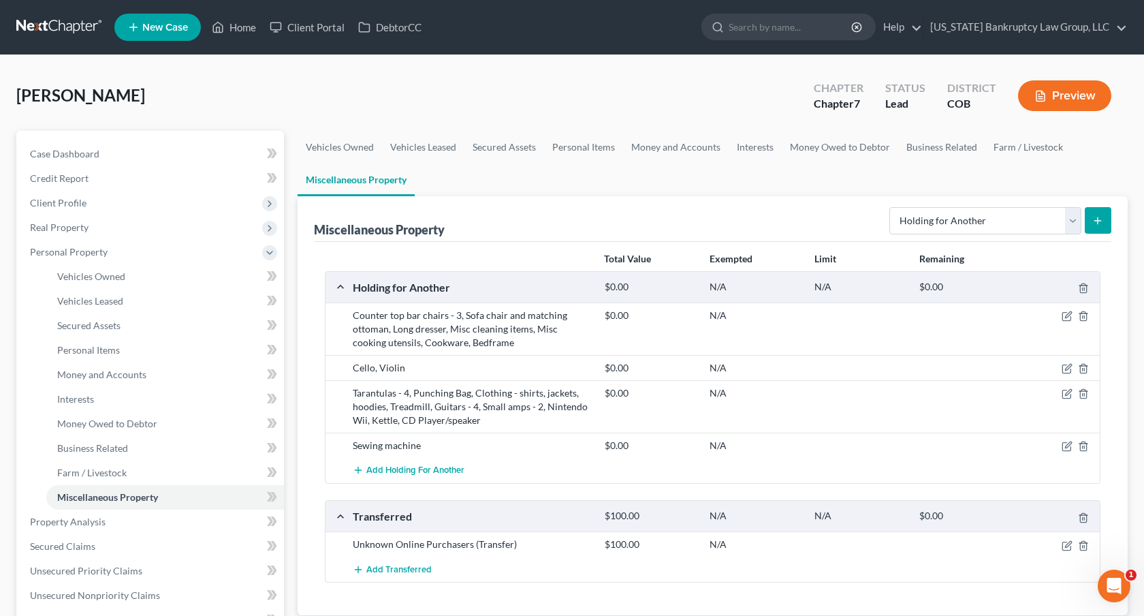
click at [683, 316] on div "$0.00" at bounding box center [650, 315] width 105 height 14
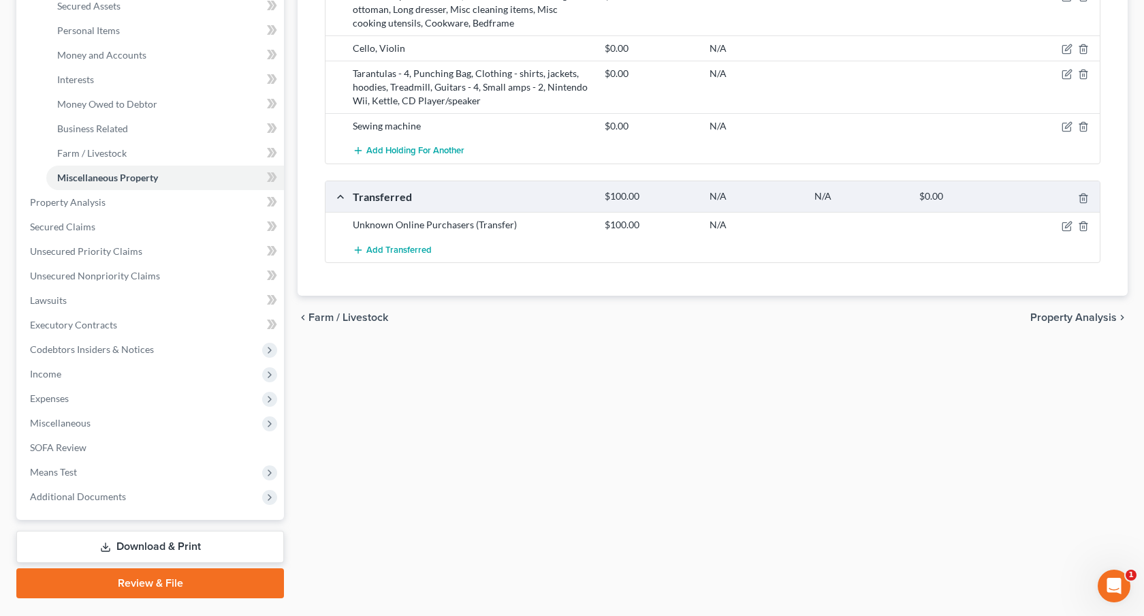
scroll to position [352, 0]
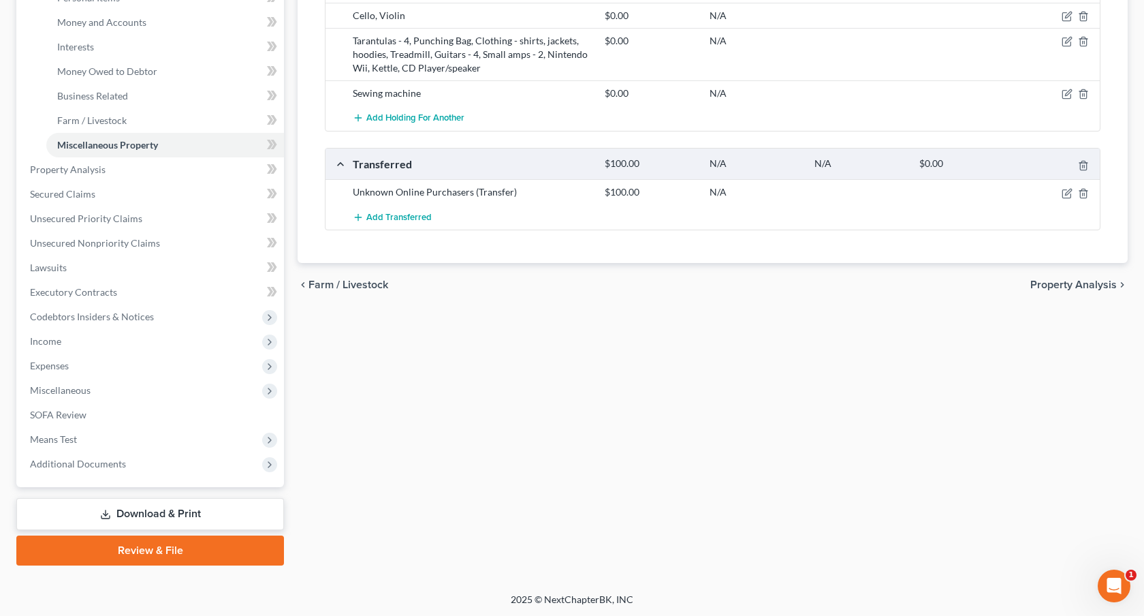
click at [234, 514] on link "Download & Print" at bounding box center [150, 514] width 268 height 32
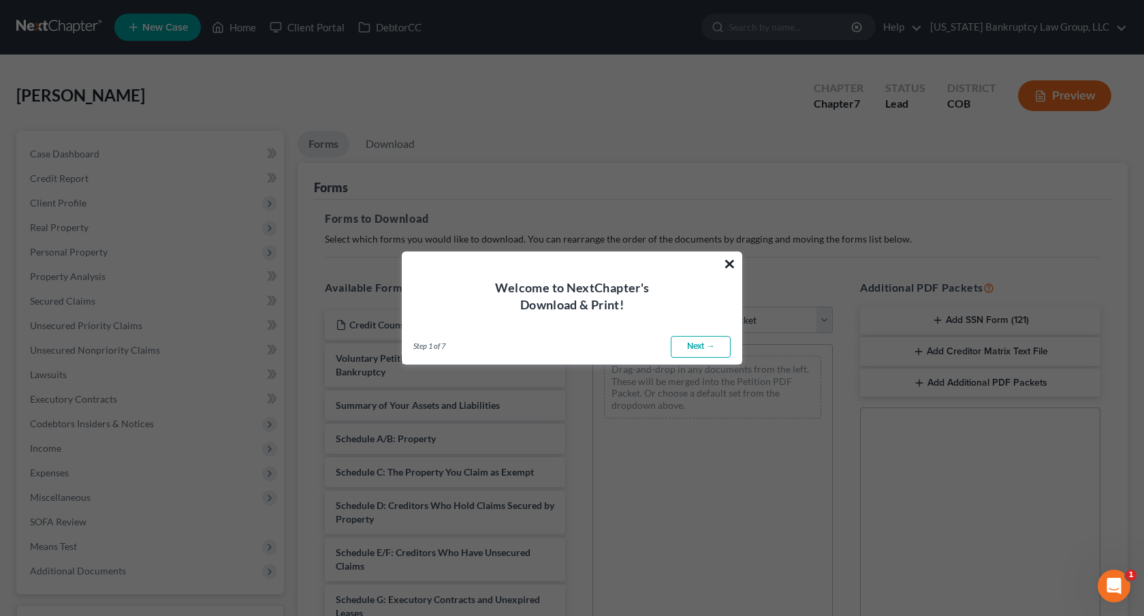
click at [731, 265] on button "×" at bounding box center [729, 264] width 13 height 22
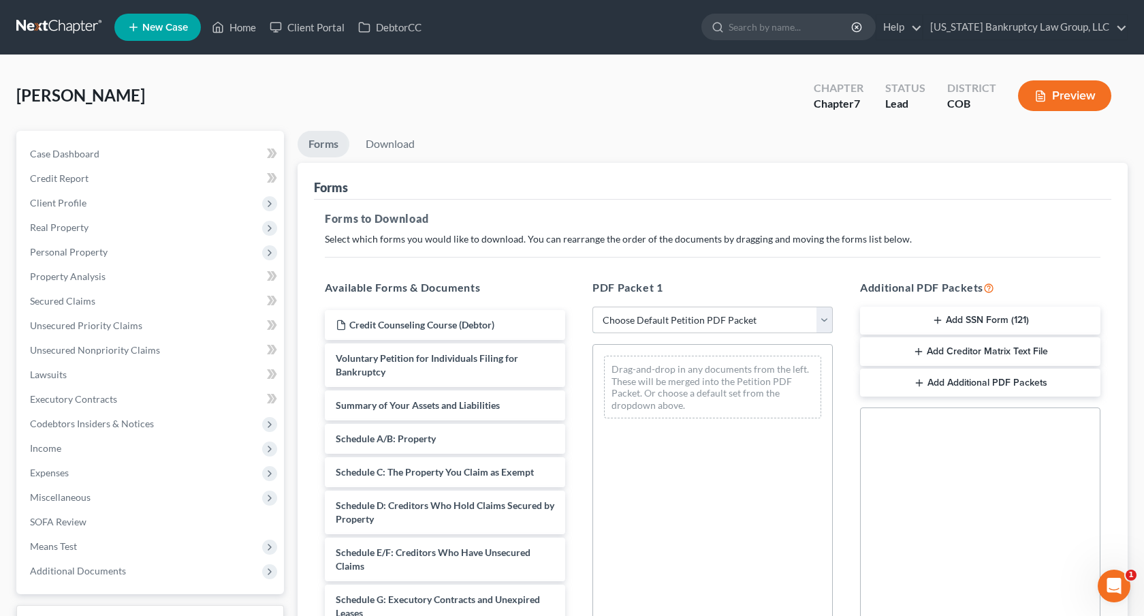
click at [748, 312] on select "Choose Default Petition PDF Packet Complete Bankruptcy Petition (all forms and …" at bounding box center [712, 319] width 240 height 27
select select "0"
click at [592, 306] on select "Choose Default Petition PDF Packet Complete Bankruptcy Petition (all forms and …" at bounding box center [712, 319] width 240 height 27
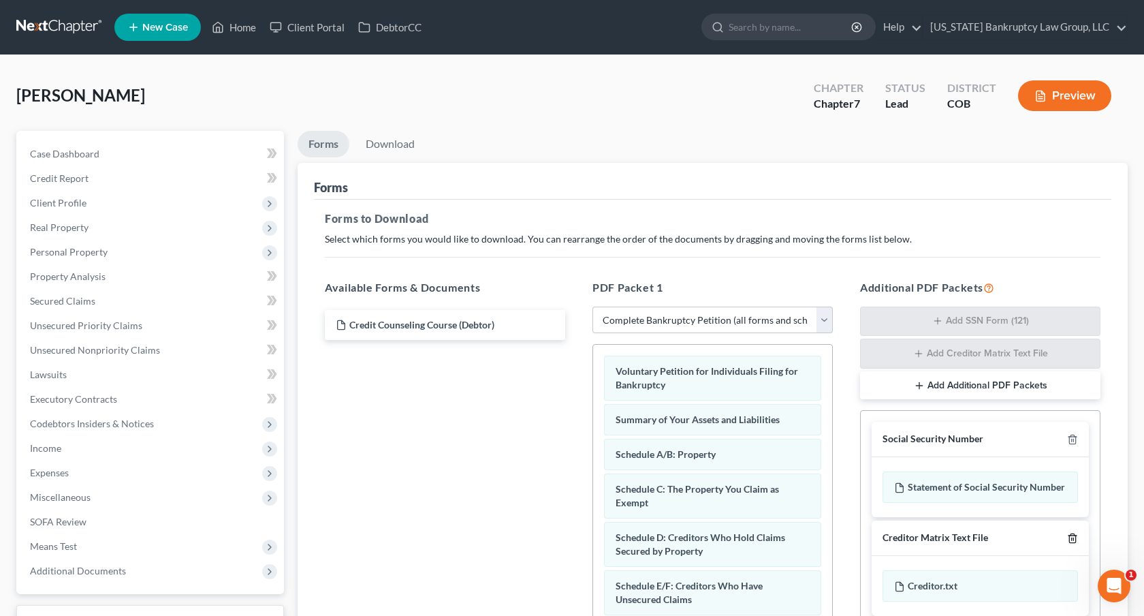
click at [1072, 537] on line "button" at bounding box center [1072, 538] width 0 height 3
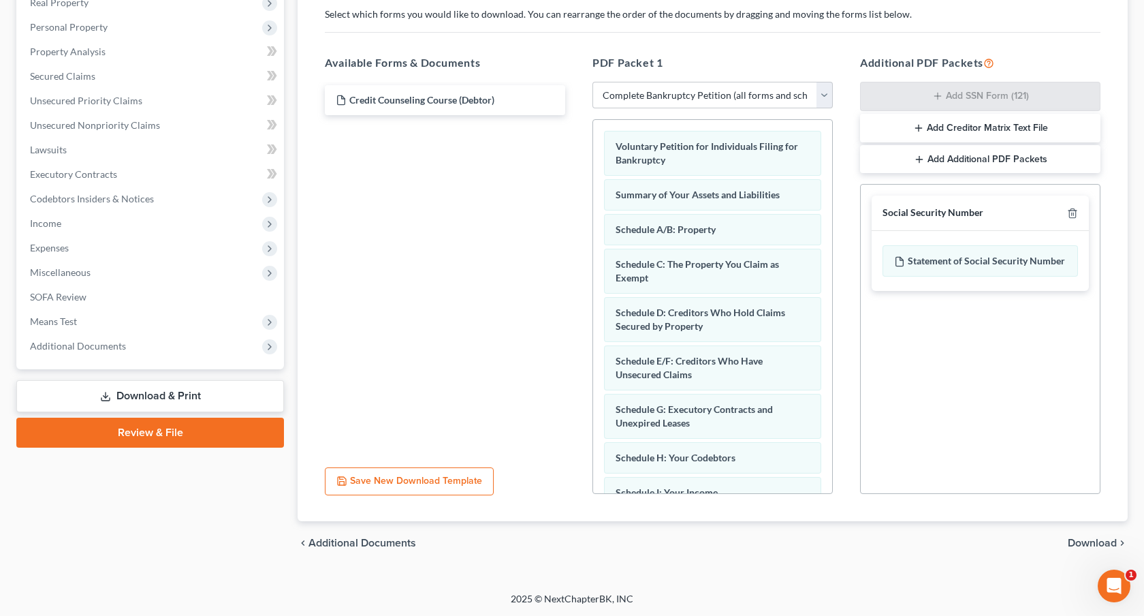
click at [1096, 542] on span "Download" at bounding box center [1092, 542] width 49 height 11
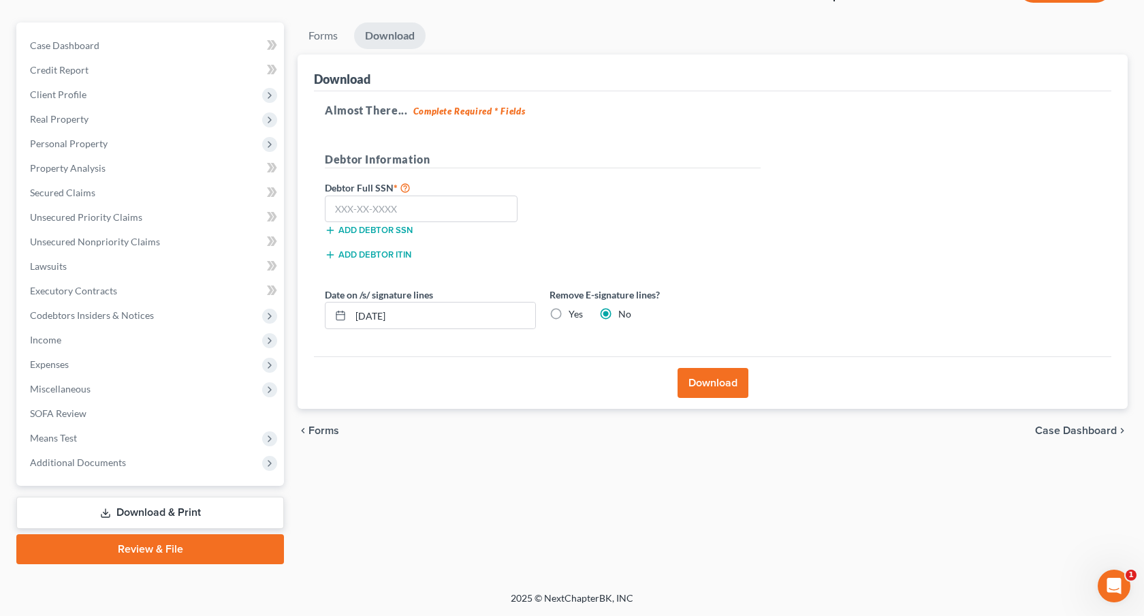
scroll to position [107, 0]
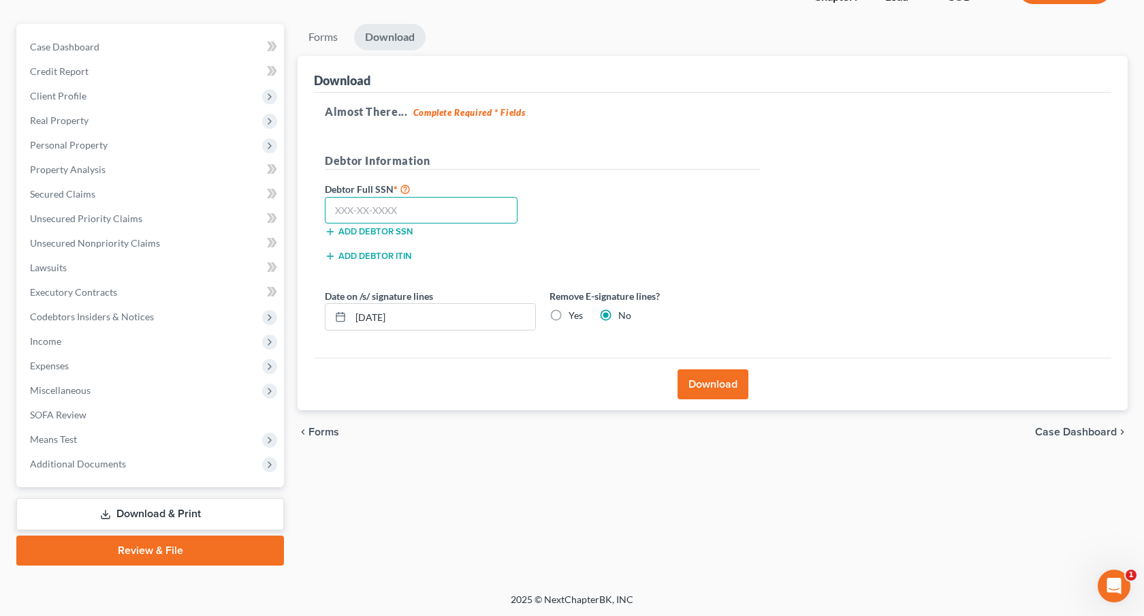
click at [473, 214] on input "text" at bounding box center [421, 210] width 193 height 27
type input "624-82-5784"
click at [698, 376] on button "Download" at bounding box center [713, 384] width 71 height 30
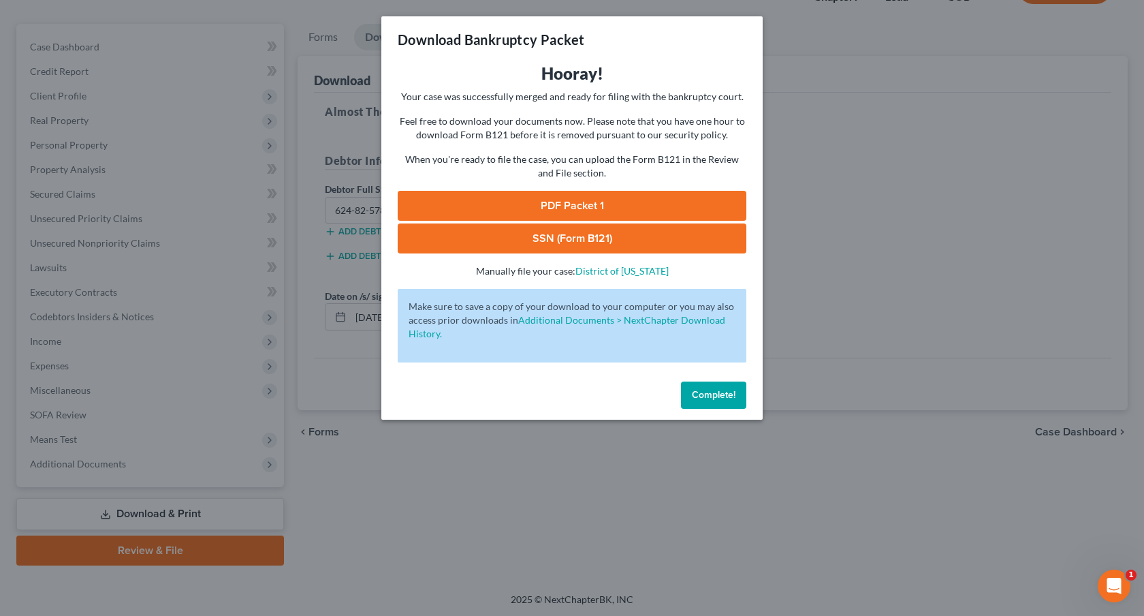
click at [497, 208] on link "PDF Packet 1" at bounding box center [572, 206] width 349 height 30
click at [486, 230] on link "SSN (Form B121)" at bounding box center [572, 238] width 349 height 30
click at [697, 394] on span "Complete!" at bounding box center [714, 395] width 44 height 12
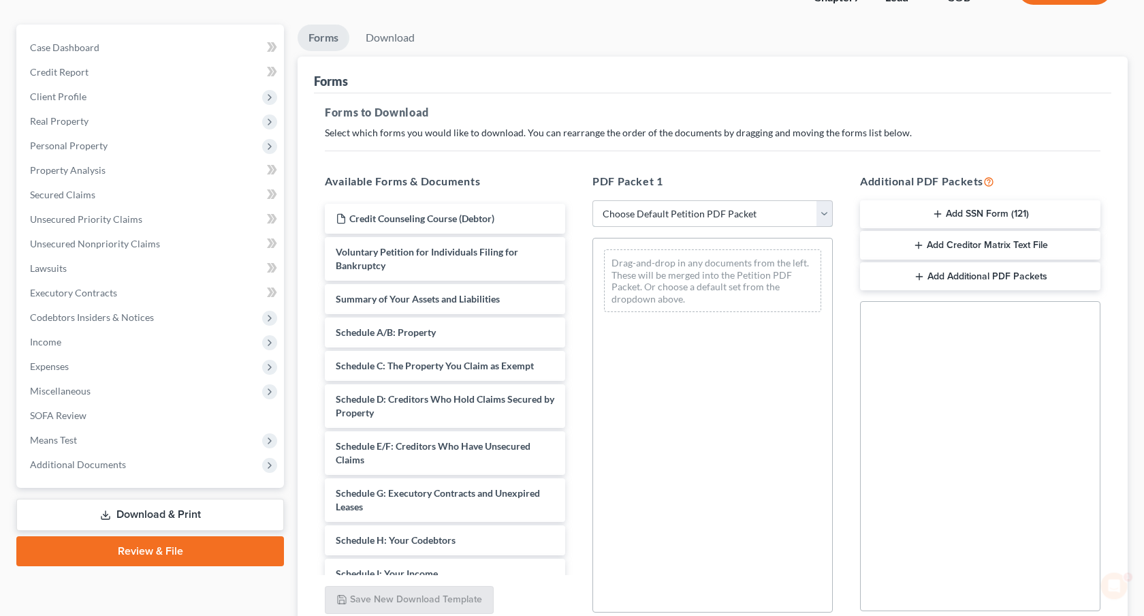
click at [716, 207] on select "Choose Default Petition PDF Packet Complete Bankruptcy Petition (all forms and …" at bounding box center [712, 213] width 240 height 27
select select "3"
click at [592, 200] on select "Choose Default Petition PDF Packet Complete Bankruptcy Petition (all forms and …" at bounding box center [712, 213] width 240 height 27
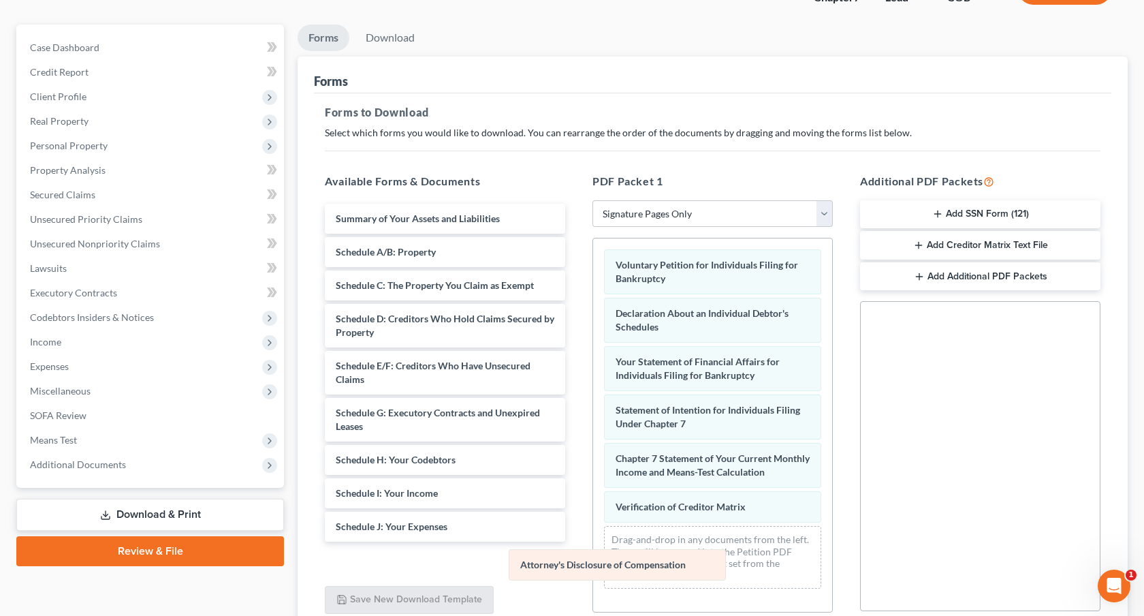
drag, startPoint x: 667, startPoint y: 539, endPoint x: 571, endPoint y: 562, distance: 98.3
click at [593, 562] on div "Attorney's Disclosure of Compensation Voluntary Petition for Individuals Filing…" at bounding box center [712, 418] width 239 height 361
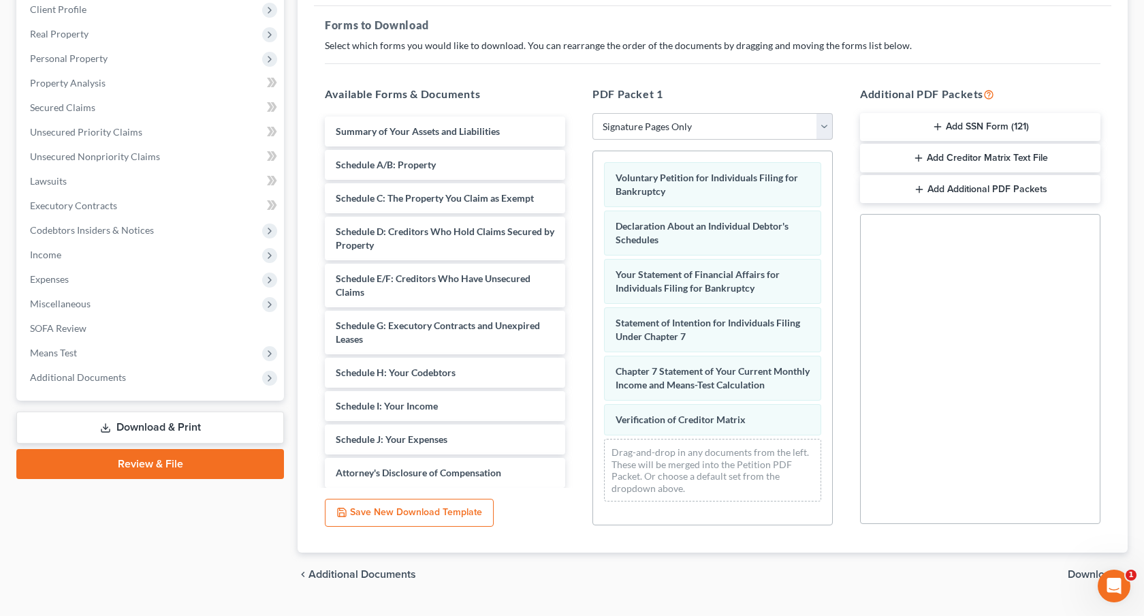
scroll to position [225, 0]
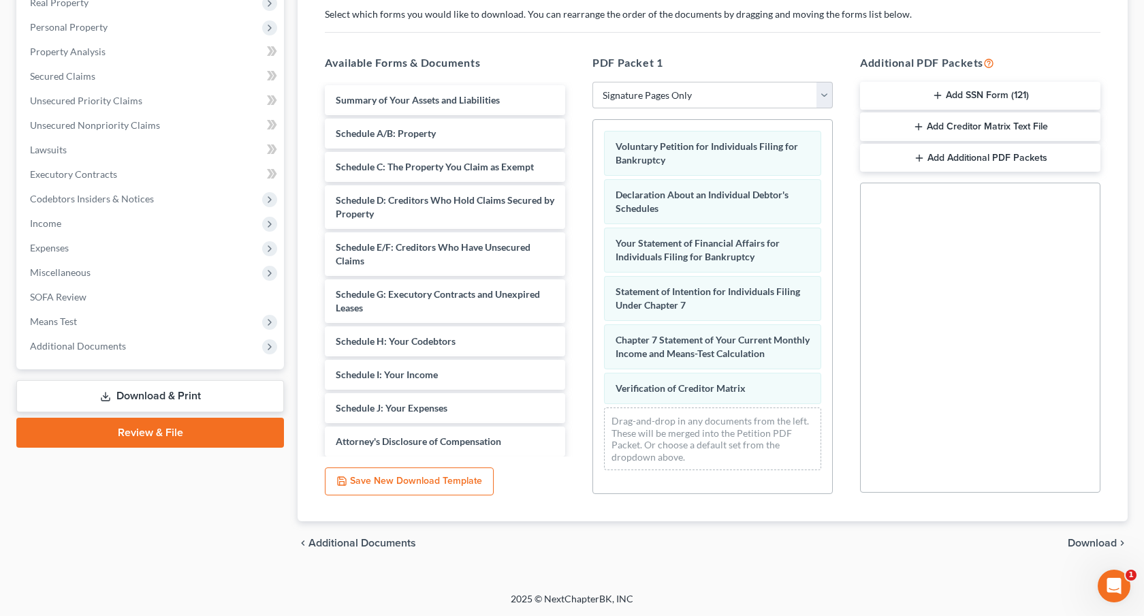
click at [1072, 541] on span "Download" at bounding box center [1092, 542] width 49 height 11
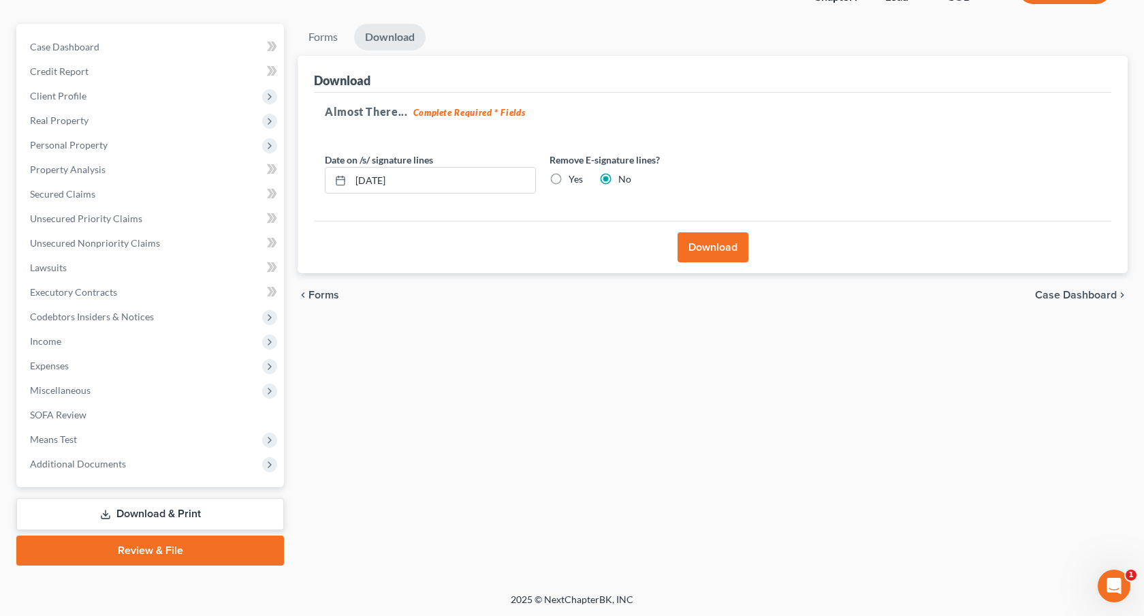
click at [723, 248] on button "Download" at bounding box center [713, 247] width 71 height 30
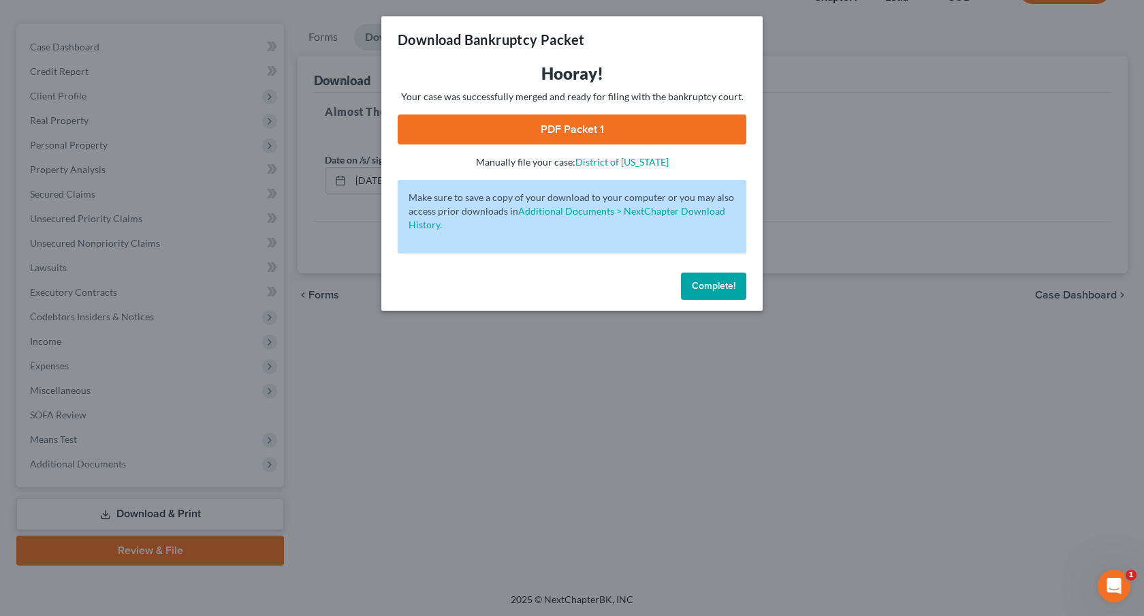
click at [493, 131] on link "PDF Packet 1" at bounding box center [572, 129] width 349 height 30
